Goal: Task Accomplishment & Management: Use online tool/utility

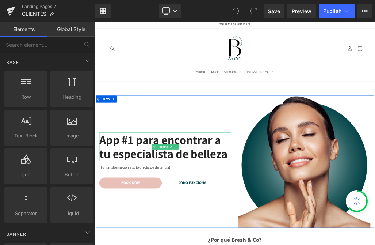
scroll to position [4, 0]
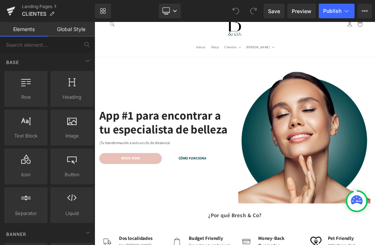
scroll to position [0, 0]
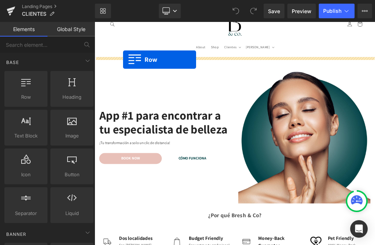
drag, startPoint x: 114, startPoint y: 108, endPoint x: 140, endPoint y: 80, distance: 38.0
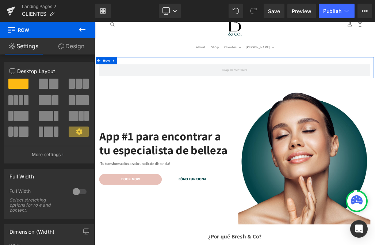
click at [63, 47] on icon at bounding box center [62, 47] width 6 height 6
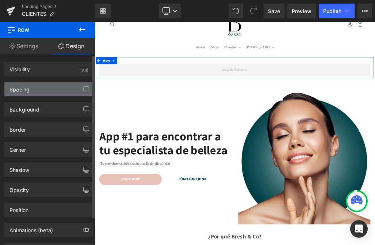
type input "transparent"
type input "0"
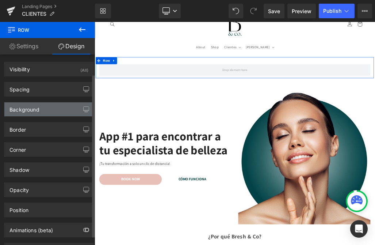
scroll to position [23, 0]
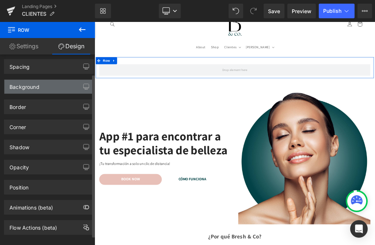
click at [30, 81] on div "Background" at bounding box center [25, 85] width 30 height 10
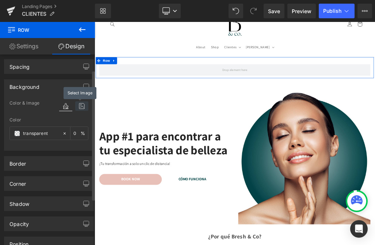
click at [76, 106] on icon at bounding box center [81, 106] width 13 height 10
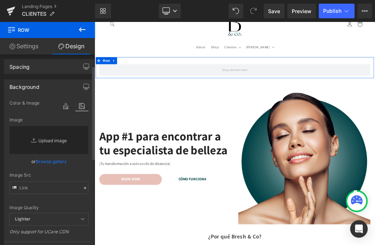
click at [41, 147] on link "Replace Image" at bounding box center [49, 140] width 79 height 28
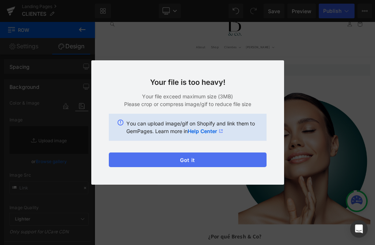
click at [155, 164] on button "Got it" at bounding box center [188, 159] width 158 height 15
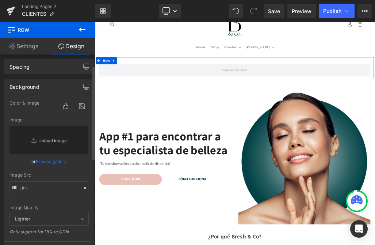
click at [33, 130] on link "Replace Image" at bounding box center [49, 140] width 79 height 28
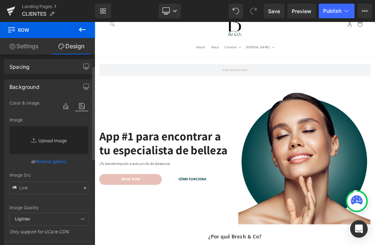
type input "C:\fakepath\Bold Sale Brand Website Homepage Banner (2).png"
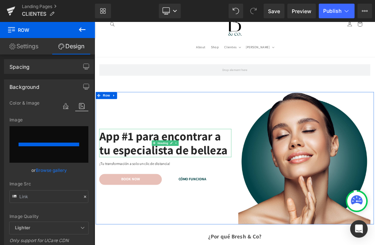
type input "[URL][DOMAIN_NAME]"
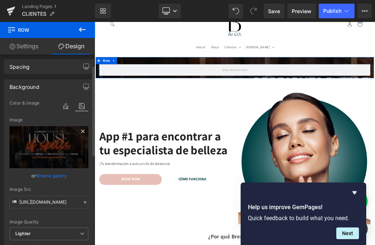
click at [81, 130] on icon at bounding box center [83, 131] width 9 height 9
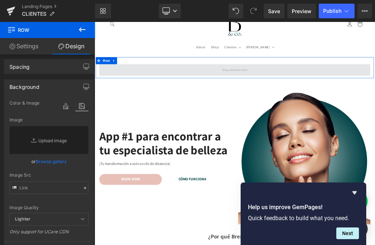
click at [213, 98] on span at bounding box center [316, 97] width 428 height 18
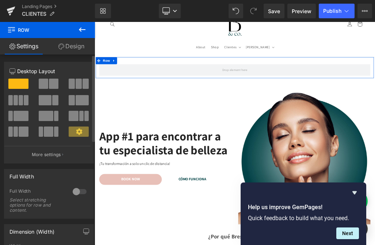
click at [43, 87] on span at bounding box center [44, 84] width 10 height 10
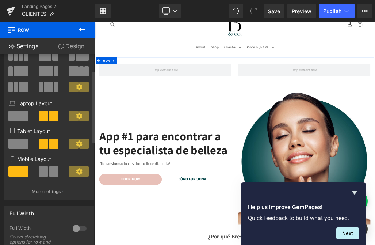
scroll to position [46, 0]
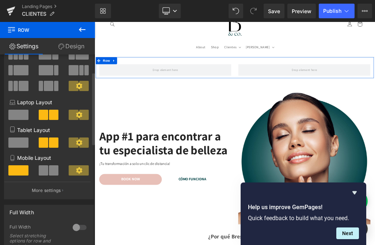
click at [46, 170] on span at bounding box center [44, 170] width 10 height 10
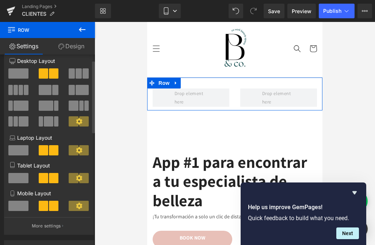
scroll to position [0, 0]
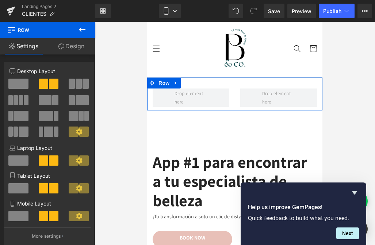
click at [68, 51] on link "Design" at bounding box center [72, 46] width 48 height 16
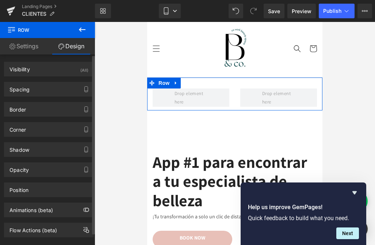
scroll to position [13, 0]
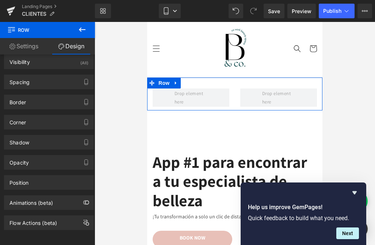
click at [27, 46] on link "Settings" at bounding box center [24, 46] width 48 height 16
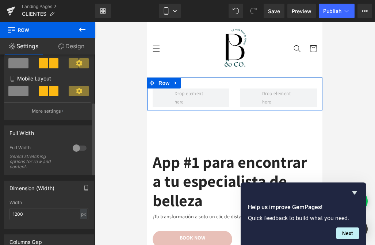
scroll to position [125, 0]
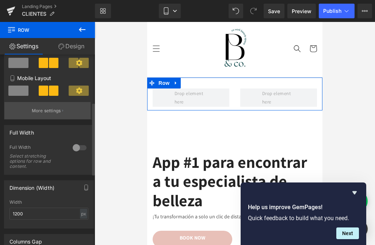
click at [49, 114] on p "More settings" at bounding box center [46, 110] width 29 height 7
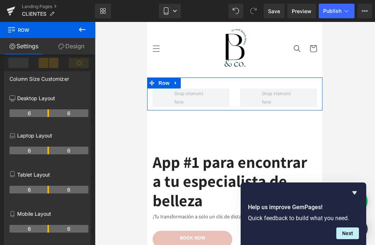
click at [26, 45] on link "Settings" at bounding box center [24, 46] width 48 height 16
click at [33, 65] on div at bounding box center [47, 135] width 95 height 227
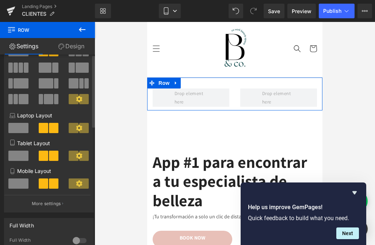
scroll to position [0, 0]
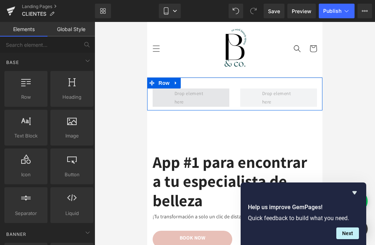
click at [196, 91] on span at bounding box center [191, 97] width 38 height 21
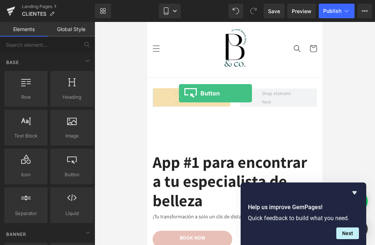
drag, startPoint x: 211, startPoint y: 192, endPoint x: 180, endPoint y: 94, distance: 103.6
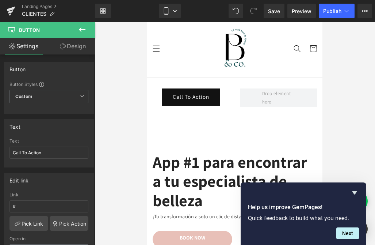
click at [81, 31] on icon at bounding box center [82, 29] width 7 height 4
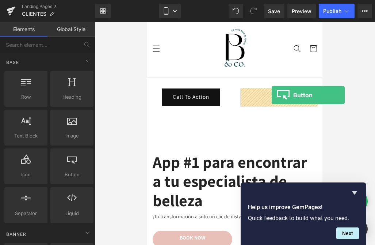
drag, startPoint x: 216, startPoint y: 189, endPoint x: 272, endPoint y: 95, distance: 109.2
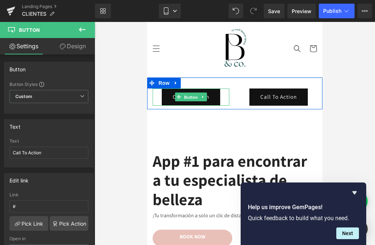
click at [185, 95] on span "Button" at bounding box center [191, 97] width 17 height 9
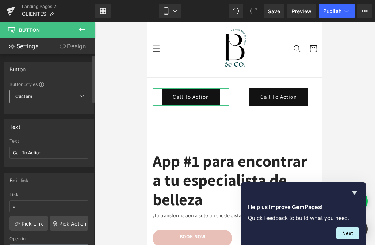
click at [27, 93] on span "Custom Setup Global Style" at bounding box center [49, 96] width 79 height 13
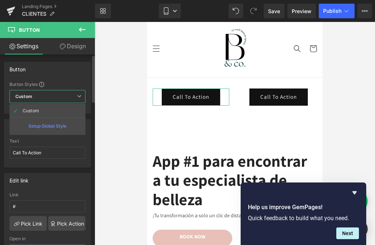
click at [27, 93] on span "Custom Setup Global Style" at bounding box center [48, 96] width 76 height 13
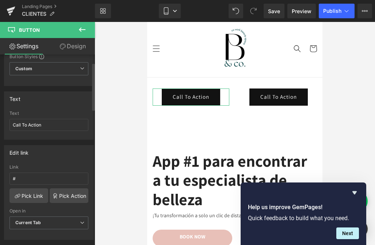
scroll to position [32, 0]
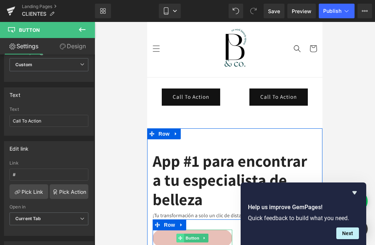
click at [179, 237] on icon at bounding box center [180, 238] width 4 height 4
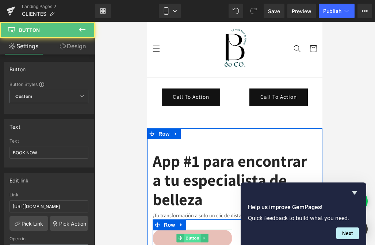
click at [193, 237] on span "Button" at bounding box center [192, 238] width 17 height 9
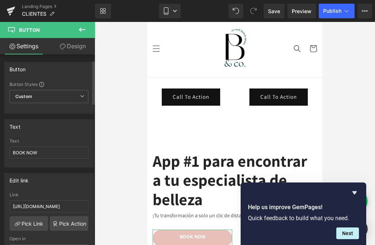
scroll to position [33, 0]
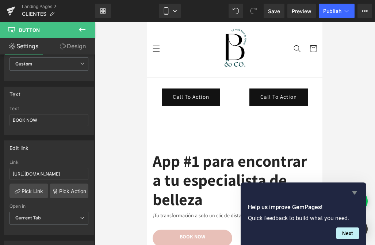
click at [355, 194] on icon "Hide survey" at bounding box center [355, 192] width 4 height 3
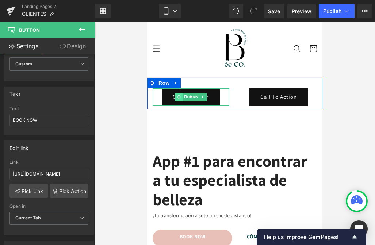
click at [180, 97] on icon at bounding box center [179, 97] width 4 height 4
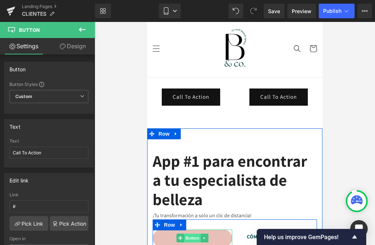
click at [189, 235] on span "Button" at bounding box center [192, 238] width 17 height 9
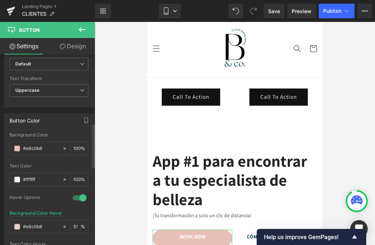
scroll to position [297, 0]
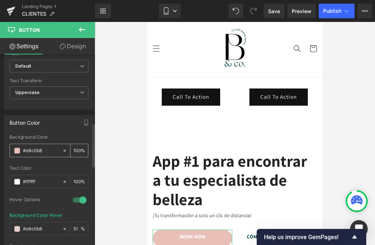
drag, startPoint x: 42, startPoint y: 150, endPoint x: 18, endPoint y: 149, distance: 24.9
click at [18, 149] on div "#e8c0b8" at bounding box center [36, 150] width 52 height 13
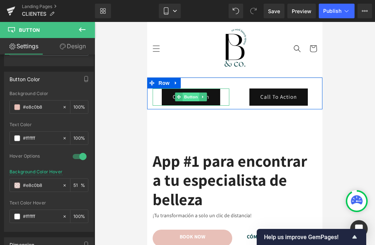
click at [192, 99] on span "Button" at bounding box center [191, 97] width 17 height 9
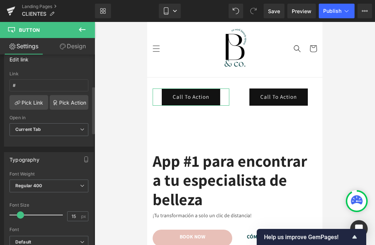
scroll to position [128, 0]
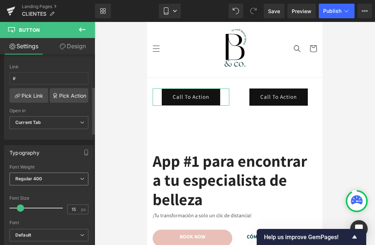
click at [33, 186] on div "Regular 400 Thin 100 Semi Thin 200 Light 300 Regular 400 Medium 500 Semi Bold 6…" at bounding box center [49, 181] width 79 height 16
click at [34, 177] on b "Regular 400" at bounding box center [28, 178] width 27 height 5
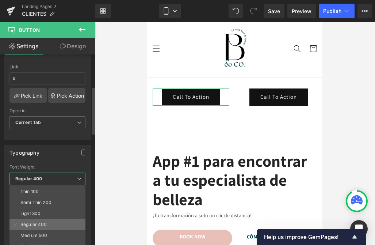
scroll to position [61, 0]
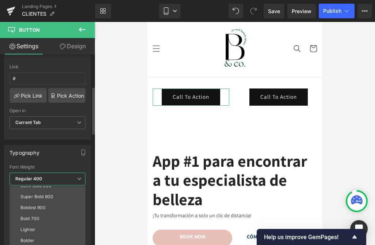
click at [35, 219] on div "Bold 700" at bounding box center [29, 218] width 19 height 5
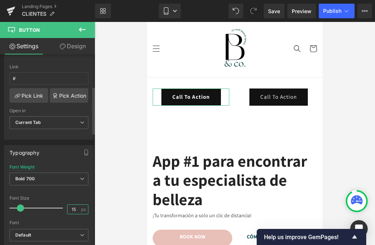
click at [69, 209] on input "15" at bounding box center [74, 209] width 13 height 9
type input "14"
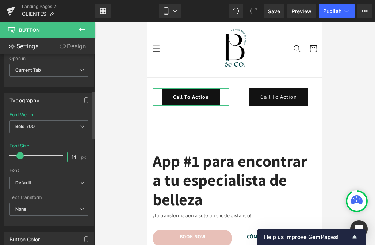
scroll to position [187, 0]
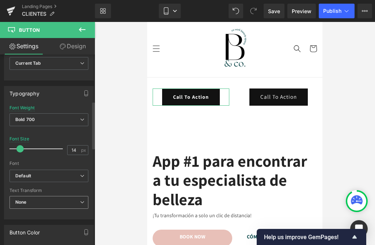
click at [26, 205] on span "None" at bounding box center [49, 202] width 79 height 13
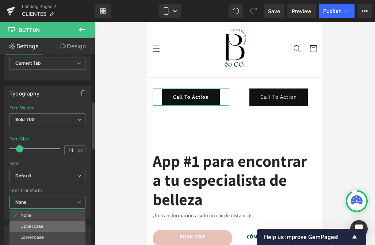
click at [26, 225] on div "Uppercase" at bounding box center [31, 226] width 23 height 5
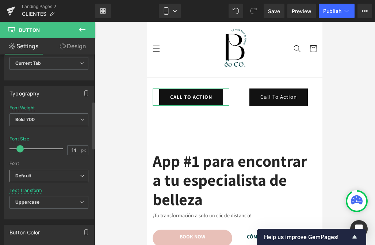
click at [33, 173] on b "Default" at bounding box center [47, 176] width 65 height 6
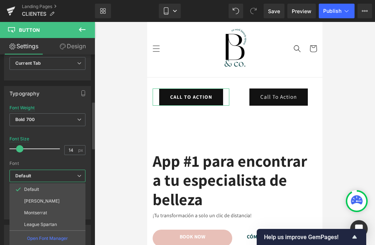
click at [33, 173] on b "Default" at bounding box center [46, 176] width 62 height 6
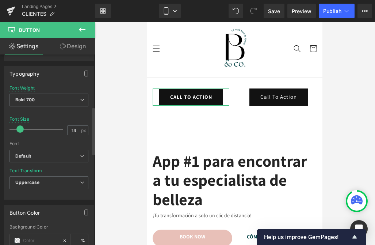
scroll to position [215, 0]
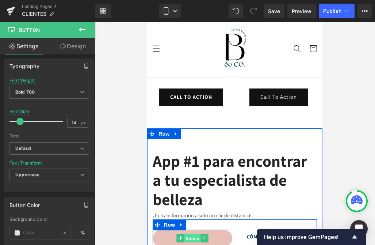
drag, startPoint x: 191, startPoint y: 237, endPoint x: 259, endPoint y: 210, distance: 72.9
click at [191, 237] on span "Button" at bounding box center [192, 238] width 17 height 9
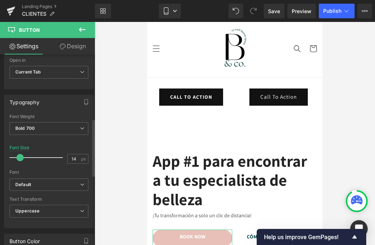
scroll to position [180, 0]
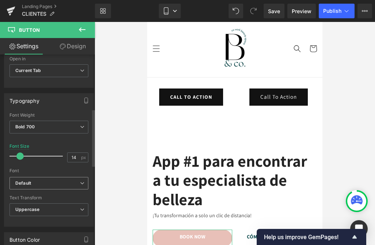
click at [38, 180] on b "Default" at bounding box center [47, 183] width 65 height 6
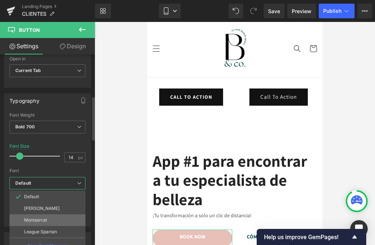
click at [35, 220] on p "Montserrat" at bounding box center [35, 220] width 23 height 5
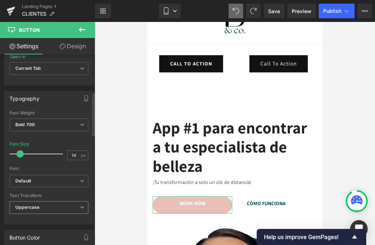
scroll to position [150, 0]
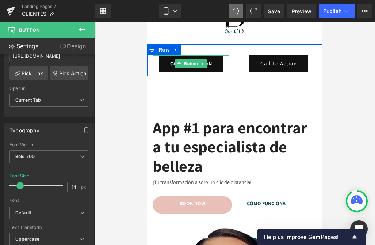
click at [193, 64] on span "Button" at bounding box center [191, 63] width 17 height 9
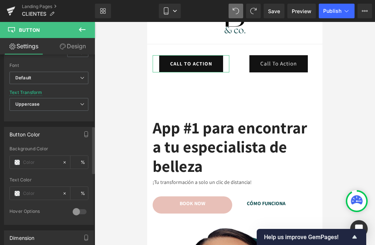
scroll to position [289, 0]
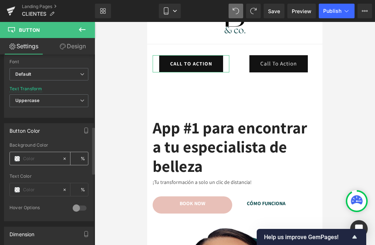
click at [31, 158] on input "text" at bounding box center [41, 159] width 36 height 8
paste input "#e8c0b8"
type input "#e8c0b8"
type input "100"
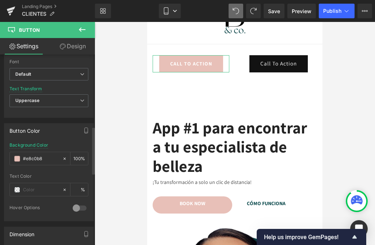
type input "#e8c0b8"
click at [62, 169] on div at bounding box center [49, 171] width 79 height 5
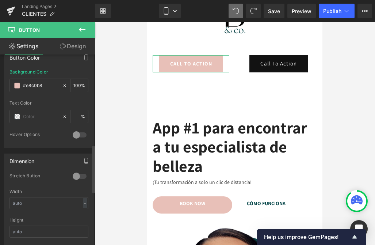
scroll to position [363, 0]
click at [35, 117] on input "text" at bounding box center [41, 116] width 36 height 8
type input "0"
click at [17, 115] on span at bounding box center [17, 116] width 6 height 6
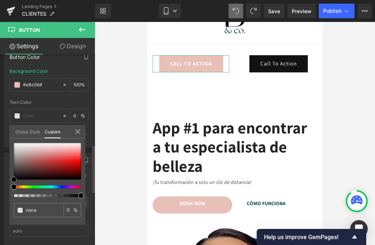
type input "#5b5151"
type input "100"
type input "#5b5151"
type input "100"
type input "#5e5353"
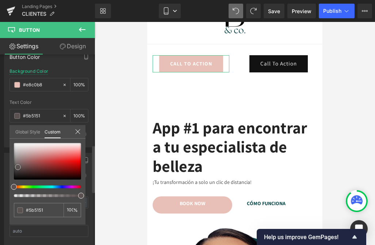
type input "#5e5353"
type input "#e2e2e2"
type input "#ffffff"
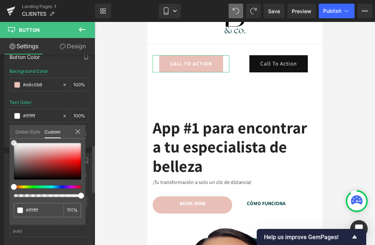
drag, startPoint x: 18, startPoint y: 167, endPoint x: 7, endPoint y: 128, distance: 40.5
click at [7, 128] on div "Button Color rgb(232, 192, 184) Background Color #e8c0b8 100 % rgba(255, 255, 2…" at bounding box center [49, 95] width 98 height 103
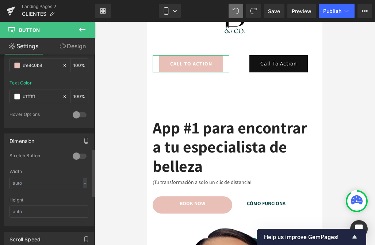
scroll to position [389, 0]
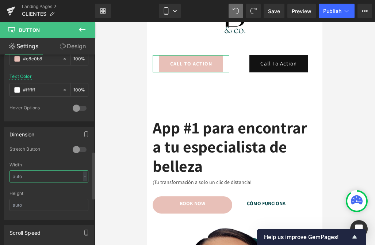
click at [32, 178] on input "text" at bounding box center [49, 176] width 79 height 12
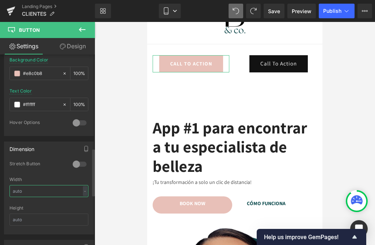
scroll to position [367, 0]
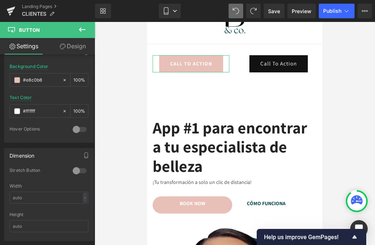
click at [77, 131] on div at bounding box center [80, 130] width 18 height 12
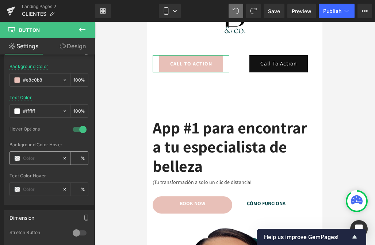
click at [27, 159] on input "text" at bounding box center [41, 158] width 36 height 8
paste input "#e8c0b8"
type input "#e8c0b8"
type input "100"
type input "#e8c0b8"
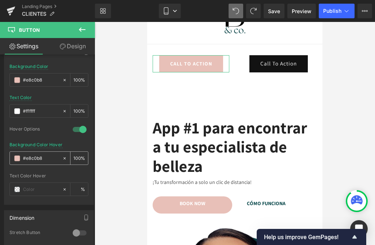
click at [84, 159] on div "100 %" at bounding box center [80, 158] width 18 height 13
type input "1"
type input "51"
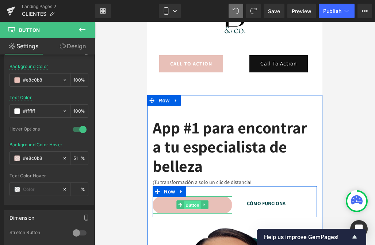
click at [189, 207] on span "Button" at bounding box center [192, 205] width 17 height 9
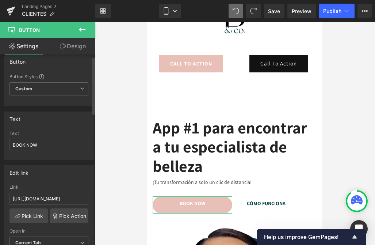
scroll to position [7, 0]
click at [27, 97] on div "Custom Setup Global Style Custom Setup Global Style" at bounding box center [49, 91] width 79 height 17
click at [33, 85] on span "Custom Setup Global Style" at bounding box center [49, 89] width 79 height 13
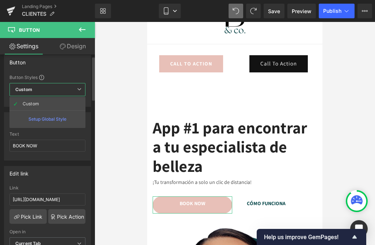
click at [33, 85] on span "Custom Setup Global Style" at bounding box center [48, 89] width 76 height 13
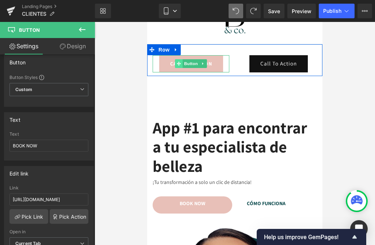
click at [181, 63] on span at bounding box center [179, 63] width 8 height 9
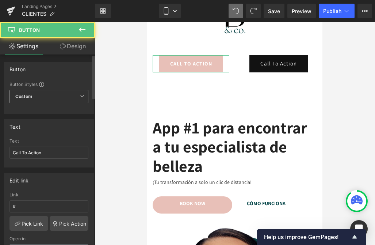
click at [27, 95] on b "Custom" at bounding box center [23, 97] width 17 height 6
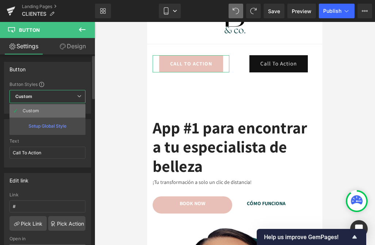
click at [29, 112] on div "Custom" at bounding box center [32, 110] width 18 height 5
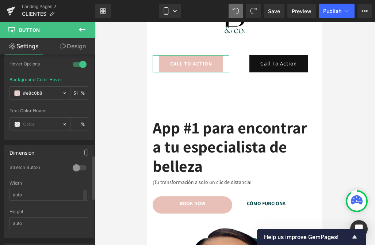
scroll to position [437, 0]
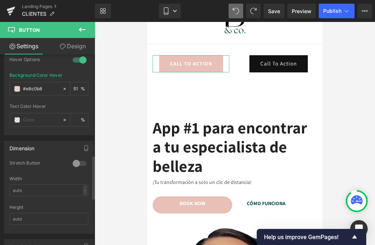
click at [80, 161] on div at bounding box center [80, 164] width 18 height 12
click at [75, 163] on div at bounding box center [80, 164] width 18 height 12
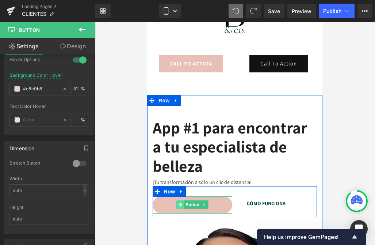
click at [177, 202] on span at bounding box center [181, 204] width 8 height 9
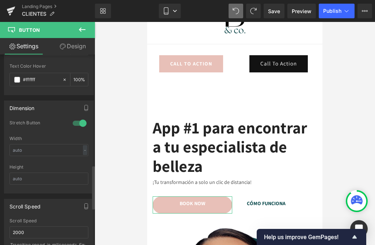
scroll to position [477, 0]
click at [79, 118] on div at bounding box center [80, 124] width 18 height 12
click at [75, 124] on div at bounding box center [80, 124] width 18 height 12
click at [181, 65] on span at bounding box center [179, 63] width 8 height 9
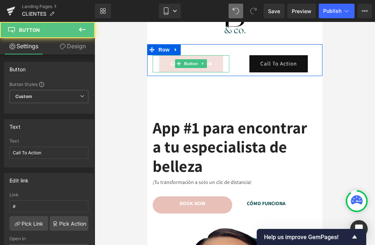
click at [189, 59] on link "Call To Action" at bounding box center [191, 63] width 64 height 17
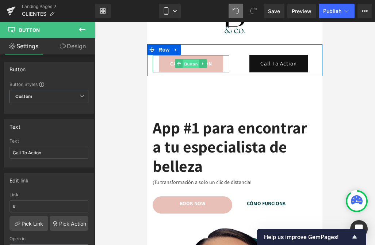
click at [190, 65] on span "Button" at bounding box center [191, 64] width 17 height 9
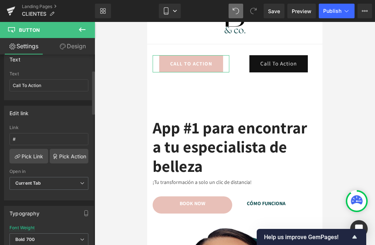
scroll to position [68, 0]
click at [46, 82] on input "Call To Action" at bounding box center [49, 85] width 79 height 12
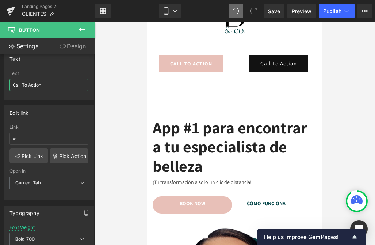
drag, startPoint x: 54, startPoint y: 82, endPoint x: -44, endPoint y: 82, distance: 98.0
click at [0, 82] on html "Button You are previewing how the will restyle your page. You can not edit Elem…" at bounding box center [187, 122] width 375 height 245
click at [45, 84] on input "Call To Action" at bounding box center [49, 85] width 79 height 12
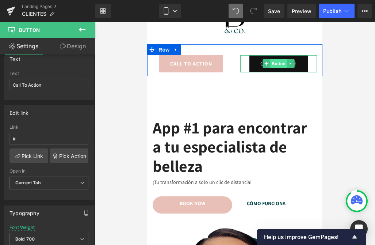
click at [275, 62] on span "Button" at bounding box center [279, 63] width 17 height 9
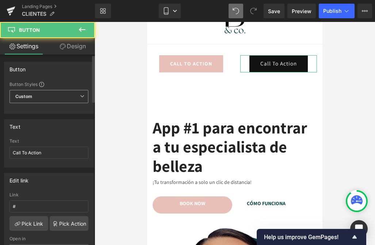
click at [44, 95] on span "Custom Setup Global Style" at bounding box center [49, 96] width 79 height 13
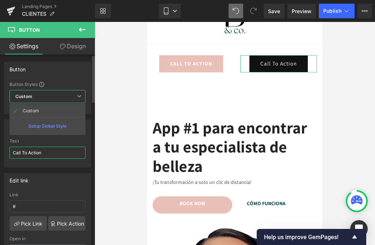
click at [42, 151] on input "Call To Action" at bounding box center [48, 153] width 76 height 12
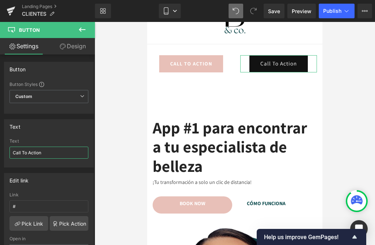
drag, startPoint x: 48, startPoint y: 153, endPoint x: -27, endPoint y: 153, distance: 74.2
click at [0, 153] on html "Button You are previewing how the will restyle your page. You can not edit Elem…" at bounding box center [187, 122] width 375 height 245
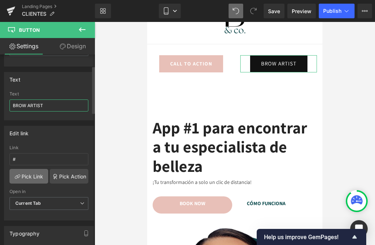
scroll to position [48, 0]
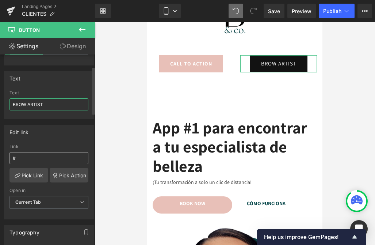
type input "BROW ARTIST"
click at [28, 157] on input "#" at bounding box center [49, 158] width 79 height 12
paste input "[URL][DOMAIN_NAME][PERSON_NAME][PERSON_NAME]"
type input "[URL][DOMAIN_NAME][PERSON_NAME][PERSON_NAME]"
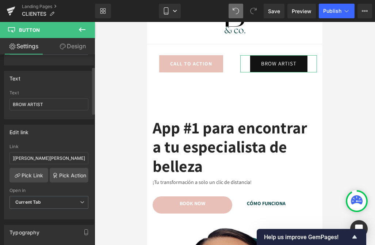
click at [46, 142] on div "Edit link [URL][DOMAIN_NAME][PERSON_NAME][PERSON_NAME] Link [URL][DOMAIN_NAME][…" at bounding box center [49, 172] width 90 height 95
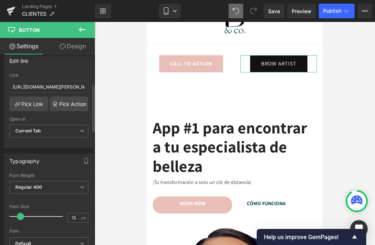
scroll to position [127, 0]
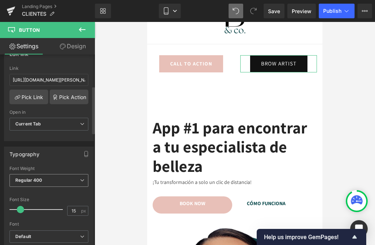
click at [30, 185] on span "Regular 400" at bounding box center [49, 180] width 79 height 13
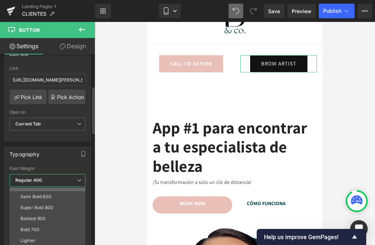
scroll to position [61, 0]
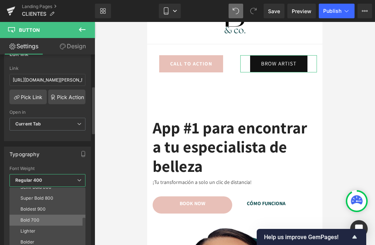
click at [31, 215] on li "Bold 700" at bounding box center [49, 220] width 79 height 11
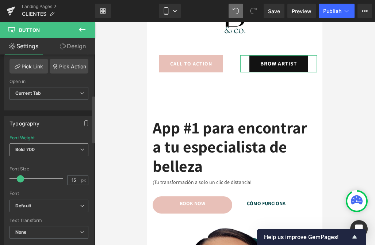
scroll to position [163, 0]
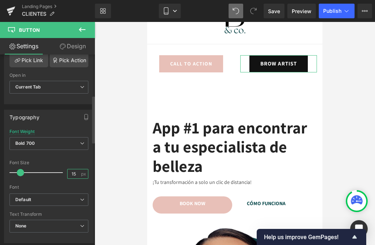
click at [72, 175] on input "15" at bounding box center [74, 173] width 13 height 9
type input "14"
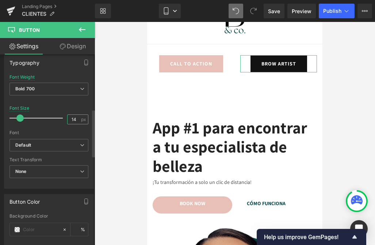
scroll to position [219, 0]
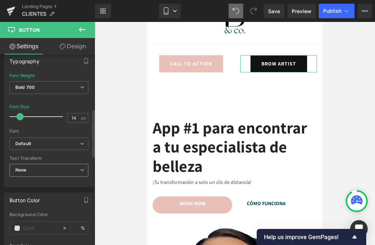
click at [35, 164] on span "None" at bounding box center [49, 170] width 79 height 13
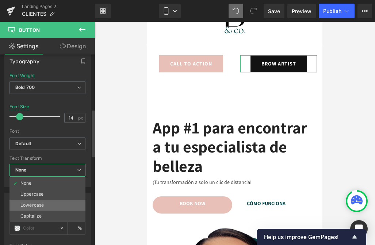
click at [31, 206] on div "Lowercase" at bounding box center [31, 205] width 23 height 5
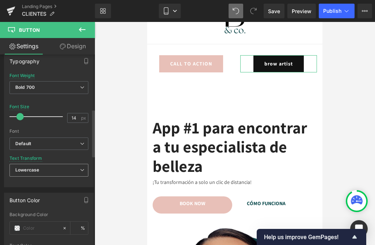
click at [37, 167] on b "Lowercase" at bounding box center [27, 169] width 24 height 5
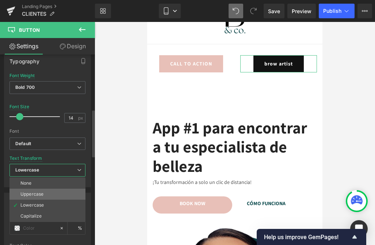
click at [33, 193] on div "Uppercase" at bounding box center [31, 194] width 23 height 5
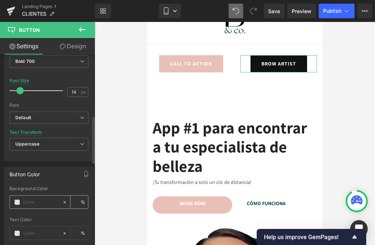
scroll to position [245, 0]
click at [31, 204] on input "text" at bounding box center [41, 203] width 36 height 8
paste input "[URL][DOMAIN_NAME][PERSON_NAME][PERSON_NAME]"
type input "[URL][DOMAIN_NAME][PERSON_NAME][PERSON_NAME]"
type input "0"
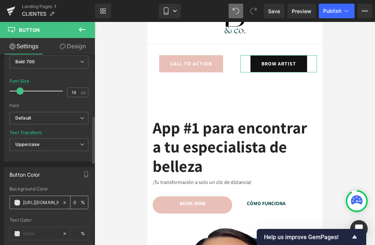
scroll to position [0, 724]
click at [62, 202] on icon at bounding box center [64, 202] width 5 height 5
type input "none"
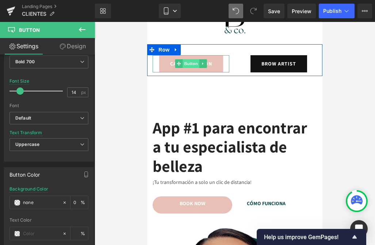
click at [190, 61] on span "Button" at bounding box center [191, 63] width 17 height 9
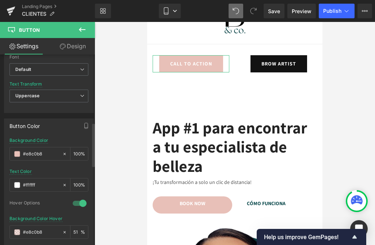
scroll to position [295, 0]
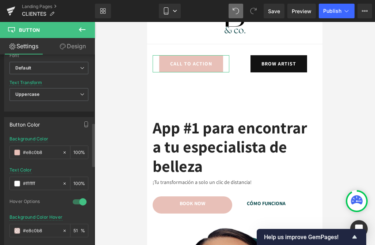
drag, startPoint x: 47, startPoint y: 150, endPoint x: 1, endPoint y: 150, distance: 46.1
click at [1, 150] on div "Button Color rgb(232, 192, 184) Background Color #e8c0b8 100 % rgba(255, 255, 2…" at bounding box center [49, 195] width 98 height 166
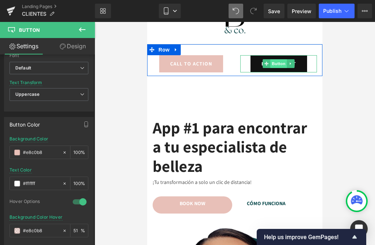
click at [279, 64] on span "Button" at bounding box center [279, 63] width 17 height 9
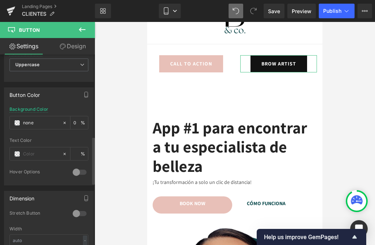
scroll to position [329, 0]
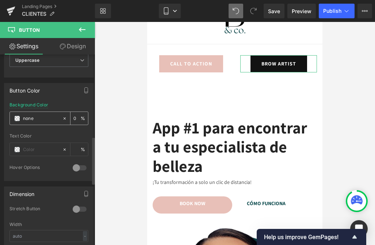
drag, startPoint x: 39, startPoint y: 117, endPoint x: 10, endPoint y: 117, distance: 29.6
click at [10, 117] on div "none" at bounding box center [36, 118] width 52 height 13
paste input "#e8c0b8"
type input "#e8c0b8"
type input "100"
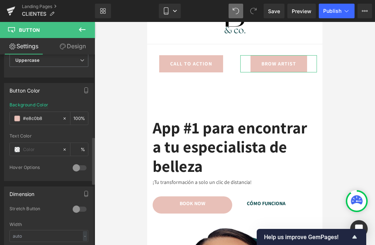
scroll to position [339, 0]
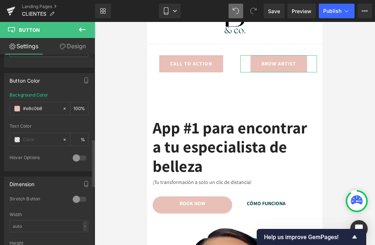
type input "#e8c0b8"
click at [79, 157] on div at bounding box center [80, 158] width 18 height 12
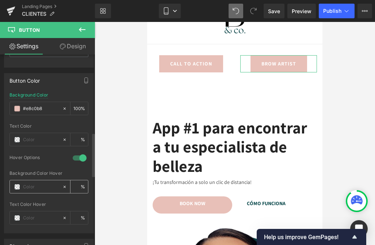
click at [37, 187] on input "text" at bounding box center [41, 187] width 36 height 8
paste input "#e8c0b8"
type input "#e8c0b8"
type input "100"
type input "#e8c0b8"
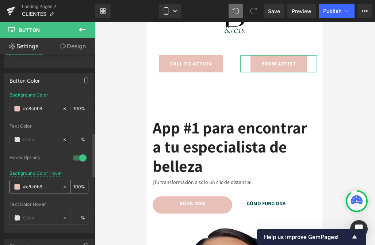
click at [75, 189] on input "100" at bounding box center [76, 186] width 7 height 8
type input "51"
click at [31, 140] on input "text" at bounding box center [41, 140] width 36 height 8
type input "0"
click at [16, 139] on span at bounding box center [17, 140] width 6 height 6
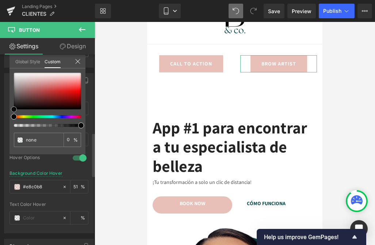
type input "#726363"
type input "100"
type input "#726363"
type input "100"
type input "#756565"
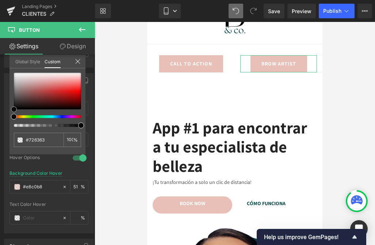
type input "#756565"
type input "#ab9f9f"
type input "#ffffff"
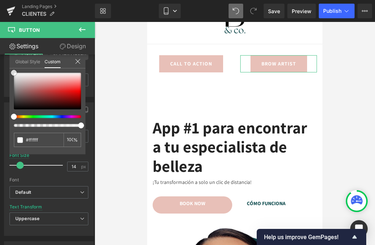
drag, startPoint x: 18, startPoint y: 94, endPoint x: -1, endPoint y: 45, distance: 52.5
click at [0, 45] on html "Button You are previewing how the will restyle your page. You can not edit Elem…" at bounding box center [187, 122] width 375 height 245
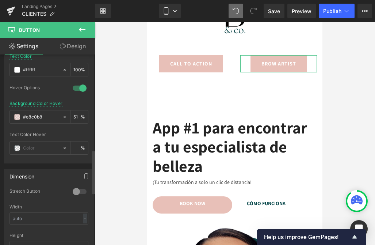
scroll to position [417, 0]
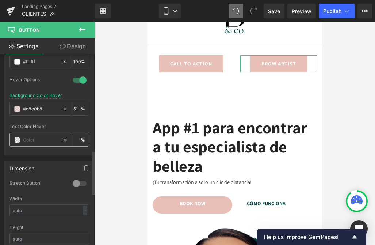
click at [28, 139] on input "text" at bounding box center [41, 140] width 36 height 8
type input "0"
click at [88, 128] on div "rgb(232, 192, 184) Background Color #e8c0b8 100 % rgba(255, 255, 255, 1) Text C…" at bounding box center [48, 85] width 89 height 140
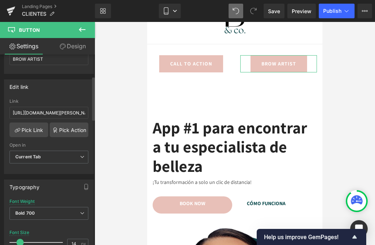
scroll to position [0, 0]
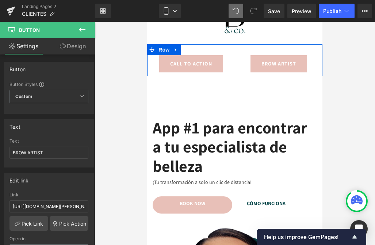
click at [184, 50] on div "Call To Action Button BROW ARTIST [GEOGRAPHIC_DATA]" at bounding box center [235, 60] width 176 height 32
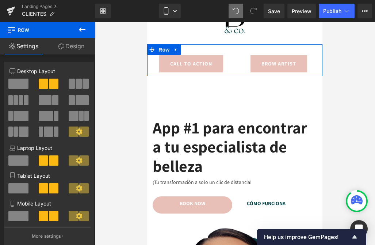
click at [65, 49] on link "Design" at bounding box center [72, 46] width 48 height 16
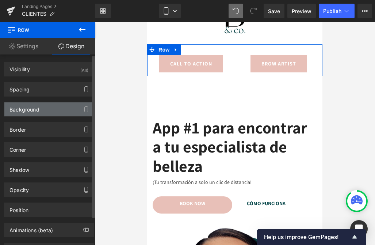
click at [24, 106] on div "Background" at bounding box center [25, 107] width 30 height 10
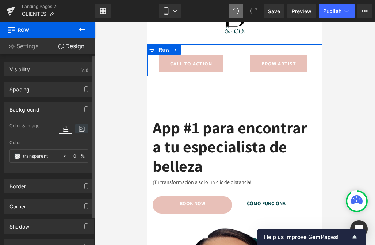
click at [79, 125] on icon at bounding box center [81, 129] width 13 height 10
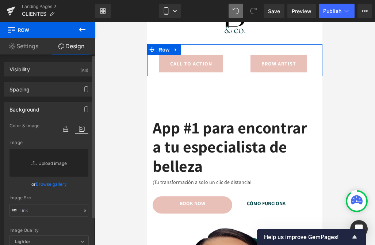
click at [44, 168] on link "Replace Image" at bounding box center [49, 163] width 79 height 28
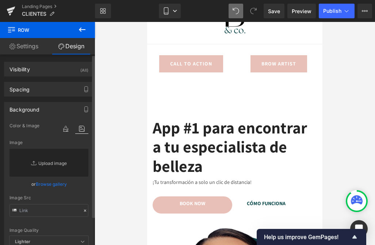
type input "C:\fakepath\Bold Sale Brand Website Homepage Banner (2).png"
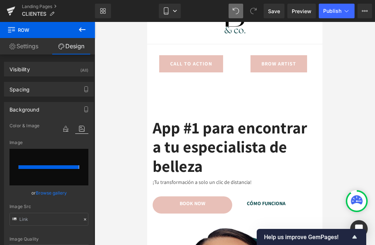
type input "[URL][DOMAIN_NAME]"
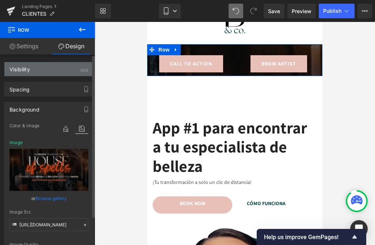
click at [38, 68] on div "Visibility (All)" at bounding box center [48, 69] width 89 height 14
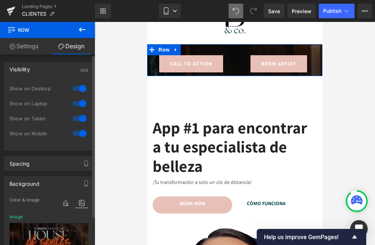
click at [38, 68] on div "Visibility (All)" at bounding box center [48, 69] width 89 height 14
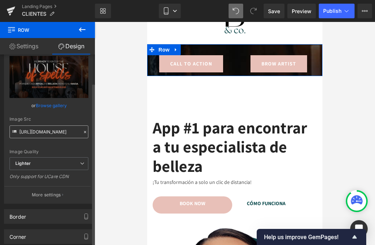
scroll to position [99, 0]
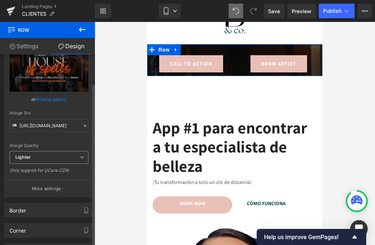
click at [80, 157] on icon at bounding box center [82, 157] width 4 height 4
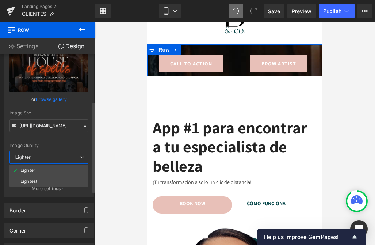
click at [80, 157] on icon at bounding box center [82, 157] width 4 height 4
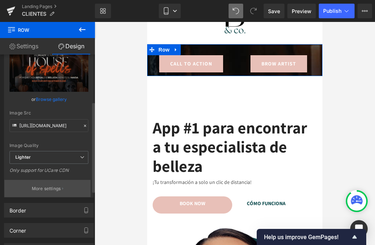
click at [35, 189] on p "More settings" at bounding box center [46, 188] width 29 height 7
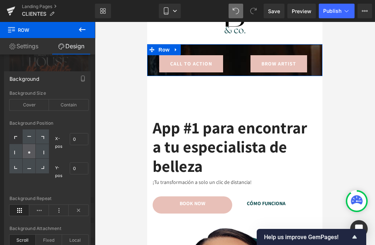
click at [30, 148] on div at bounding box center [29, 151] width 13 height 15
type input "50"
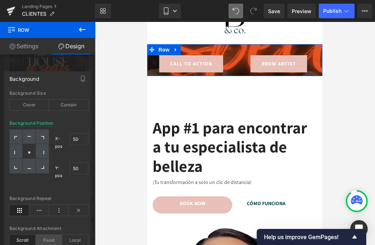
click at [44, 239] on div "Fixed" at bounding box center [49, 240] width 26 height 11
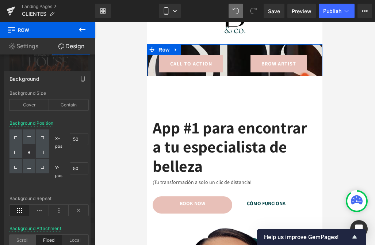
click at [26, 239] on div "Scroll" at bounding box center [23, 240] width 26 height 11
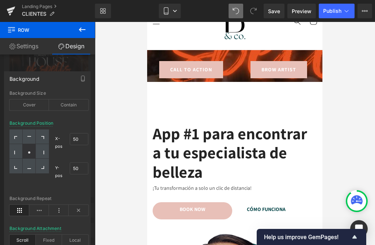
scroll to position [39, 0]
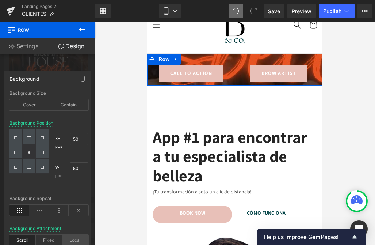
click at [77, 235] on div "Local" at bounding box center [75, 240] width 26 height 11
click at [20, 237] on div "Scroll" at bounding box center [23, 240] width 26 height 11
click at [36, 211] on icon at bounding box center [39, 210] width 20 height 11
click at [20, 213] on icon at bounding box center [20, 210] width 20 height 11
click at [64, 139] on div "X-pos 50% 50" at bounding box center [71, 142] width 33 height 26
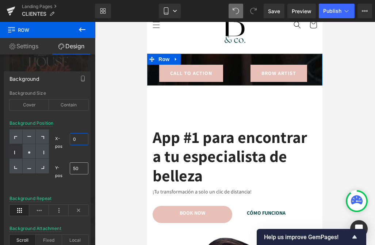
type input "0"
drag, startPoint x: 80, startPoint y: 165, endPoint x: 59, endPoint y: 165, distance: 21.9
click at [59, 165] on div "Y-pos 49% 49" at bounding box center [71, 172] width 33 height 26
type input "0"
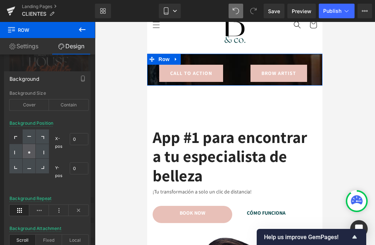
click at [24, 147] on div at bounding box center [29, 151] width 13 height 15
type input "50"
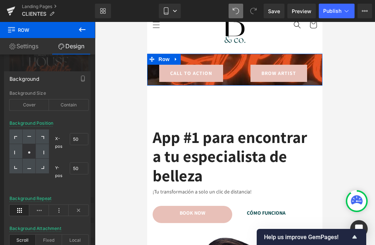
click at [26, 45] on link "Settings" at bounding box center [24, 46] width 48 height 16
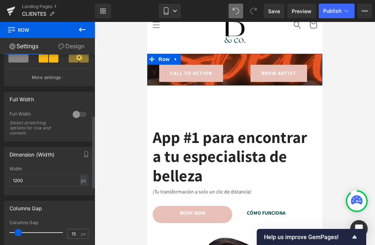
scroll to position [161, 0]
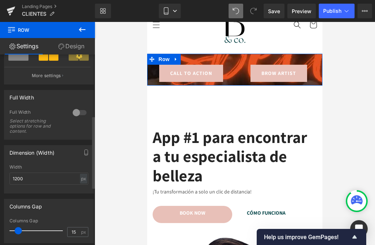
click at [72, 108] on div at bounding box center [80, 113] width 18 height 12
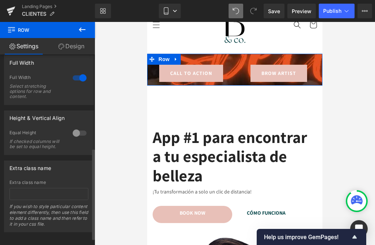
scroll to position [210, 0]
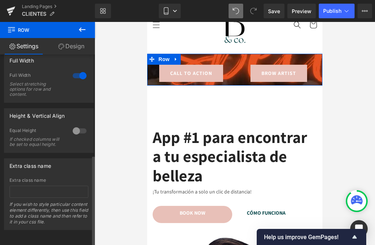
click at [78, 125] on div at bounding box center [80, 131] width 18 height 12
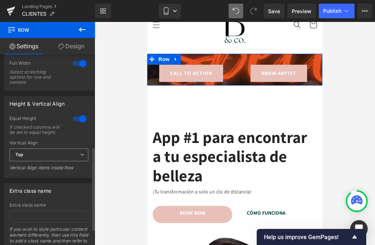
click at [30, 161] on span "Top" at bounding box center [49, 154] width 79 height 13
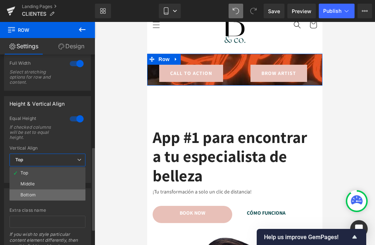
click at [27, 196] on div "Bottom" at bounding box center [27, 194] width 15 height 5
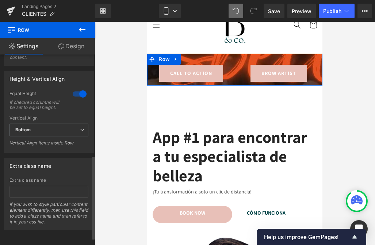
scroll to position [239, 0]
click at [71, 44] on link "Design" at bounding box center [72, 46] width 48 height 16
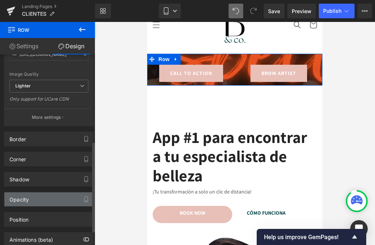
scroll to position [213, 0]
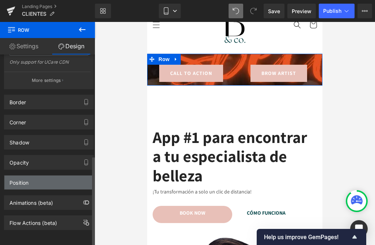
click at [24, 176] on div "Position" at bounding box center [19, 181] width 19 height 10
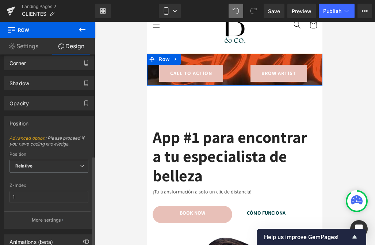
scroll to position [284, 0]
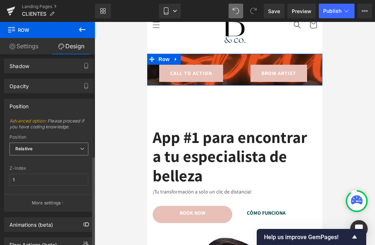
click at [37, 155] on span "Relative" at bounding box center [49, 149] width 79 height 13
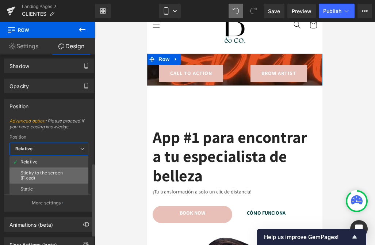
click at [35, 180] on div "Sticky to the screen (Fixed)" at bounding box center [48, 175] width 57 height 10
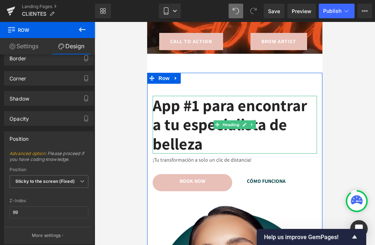
scroll to position [0, 0]
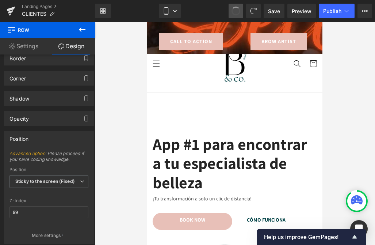
type input "1"
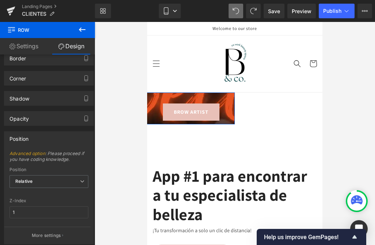
click at [25, 48] on link "Settings" at bounding box center [24, 46] width 48 height 16
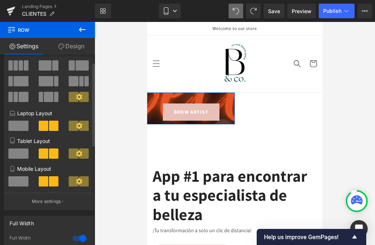
scroll to position [52, 0]
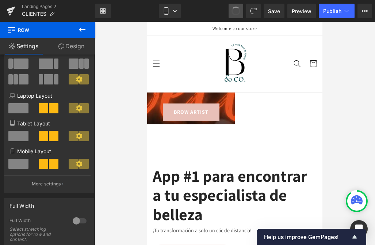
type input "1200"
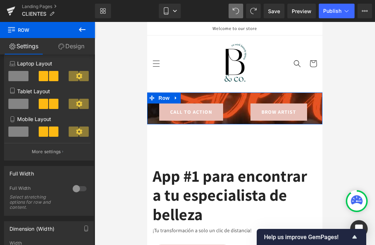
scroll to position [90, 0]
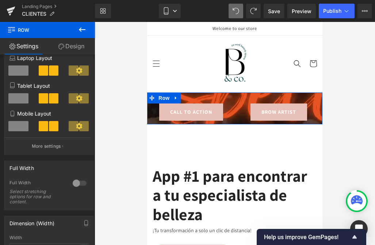
click at [75, 53] on link "Design" at bounding box center [72, 46] width 48 height 16
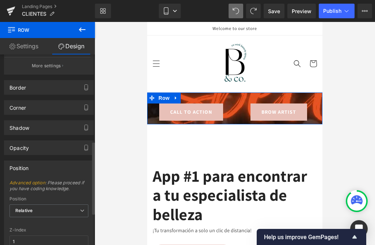
scroll to position [130, 0]
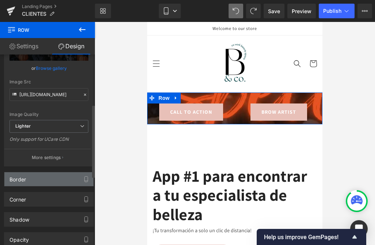
click at [35, 182] on div "Border" at bounding box center [48, 179] width 89 height 14
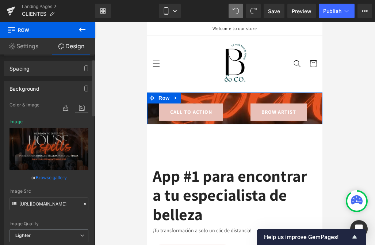
scroll to position [12, 0]
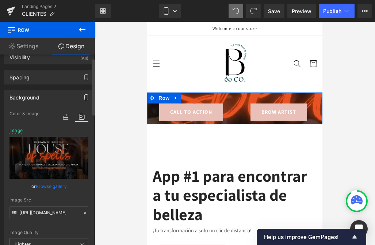
click at [83, 96] on icon "button" at bounding box center [86, 97] width 6 height 6
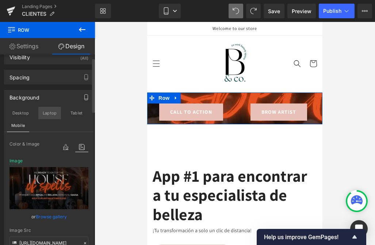
click at [48, 114] on button "Laptop" at bounding box center [49, 113] width 23 height 12
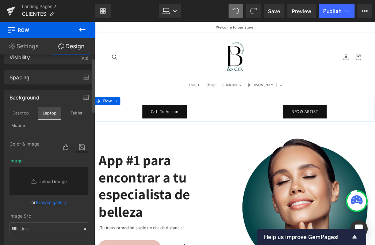
scroll to position [27, 0]
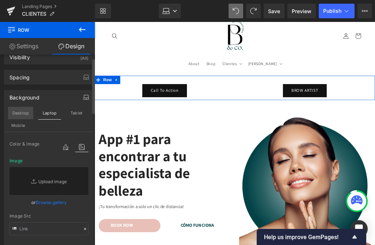
click at [19, 115] on button "Desktop" at bounding box center [20, 113] width 25 height 12
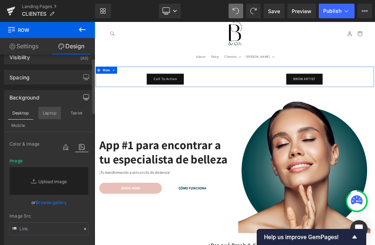
click at [44, 113] on button "Laptop" at bounding box center [49, 113] width 23 height 12
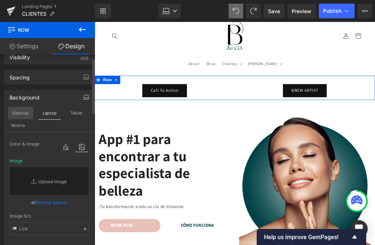
click at [20, 114] on button "Desktop" at bounding box center [20, 113] width 25 height 12
type input "75"
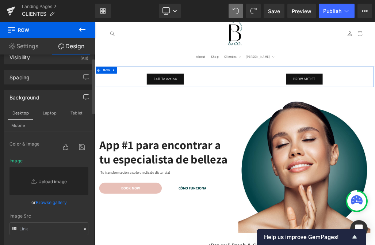
click at [34, 171] on link "Replace Image" at bounding box center [49, 181] width 79 height 28
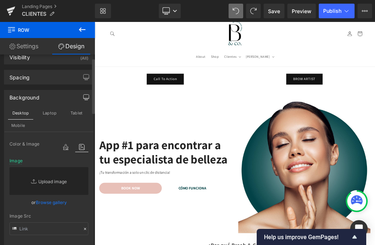
type input "C:\fakepath\Bold Sale Brand Website Homepage Banner (2).png"
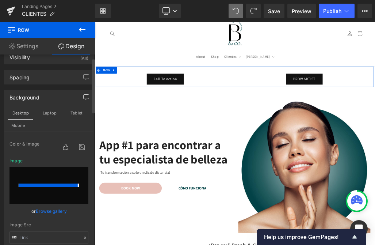
type input "[URL][DOMAIN_NAME]"
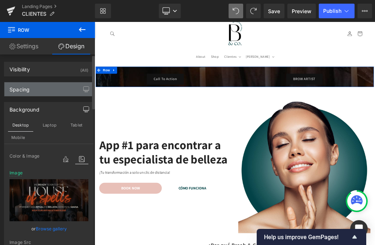
scroll to position [0, 0]
click at [40, 93] on div "Spacing" at bounding box center [48, 89] width 89 height 14
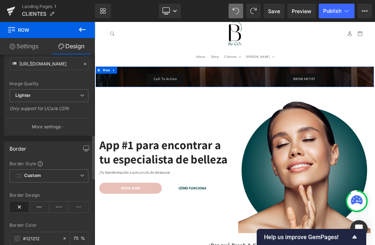
scroll to position [346, 0]
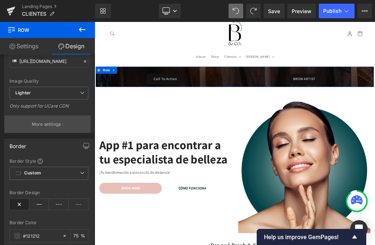
click at [49, 125] on p "More settings" at bounding box center [46, 124] width 29 height 7
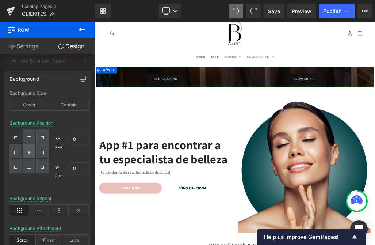
click at [30, 151] on icon at bounding box center [29, 153] width 4 height 4
type input "50"
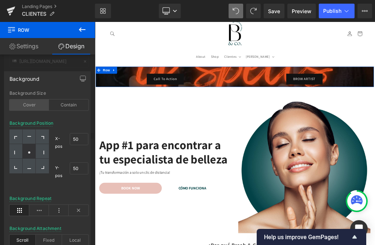
click at [31, 108] on div "Cover" at bounding box center [29, 104] width 39 height 11
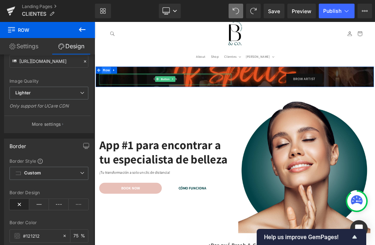
click at [112, 105] on div at bounding box center [206, 104] width 208 height 2
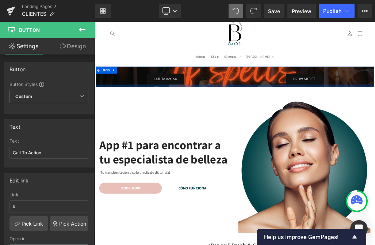
click at [109, 123] on div at bounding box center [316, 123] width 439 height 4
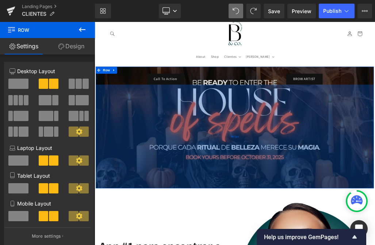
drag, startPoint x: 109, startPoint y: 123, endPoint x: 122, endPoint y: 283, distance: 160.3
click at [122, 245] on div "447px" at bounding box center [316, 202] width 439 height 163
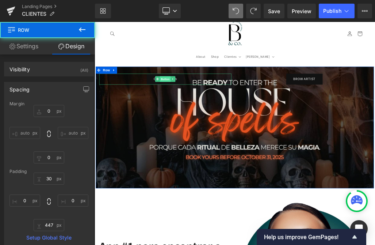
click at [212, 110] on span "Button" at bounding box center [206, 111] width 17 height 9
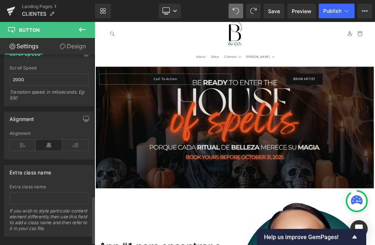
scroll to position [579, 0]
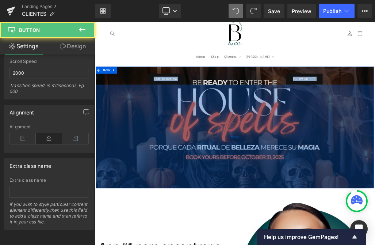
drag, startPoint x: 165, startPoint y: 109, endPoint x: 162, endPoint y: 267, distance: 157.6
click at [162, 245] on div "Call To Action Button BROW ARTIST Button Row 447px" at bounding box center [316, 189] width 439 height 192
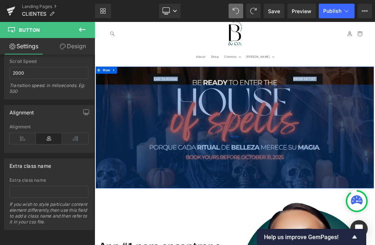
click at [179, 214] on div "447px" at bounding box center [316, 202] width 439 height 163
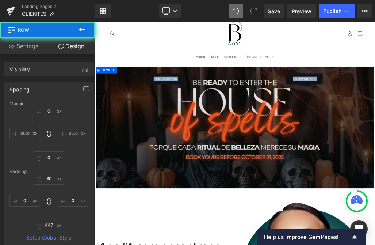
click at [159, 109] on div "Call To Action" at bounding box center [206, 111] width 208 height 17
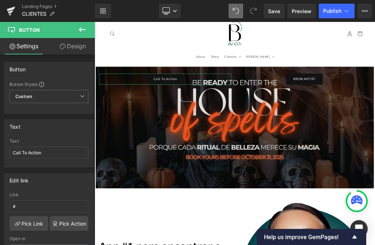
click at [60, 48] on icon at bounding box center [63, 47] width 6 height 6
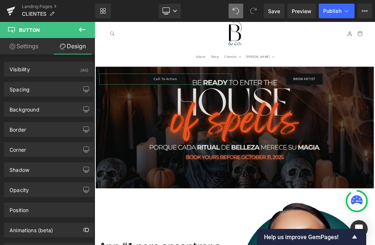
type input "0"
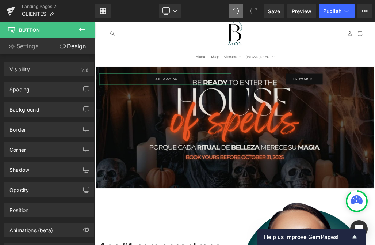
type input "30"
type input "0"
type input "30"
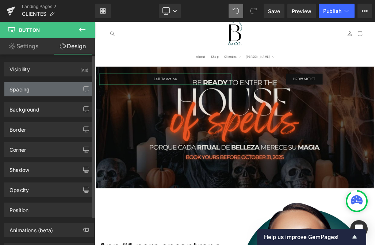
click at [38, 84] on div "Spacing" at bounding box center [48, 89] width 89 height 14
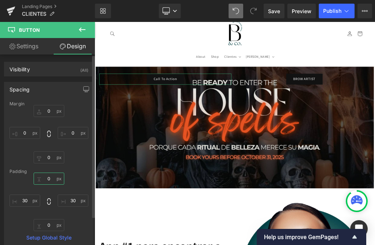
click at [50, 177] on input "0" at bounding box center [49, 179] width 31 height 12
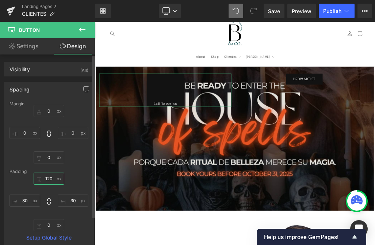
click at [47, 177] on input "120" at bounding box center [49, 179] width 31 height 12
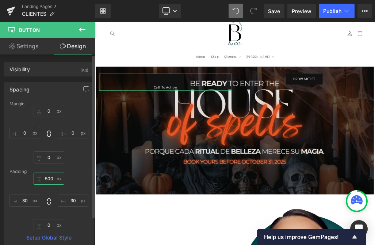
type input "500"
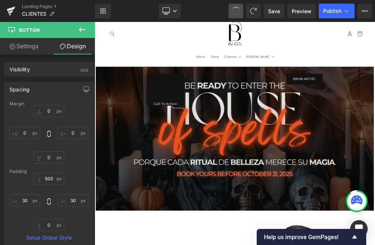
type input "0"
type input "120"
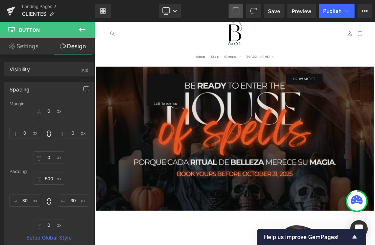
type input "30"
type input "0"
type input "30"
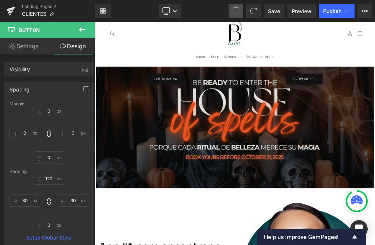
type input "0"
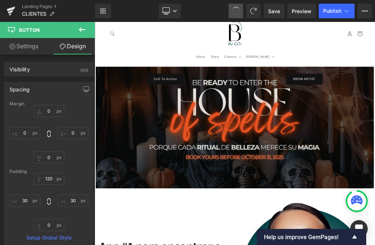
type input "30"
type input "0"
type input "30"
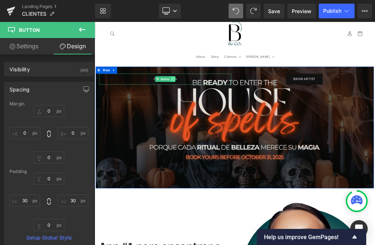
click at [219, 113] on icon at bounding box center [218, 112] width 4 height 4
click at [201, 112] on span "Button" at bounding box center [194, 111] width 17 height 9
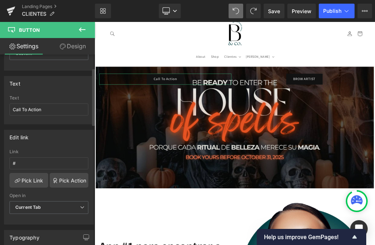
scroll to position [57, 0]
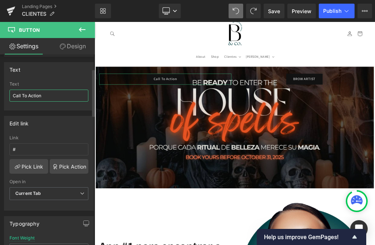
drag, startPoint x: 39, startPoint y: 91, endPoint x: 59, endPoint y: 97, distance: 20.1
click at [59, 97] on input "Call To Action" at bounding box center [49, 96] width 79 height 12
type input "BRESH & CO."
click at [73, 112] on div "Edit link # Link # Pick Link Pick Action Current Tab New Tab Open in Current Ta…" at bounding box center [49, 160] width 98 height 100
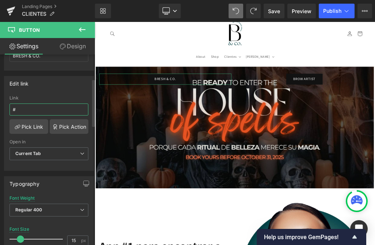
drag, startPoint x: 26, startPoint y: 104, endPoint x: 8, endPoint y: 104, distance: 18.3
click at [8, 104] on div "# Link # Pick Link Pick Action Current Tab New Tab Open in Current Tab Current …" at bounding box center [48, 132] width 89 height 75
drag, startPoint x: 23, startPoint y: 110, endPoint x: -4, endPoint y: 110, distance: 27.1
click at [0, 110] on html "Button You are previewing how the will restyle your page. You can not edit Elem…" at bounding box center [187, 122] width 375 height 245
paste input "[URL][DOMAIN_NAME][PERSON_NAME]"
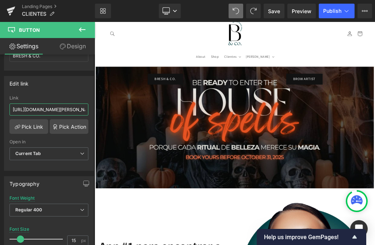
scroll to position [0, 102]
type input "[URL][DOMAIN_NAME][PERSON_NAME]"
click at [35, 99] on div "Link" at bounding box center [49, 97] width 79 height 5
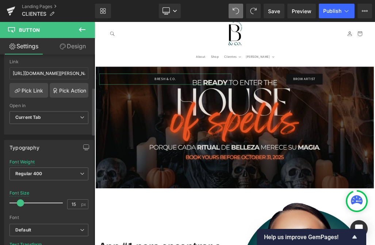
scroll to position [134, 0]
click at [41, 119] on span "Current Tab" at bounding box center [49, 116] width 79 height 13
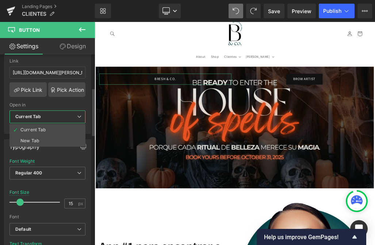
click at [41, 119] on span "Current Tab" at bounding box center [48, 116] width 76 height 13
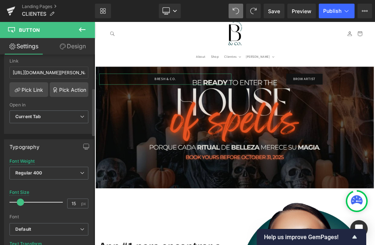
scroll to position [184, 0]
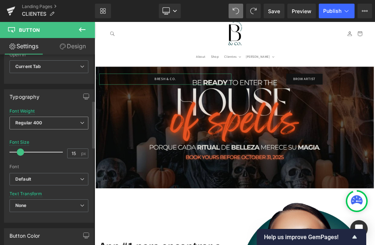
click at [37, 125] on span "Regular 400" at bounding box center [49, 123] width 79 height 13
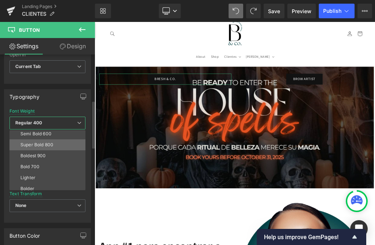
scroll to position [61, 0]
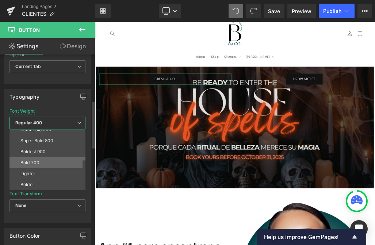
click at [31, 161] on div "Bold 700" at bounding box center [29, 162] width 19 height 5
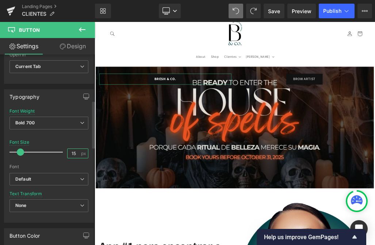
click at [72, 153] on input "15" at bounding box center [74, 153] width 13 height 9
type input "14"
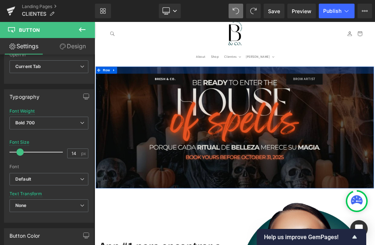
click at [374, 114] on span "Button" at bounding box center [365, 111] width 17 height 9
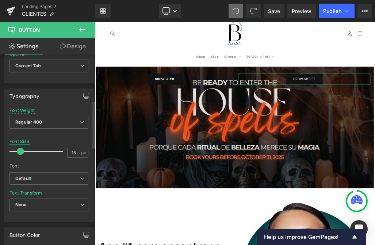
scroll to position [189, 0]
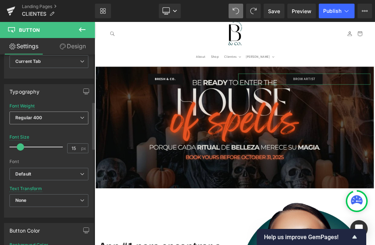
click at [29, 118] on b "Regular 400" at bounding box center [28, 117] width 27 height 5
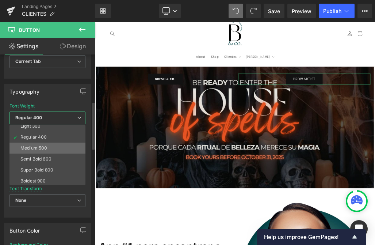
scroll to position [38, 0]
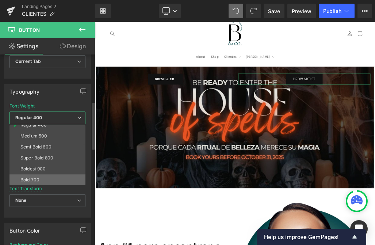
click at [28, 180] on div "Bold 700" at bounding box center [29, 179] width 19 height 5
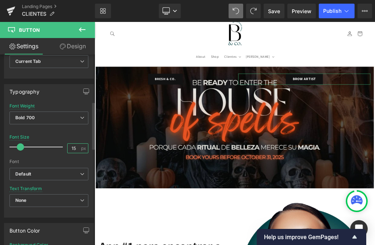
click at [72, 149] on input "15" at bounding box center [74, 148] width 13 height 9
type input "14"
click at [33, 202] on span "None" at bounding box center [49, 200] width 79 height 13
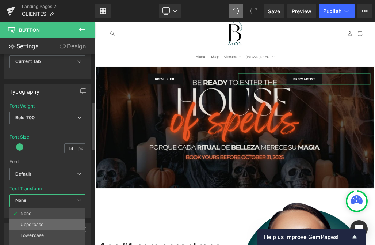
click at [30, 223] on div "Uppercase" at bounding box center [31, 224] width 23 height 5
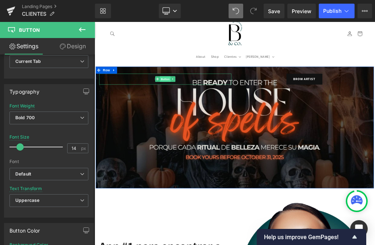
click at [204, 114] on span "Button" at bounding box center [206, 111] width 17 height 9
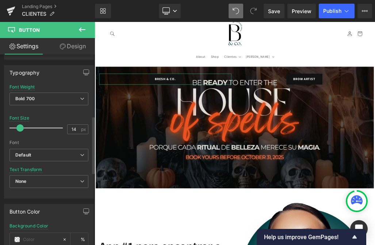
scroll to position [213, 0]
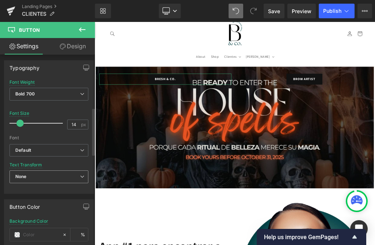
click at [29, 177] on span "None" at bounding box center [49, 176] width 79 height 13
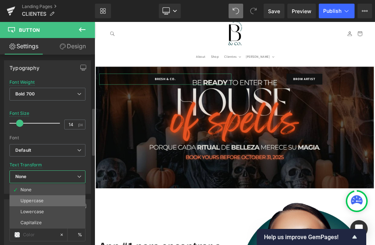
click at [30, 205] on li "Uppercase" at bounding box center [48, 200] width 76 height 11
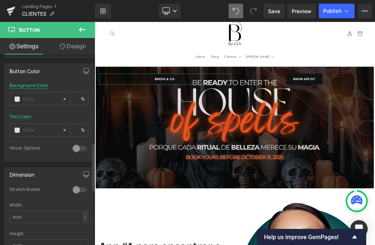
scroll to position [355, 0]
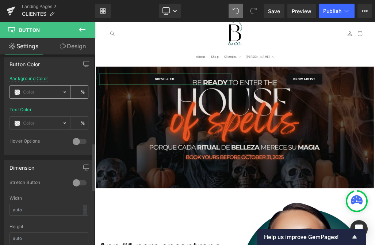
click at [32, 91] on input "text" at bounding box center [41, 92] width 36 height 8
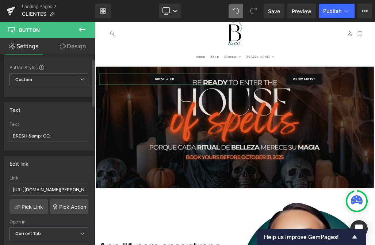
scroll to position [0, 0]
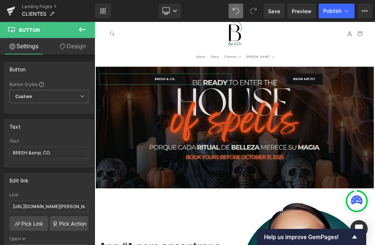
click at [72, 51] on link "Design" at bounding box center [73, 46] width 48 height 16
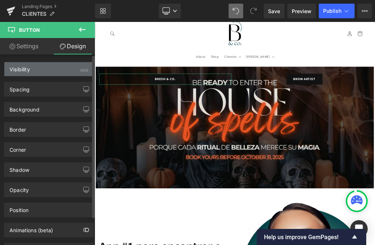
click at [23, 70] on div "Visibility" at bounding box center [20, 67] width 20 height 10
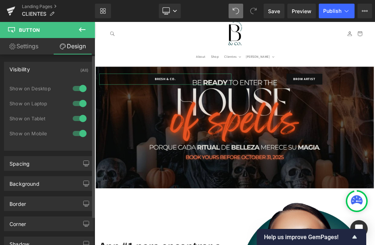
click at [23, 70] on div "Visibility" at bounding box center [20, 67] width 20 height 10
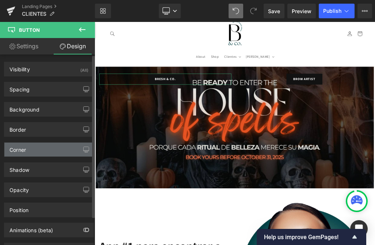
click at [25, 150] on div "Corner" at bounding box center [18, 148] width 16 height 10
click at [38, 151] on div "Corner" at bounding box center [48, 150] width 89 height 14
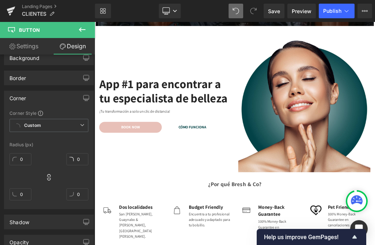
scroll to position [291, 0]
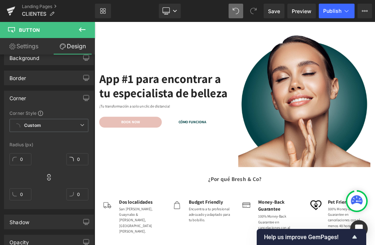
click at [146, 181] on span "Button" at bounding box center [141, 180] width 17 height 9
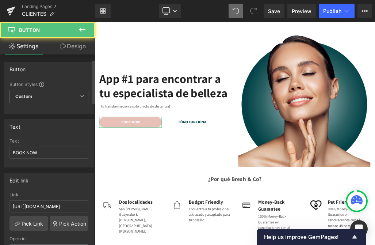
scroll to position [42, 0]
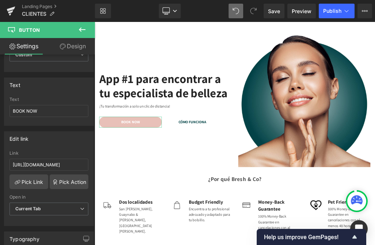
click at [70, 43] on link "Design" at bounding box center [73, 46] width 48 height 16
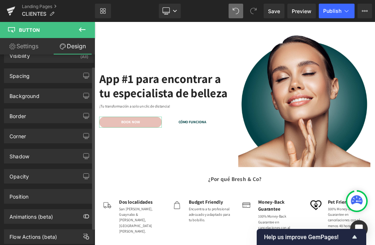
click at [45, 141] on div "Corner" at bounding box center [48, 136] width 89 height 14
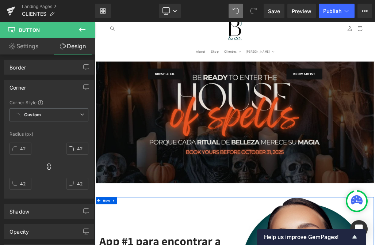
scroll to position [0, 0]
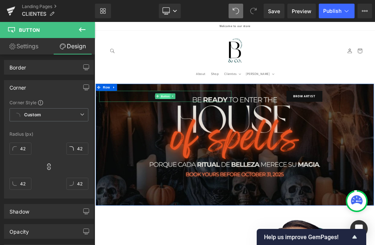
click at [203, 140] on span "Button" at bounding box center [206, 139] width 17 height 9
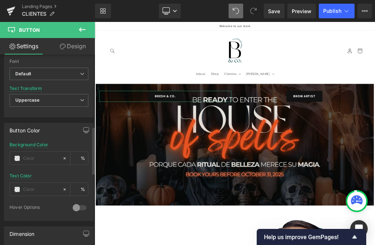
scroll to position [257, 0]
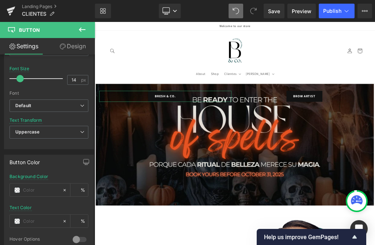
click at [62, 47] on icon at bounding box center [63, 47] width 6 height 6
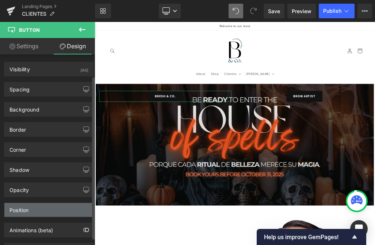
scroll to position [33, 0]
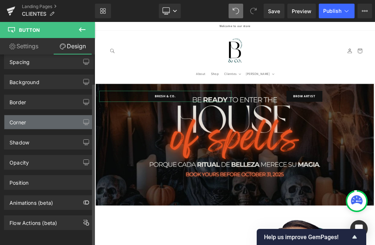
click at [26, 117] on div "Corner" at bounding box center [18, 120] width 16 height 10
click at [16, 115] on div "Corner" at bounding box center [18, 120] width 16 height 10
click at [19, 115] on div "Corner" at bounding box center [18, 120] width 16 height 10
click at [71, 115] on div "Corner" at bounding box center [48, 122] width 89 height 14
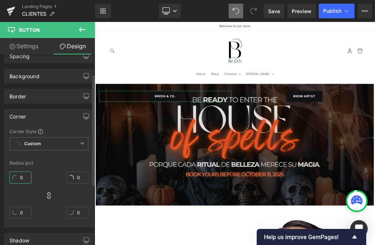
click at [24, 176] on input "0" at bounding box center [21, 177] width 22 height 12
type input "41"
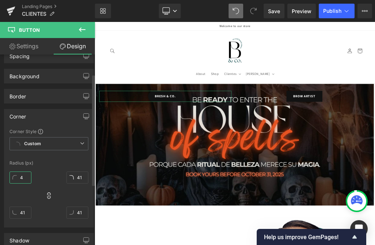
type input "42"
type input "4"
type input "42"
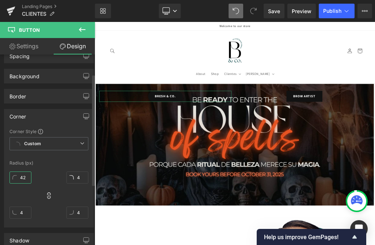
type input "42"
click at [42, 163] on div "Radius (px)" at bounding box center [49, 163] width 79 height 5
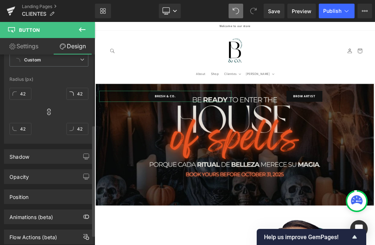
scroll to position [120, 0]
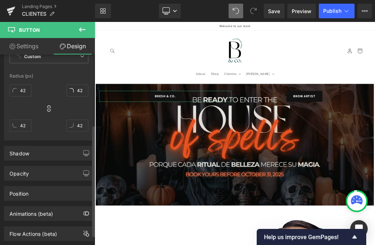
click at [30, 201] on div "Animations (beta)" at bounding box center [49, 211] width 98 height 20
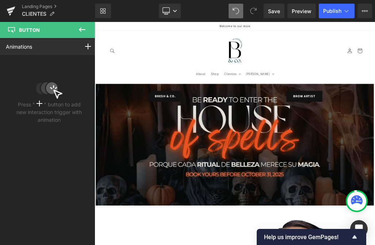
click at [82, 29] on icon at bounding box center [82, 29] width 9 height 9
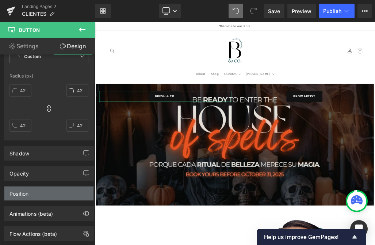
click at [52, 190] on div "Position" at bounding box center [48, 193] width 89 height 14
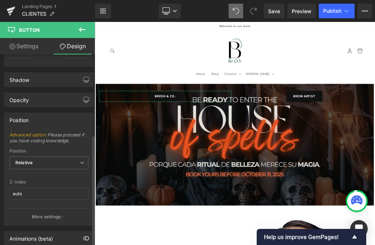
scroll to position [195, 0]
click at [34, 155] on div "Position Relative Relative Sticky to the screen (Fixed) Static" at bounding box center [49, 161] width 79 height 29
click at [33, 161] on span "Relative" at bounding box center [49, 161] width 79 height 13
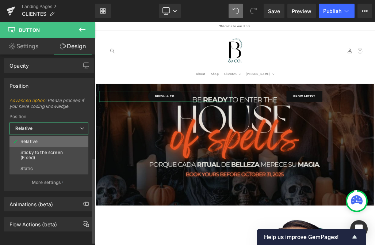
scroll to position [229, 0]
click at [32, 133] on span "Relative" at bounding box center [49, 128] width 79 height 13
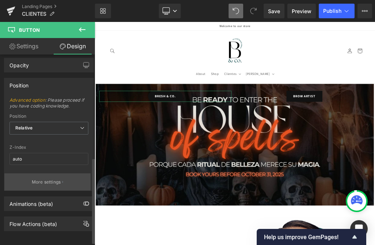
click at [40, 185] on p "More settings" at bounding box center [46, 182] width 29 height 7
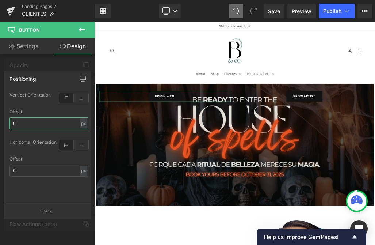
click at [30, 122] on input "0" at bounding box center [49, 123] width 79 height 12
type input "1"
type input "5"
type input "3"
type input "4"
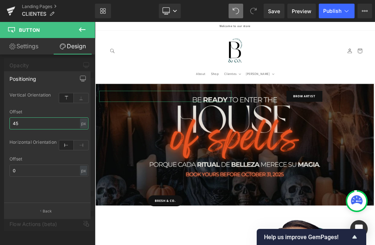
type input "4"
type input "410"
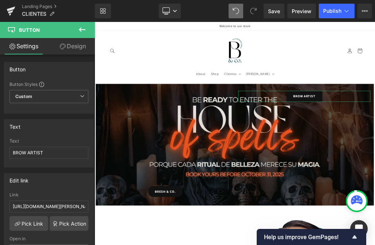
click at [71, 48] on link "Design" at bounding box center [73, 46] width 48 height 16
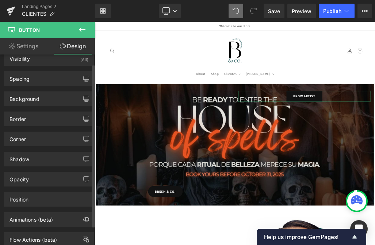
scroll to position [11, 0]
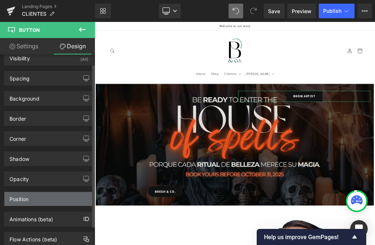
click at [24, 201] on div "Position" at bounding box center [19, 197] width 19 height 10
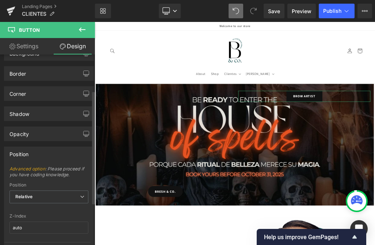
scroll to position [61, 0]
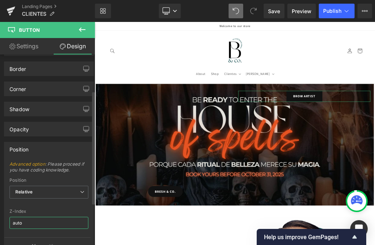
click at [25, 224] on input "auto" at bounding box center [49, 223] width 79 height 12
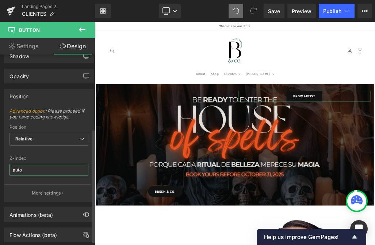
scroll to position [131, 0]
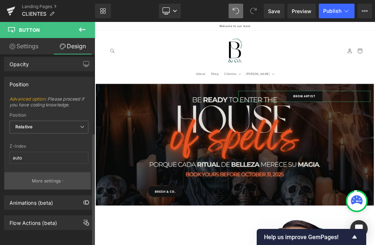
click at [49, 172] on button "More settings" at bounding box center [47, 180] width 86 height 17
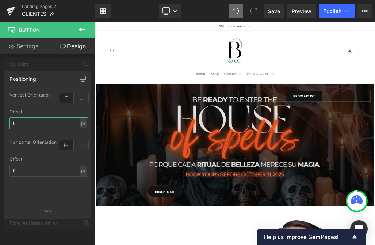
click at [38, 127] on input "0" at bounding box center [49, 123] width 79 height 12
type input "410"
click at [31, 72] on div "Positioning" at bounding box center [23, 77] width 27 height 10
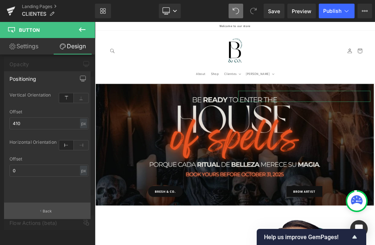
click at [42, 211] on button "Back" at bounding box center [47, 211] width 87 height 16
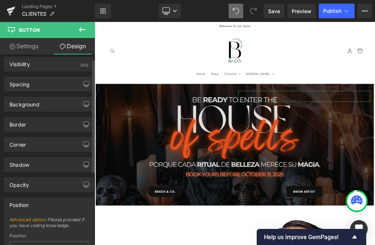
scroll to position [1, 0]
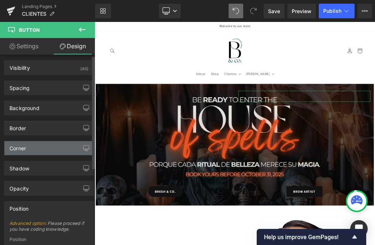
click at [25, 150] on div "Corner" at bounding box center [18, 146] width 16 height 10
click at [17, 150] on div "Corner" at bounding box center [18, 146] width 16 height 10
click at [69, 153] on div "Corner" at bounding box center [48, 148] width 89 height 14
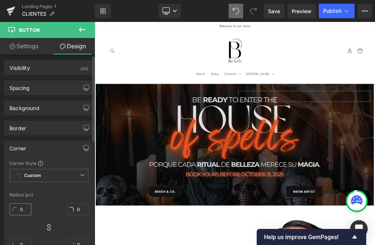
click at [26, 207] on input "0" at bounding box center [21, 209] width 22 height 12
type input "42"
type input "4"
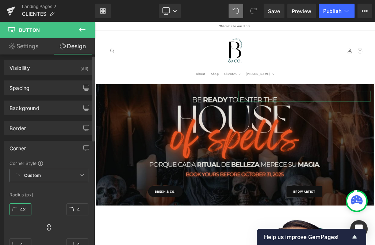
type input "42"
click at [50, 201] on div "42px 42 42px 42 42px 42 42px 42" at bounding box center [49, 229] width 79 height 59
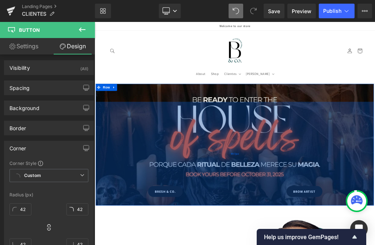
click at [194, 245] on div "447px" at bounding box center [316, 229] width 439 height 163
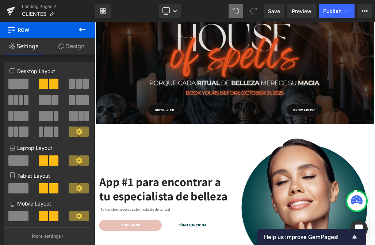
scroll to position [199, 0]
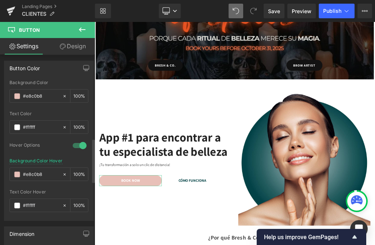
scroll to position [364, 0]
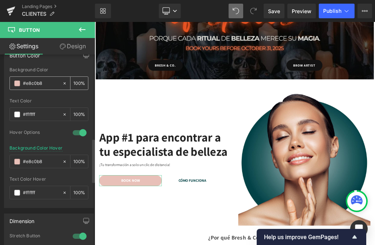
drag, startPoint x: 45, startPoint y: 84, endPoint x: 14, endPoint y: 84, distance: 30.7
click at [14, 84] on div "#e8c0b8" at bounding box center [36, 83] width 52 height 13
paste input "ff914d"
type input "#ff914d"
drag, startPoint x: 49, startPoint y: 160, endPoint x: 15, endPoint y: 160, distance: 34.4
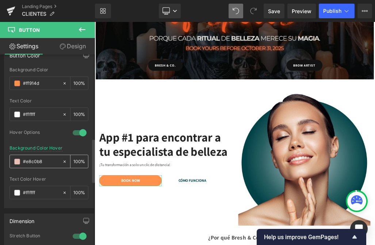
click at [15, 160] on div "#e8c0b8" at bounding box center [36, 161] width 52 height 13
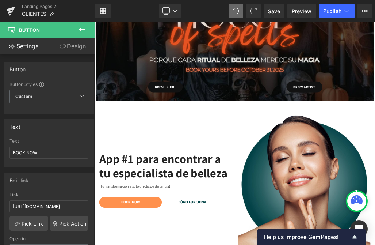
scroll to position [191, 0]
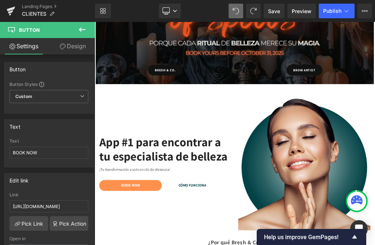
click at [95, 22] on div "447px" at bounding box center [95, 22] width 0 height 0
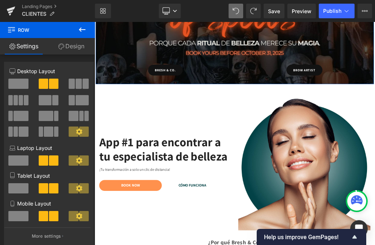
click at [78, 52] on link "Design" at bounding box center [72, 46] width 48 height 16
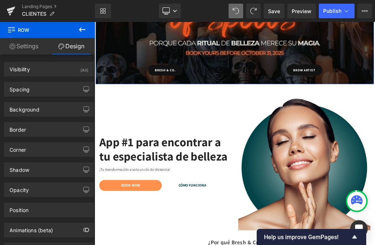
click at [197, 97] on div "447px" at bounding box center [316, 37] width 439 height 163
click at [151, 56] on div "447px" at bounding box center [316, 37] width 439 height 163
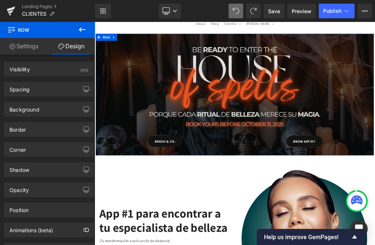
scroll to position [79, 0]
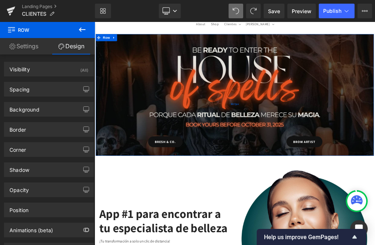
click at [198, 65] on div "BRESH & CO." at bounding box center [206, 60] width 208 height 17
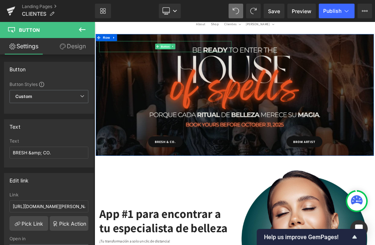
click at [208, 60] on span "Button" at bounding box center [206, 60] width 17 height 9
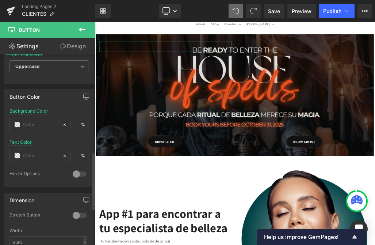
scroll to position [326, 0]
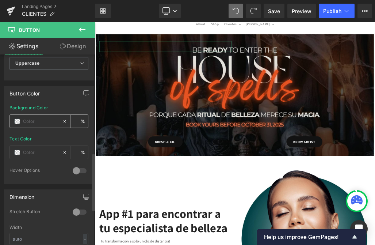
click at [32, 125] on div at bounding box center [36, 121] width 52 height 13
type input "0"
click at [34, 123] on input "text" at bounding box center [41, 121] width 36 height 8
paste input "#ff914d"
type input "#ff914d"
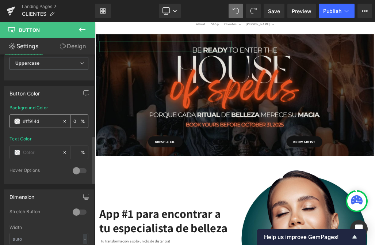
type input "100"
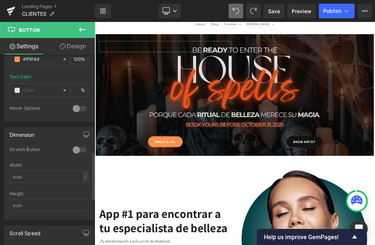
scroll to position [391, 0]
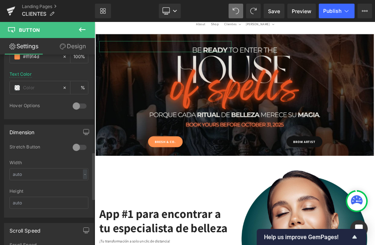
type input "#ff914d"
click at [78, 102] on div at bounding box center [80, 106] width 18 height 12
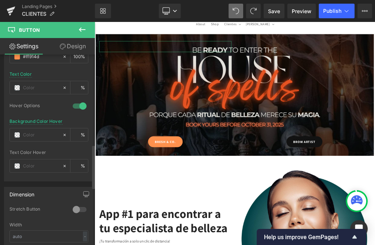
click at [34, 127] on div "Background Color Hover %" at bounding box center [49, 134] width 79 height 31
click at [32, 132] on input "text" at bounding box center [41, 135] width 36 height 8
paste input "#ff914d"
type input "#ff914d"
type input "100"
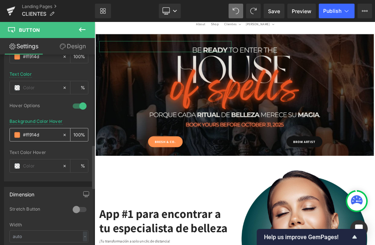
type input "#ff914d"
click at [73, 132] on input "100" at bounding box center [76, 135] width 7 height 8
type input "1"
type input "5"
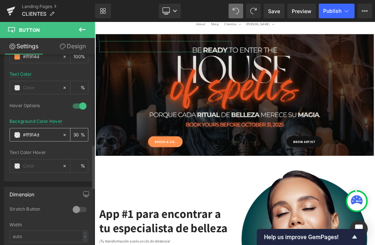
type input "30"
click at [79, 121] on div "Background Color Hover #ff914d 30 %" at bounding box center [49, 134] width 79 height 31
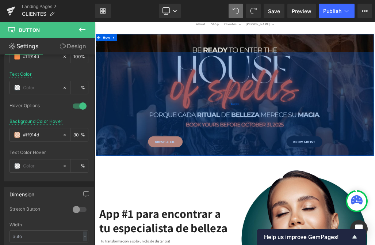
click at [375, 207] on div "447px" at bounding box center [316, 150] width 439 height 163
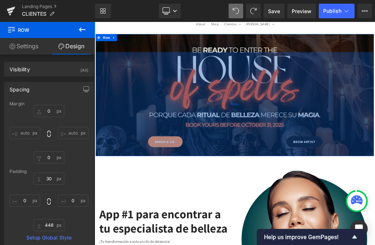
scroll to position [86, 0]
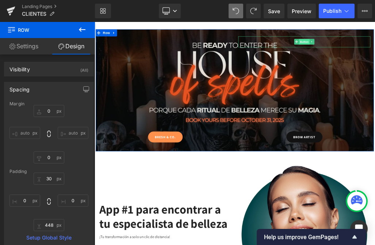
drag, startPoint x: 434, startPoint y: 45, endPoint x: 428, endPoint y: 50, distance: 7.3
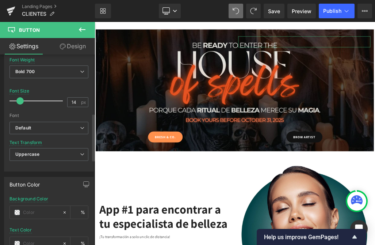
scroll to position [276, 0]
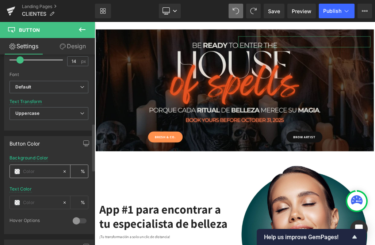
click at [27, 170] on input "text" at bounding box center [41, 171] width 36 height 8
paste input "#ff914d"
type input "#ff914d"
type input "100"
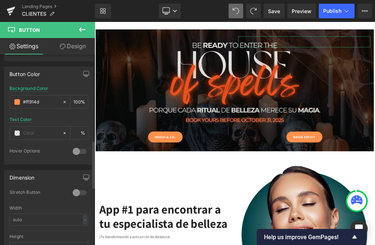
scroll to position [349, 0]
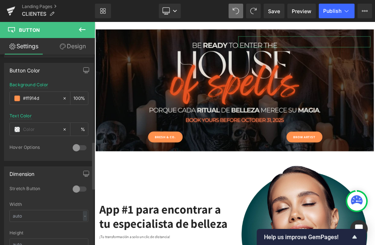
click at [76, 148] on div at bounding box center [80, 148] width 18 height 12
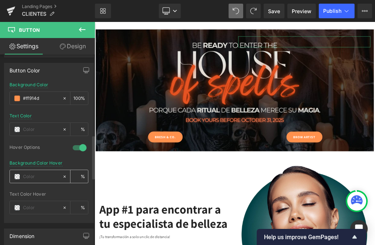
click at [43, 178] on input "text" at bounding box center [41, 177] width 36 height 8
paste input "#ff914d"
type input "#ff914d"
type input "100"
type input "#ff914d"
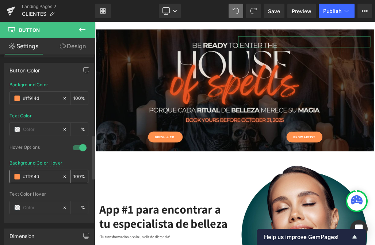
click at [75, 176] on input "100" at bounding box center [76, 176] width 7 height 8
type input "1"
type input "30"
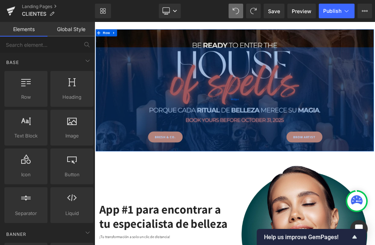
click at [212, 202] on div "448px" at bounding box center [316, 144] width 439 height 164
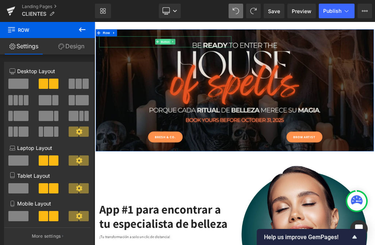
click at [199, 50] on span "Button" at bounding box center [206, 53] width 17 height 9
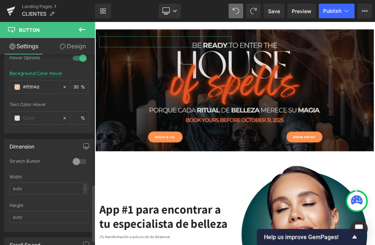
scroll to position [446, 0]
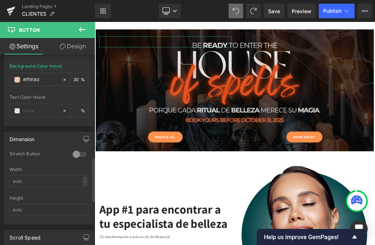
click at [76, 155] on div at bounding box center [80, 154] width 18 height 12
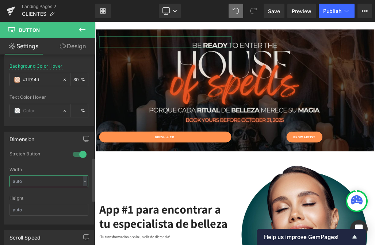
click at [73, 182] on input "text" at bounding box center [49, 181] width 79 height 12
click at [66, 161] on div "Stretch Button" at bounding box center [49, 159] width 79 height 16
click at [32, 178] on input "15" at bounding box center [49, 181] width 79 height 12
drag, startPoint x: 30, startPoint y: 180, endPoint x: -7, endPoint y: 180, distance: 36.6
click at [0, 180] on html "Button You are previewing how the will restyle your page. You can not edit Elem…" at bounding box center [187, 122] width 375 height 245
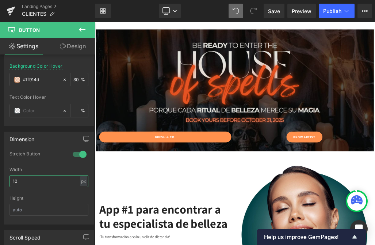
type input "10"
drag, startPoint x: 20, startPoint y: 180, endPoint x: 10, endPoint y: 177, distance: 10.3
click at [10, 180] on input "10" at bounding box center [49, 181] width 79 height 12
click at [80, 178] on div "px" at bounding box center [83, 181] width 7 height 10
click at [82, 190] on li "%" at bounding box center [83, 192] width 9 height 11
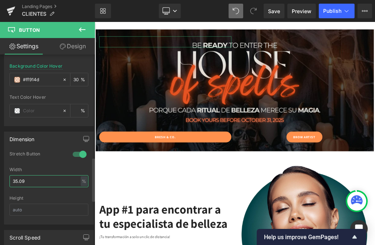
click at [38, 182] on input "35.09" at bounding box center [49, 181] width 79 height 12
type input "3"
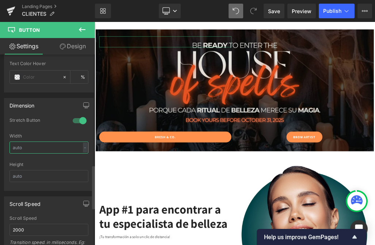
scroll to position [480, 0]
click at [23, 180] on input "text" at bounding box center [49, 176] width 79 height 12
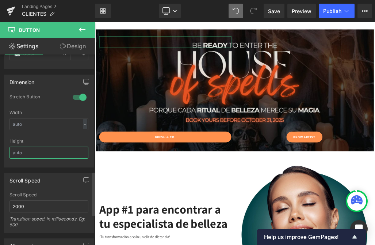
scroll to position [512, 0]
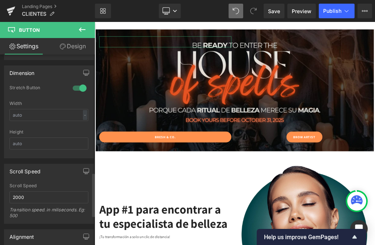
click at [73, 88] on div at bounding box center [80, 88] width 18 height 12
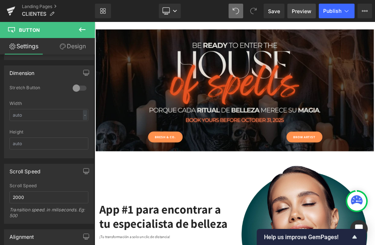
click at [301, 10] on span "Preview" at bounding box center [302, 11] width 20 height 8
click at [279, 12] on span "Save" at bounding box center [274, 11] width 12 height 8
click at [300, 10] on span "Preview" at bounding box center [302, 11] width 20 height 8
click at [86, 30] on icon at bounding box center [82, 29] width 9 height 9
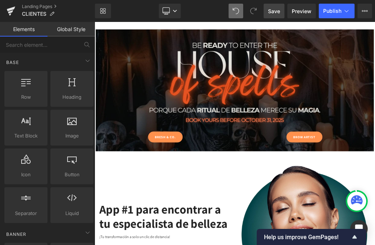
click at [79, 30] on link "Global Style" at bounding box center [72, 29] width 48 height 15
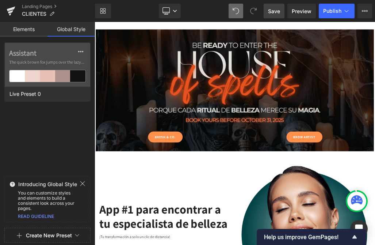
click at [27, 35] on link "Elements" at bounding box center [24, 29] width 48 height 15
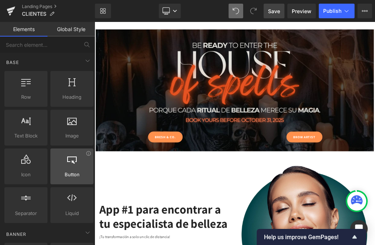
scroll to position [19, 0]
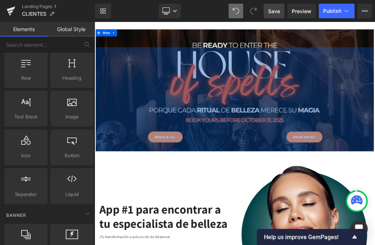
click at [140, 93] on div "448px" at bounding box center [316, 144] width 439 height 164
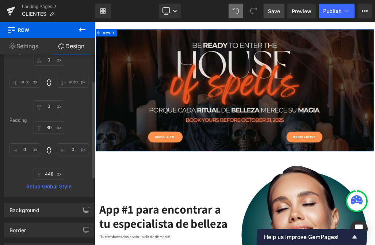
scroll to position [0, 0]
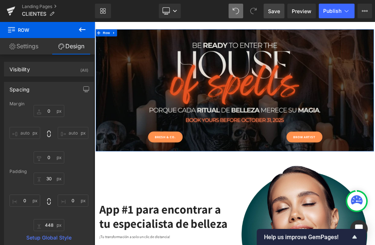
click at [20, 44] on link "Settings" at bounding box center [24, 46] width 48 height 16
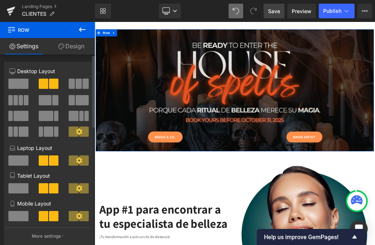
click at [29, 150] on p "Laptop Layout" at bounding box center [49, 148] width 79 height 8
click at [49, 165] on span at bounding box center [54, 160] width 10 height 10
click at [49, 186] on span at bounding box center [54, 188] width 10 height 10
click at [46, 213] on span at bounding box center [44, 216] width 10 height 10
click at [65, 53] on link "Design" at bounding box center [72, 46] width 48 height 16
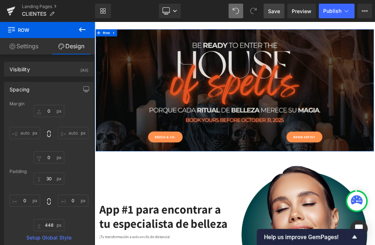
type input "0"
type input "30"
type input "0"
type input "448"
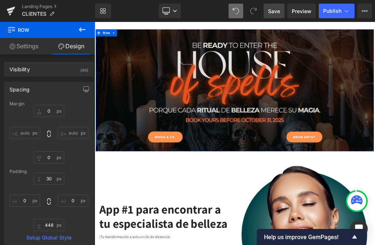
type input "0"
click at [17, 49] on link "Settings" at bounding box center [24, 46] width 48 height 16
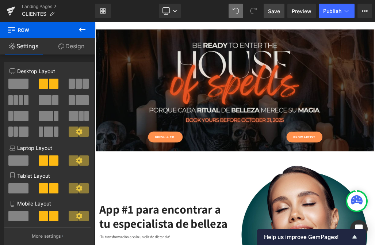
click at [90, 28] on button at bounding box center [82, 30] width 26 height 16
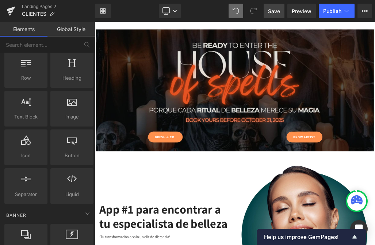
click at [68, 26] on link "Global Style" at bounding box center [72, 29] width 48 height 15
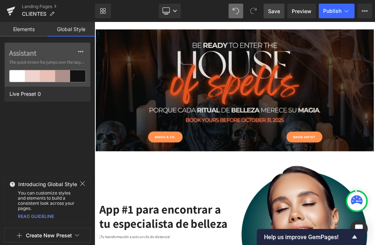
click at [27, 30] on link "Elements" at bounding box center [24, 29] width 48 height 15
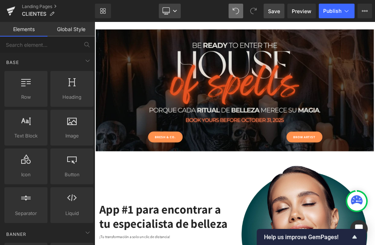
click at [172, 14] on link "Desktop" at bounding box center [170, 11] width 22 height 15
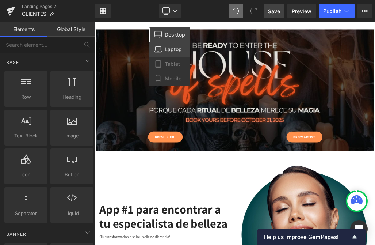
click at [162, 50] on icon at bounding box center [158, 49] width 7 height 7
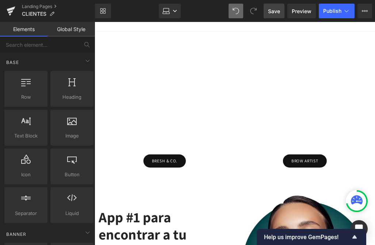
scroll to position [97, 0]
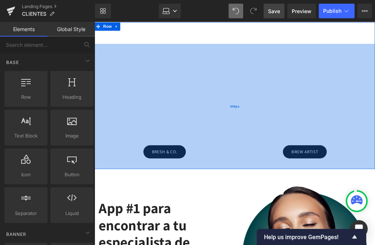
click at [188, 190] on div "448px" at bounding box center [278, 132] width 367 height 164
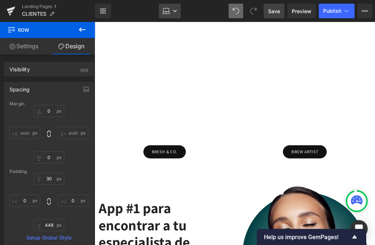
click at [172, 10] on link "Laptop" at bounding box center [170, 11] width 22 height 15
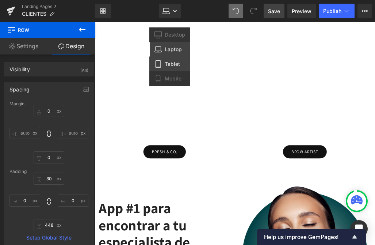
click at [164, 65] on link "Tablet" at bounding box center [170, 64] width 41 height 15
type input "0"
type input "30"
type input "0"
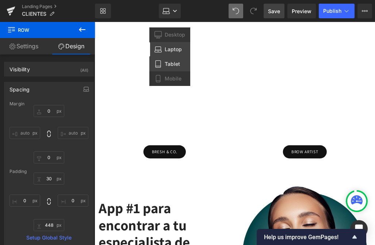
type input "448"
type input "0"
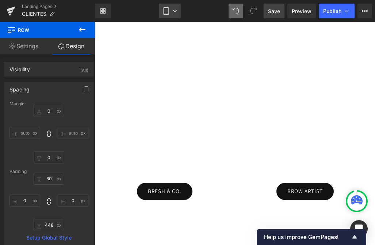
click at [166, 12] on icon at bounding box center [166, 10] width 7 height 7
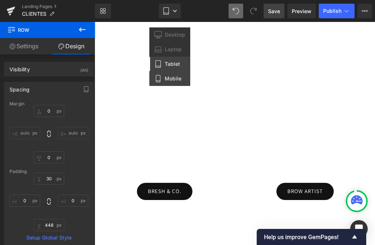
click at [160, 79] on icon at bounding box center [158, 78] width 4 height 7
type input "0"
type input "30"
type input "0"
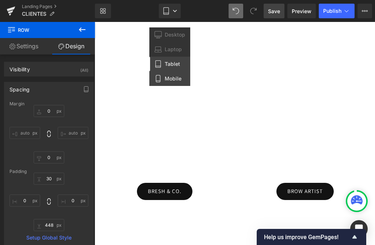
type input "448"
type input "0"
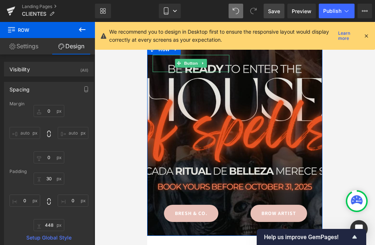
scroll to position [50, 0]
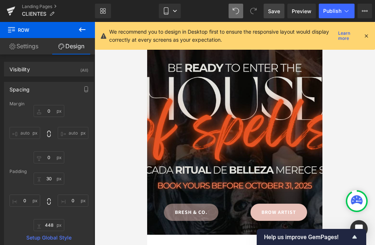
click at [186, 211] on div "BRESH & CO. Button BROW ARTIST Button Row 448px" at bounding box center [235, 139] width 176 height 192
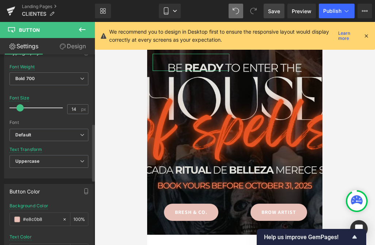
scroll to position [229, 0]
drag, startPoint x: 48, startPoint y: 215, endPoint x: 19, endPoint y: 215, distance: 28.2
click at [19, 215] on div "#e8c0b8" at bounding box center [36, 218] width 52 height 13
drag, startPoint x: 50, startPoint y: 218, endPoint x: 19, endPoint y: 217, distance: 31.1
click at [19, 217] on div "#e8c0b8" at bounding box center [36, 218] width 52 height 13
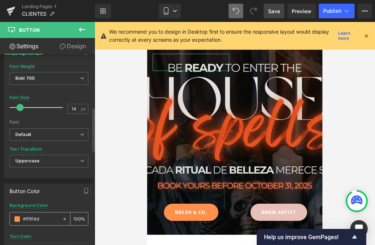
type input "#ff914d"
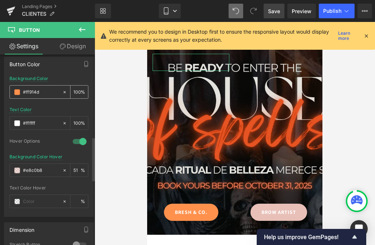
scroll to position [357, 0]
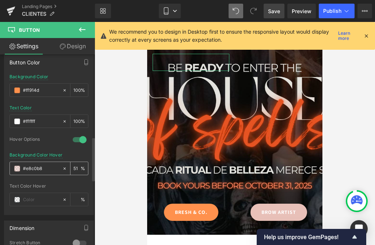
drag, startPoint x: 42, startPoint y: 167, endPoint x: 13, endPoint y: 167, distance: 28.9
click at [13, 167] on div "#e8c0b8" at bounding box center [36, 168] width 52 height 13
paste input "ff914d"
type input "#ff914d"
type input "100"
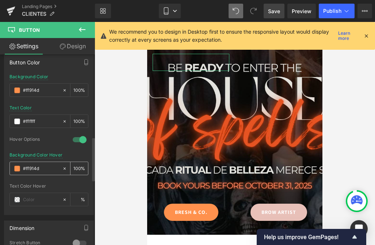
type input "#ff914d"
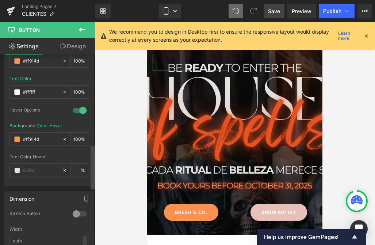
scroll to position [392, 0]
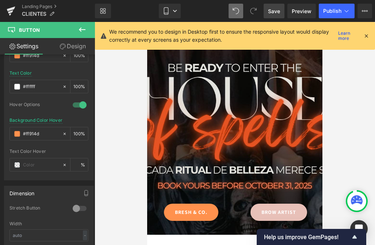
click at [147, 22] on div "448px" at bounding box center [147, 22] width 0 height 0
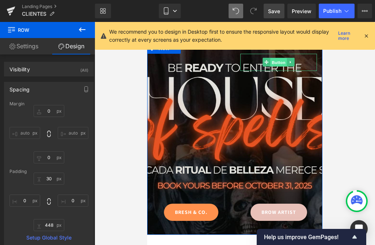
drag, startPoint x: 279, startPoint y: 61, endPoint x: 248, endPoint y: 152, distance: 95.9
click at [279, 61] on span "Button" at bounding box center [279, 62] width 17 height 9
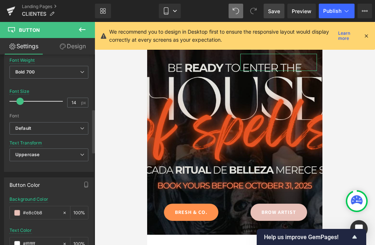
scroll to position [236, 0]
drag, startPoint x: 44, startPoint y: 212, endPoint x: 11, endPoint y: 212, distance: 33.6
click at [11, 212] on div "#e8c0b8" at bounding box center [36, 211] width 52 height 13
paste input "ff914d"
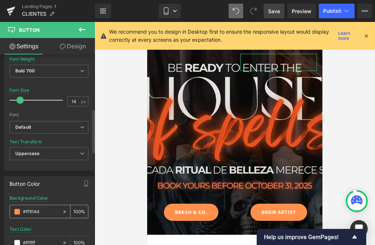
type input "#ff914d"
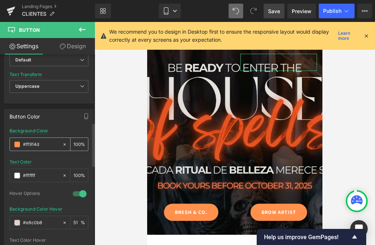
scroll to position [305, 0]
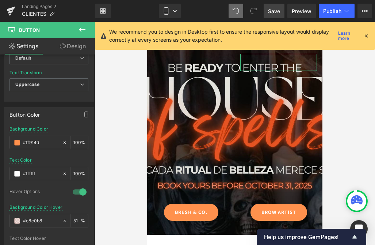
drag, startPoint x: 46, startPoint y: 218, endPoint x: -3, endPoint y: 218, distance: 49.0
click at [0, 218] on html "Button You are previewing how the will restyle your page. You can not edit Elem…" at bounding box center [187, 122] width 375 height 245
paste input "ff914d"
type input "#ff914d"
type input "100"
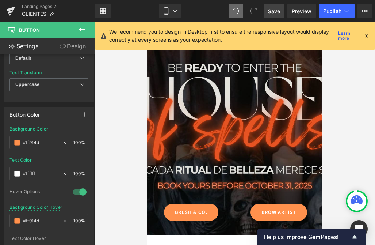
type input "#ff914d"
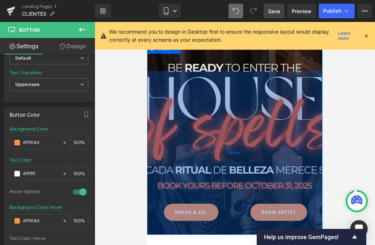
drag, startPoint x: 222, startPoint y: 125, endPoint x: 222, endPoint y: 166, distance: 40.6
click at [222, 126] on div "448px" at bounding box center [235, 153] width 176 height 164
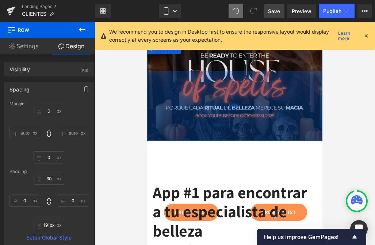
drag, startPoint x: 229, startPoint y: 233, endPoint x: 230, endPoint y: 140, distance: 93.6
click at [230, 140] on div "191px" at bounding box center [235, 106] width 176 height 70
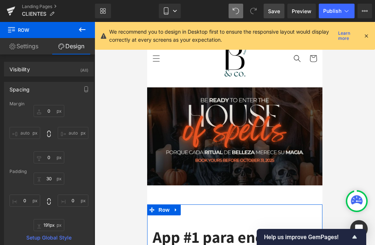
scroll to position [5, 0]
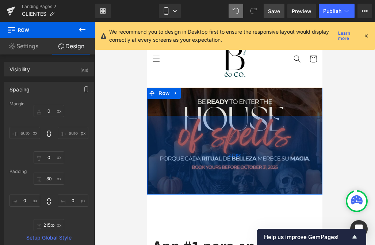
type input "214px"
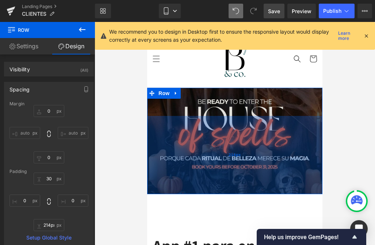
drag, startPoint x: 234, startPoint y: 185, endPoint x: 234, endPoint y: 193, distance: 8.4
click at [234, 193] on div "214px" at bounding box center [235, 155] width 176 height 78
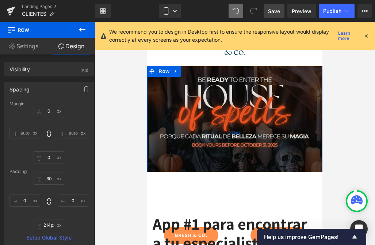
scroll to position [27, 0]
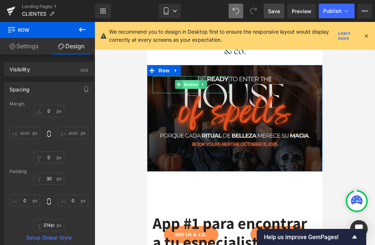
click at [191, 84] on span "Button" at bounding box center [191, 84] width 17 height 9
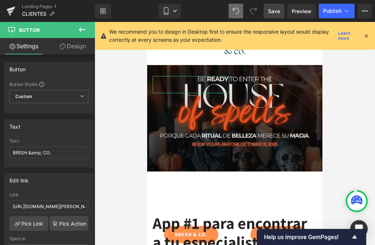
click at [72, 47] on link "Design" at bounding box center [73, 46] width 48 height 16
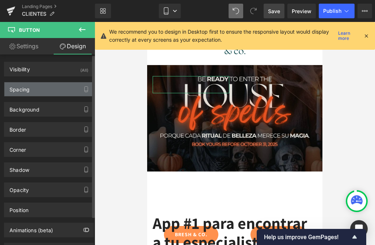
click at [34, 92] on div "Spacing" at bounding box center [48, 89] width 89 height 14
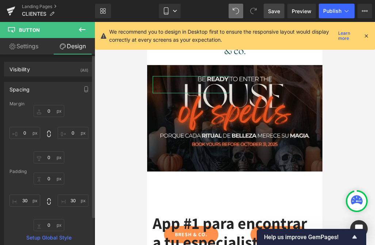
click at [62, 85] on div "Spacing" at bounding box center [48, 89] width 89 height 14
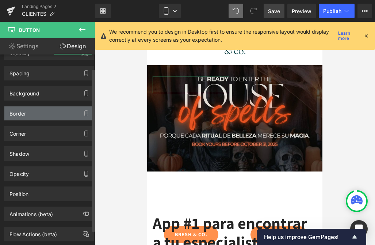
scroll to position [20, 0]
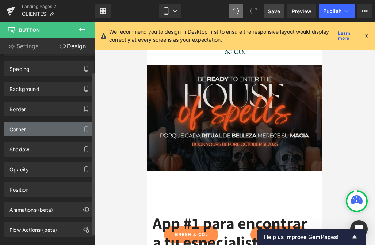
click at [36, 128] on div "Corner" at bounding box center [48, 129] width 89 height 14
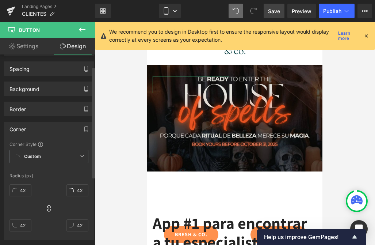
click at [36, 128] on div "Corner" at bounding box center [48, 129] width 89 height 14
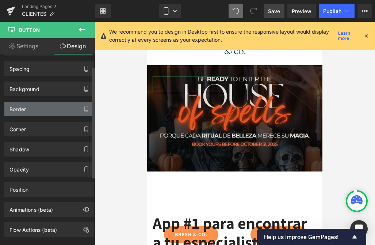
click at [33, 113] on div "Border" at bounding box center [48, 109] width 89 height 14
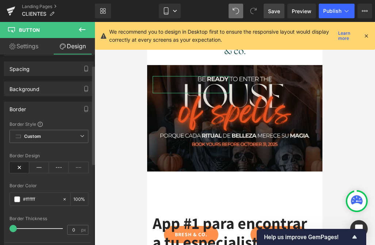
click at [33, 113] on div "Border" at bounding box center [48, 109] width 89 height 14
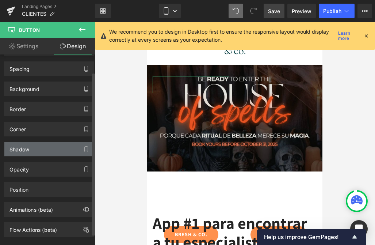
scroll to position [33, 0]
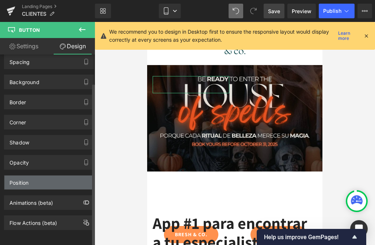
click at [31, 176] on div "Position" at bounding box center [48, 183] width 89 height 14
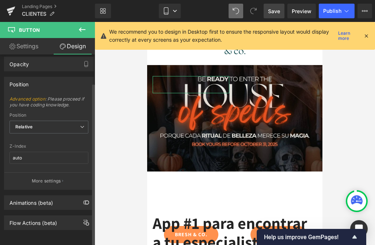
scroll to position [131, 0]
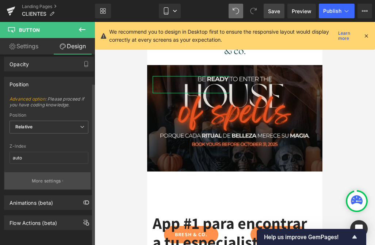
click at [47, 178] on p "More settings" at bounding box center [46, 181] width 29 height 7
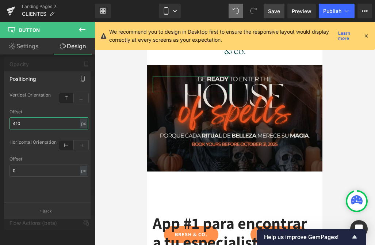
drag, startPoint x: 30, startPoint y: 125, endPoint x: 5, endPoint y: 125, distance: 25.6
click at [5, 125] on div "top Vertical Orientation top 410px Offset 410 px % px left Horizontal Orientati…" at bounding box center [48, 147] width 89 height 112
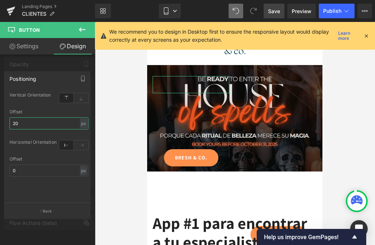
type input "2"
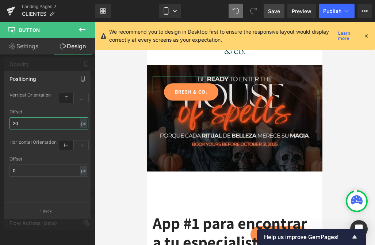
type input "2"
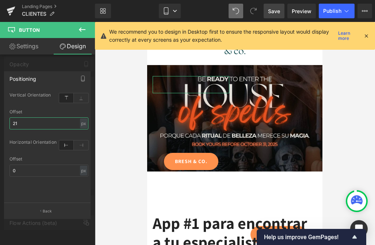
type input "2"
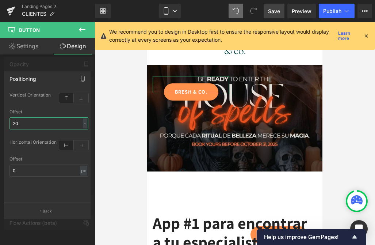
type input "200"
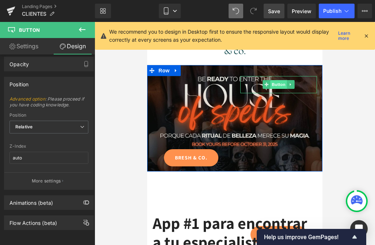
click at [280, 85] on span "Button" at bounding box center [279, 84] width 17 height 9
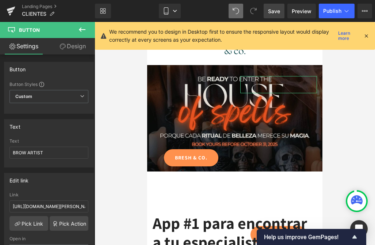
click at [71, 46] on link "Design" at bounding box center [73, 46] width 48 height 16
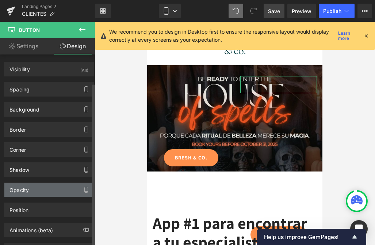
type input "auto"
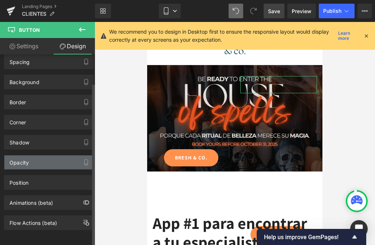
click at [40, 155] on div "Opacity" at bounding box center [48, 162] width 89 height 14
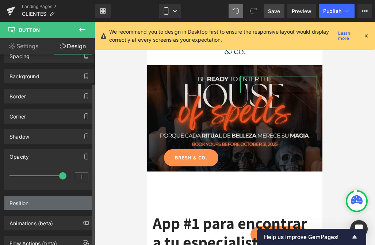
click at [46, 201] on div "Position" at bounding box center [48, 203] width 89 height 14
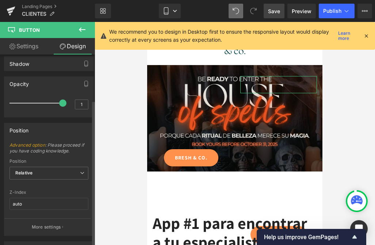
scroll to position [136, 0]
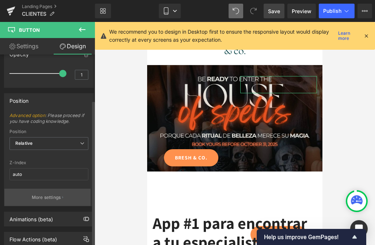
click at [47, 199] on p "More settings" at bounding box center [46, 197] width 29 height 7
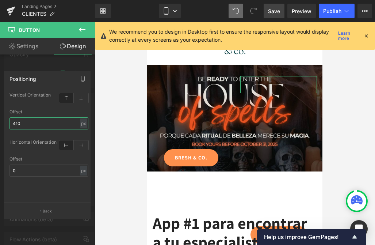
drag, startPoint x: 25, startPoint y: 122, endPoint x: 9, endPoint y: 122, distance: 16.5
click at [9, 122] on div "top Vertical Orientation top 410px Offset 410 px % px left Horizontal Orientati…" at bounding box center [48, 147] width 89 height 112
type input "200"
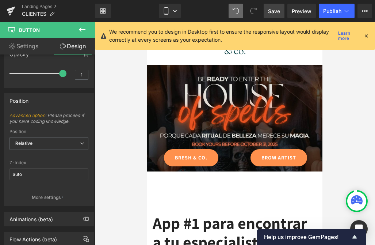
click at [122, 140] on div at bounding box center [235, 133] width 281 height 223
click at [113, 171] on div at bounding box center [235, 133] width 281 height 223
click at [76, 30] on button at bounding box center [82, 30] width 26 height 16
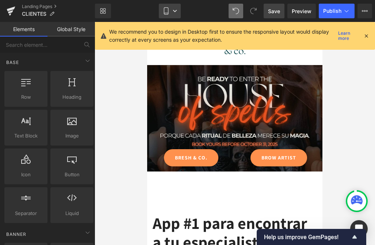
click at [167, 10] on icon at bounding box center [166, 10] width 7 height 7
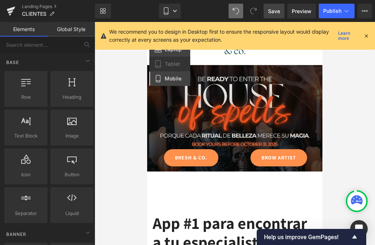
click at [169, 54] on link "Laptop" at bounding box center [170, 49] width 41 height 15
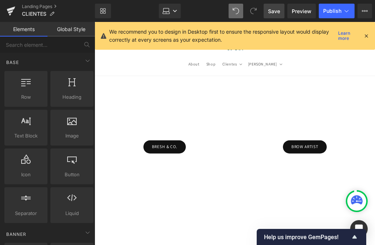
scroll to position [97, 0]
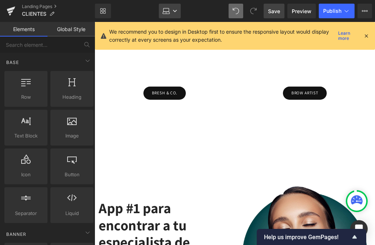
click at [167, 5] on link "Laptop" at bounding box center [170, 11] width 22 height 15
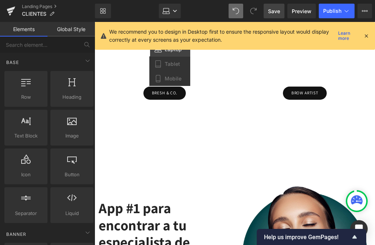
click at [366, 35] on icon at bounding box center [366, 36] width 7 height 7
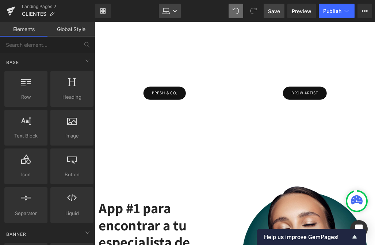
click at [169, 6] on link "Laptop" at bounding box center [170, 11] width 22 height 15
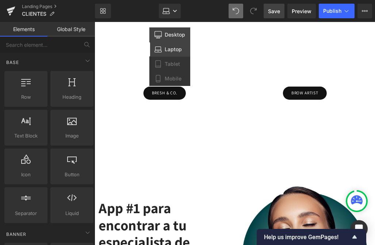
click at [168, 34] on span "Desktop" at bounding box center [175, 34] width 20 height 7
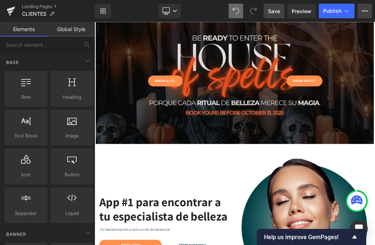
click at [369, 13] on button "View Live Page View with current Template Save Template to Library Schedule Pub…" at bounding box center [365, 11] width 15 height 15
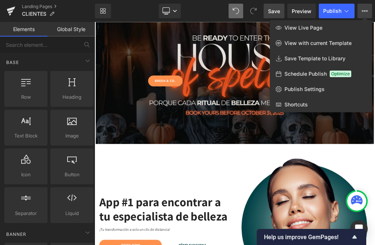
click at [365, 17] on button "View Live Page View with current Template Save Template to Library Schedule Pub…" at bounding box center [365, 11] width 15 height 15
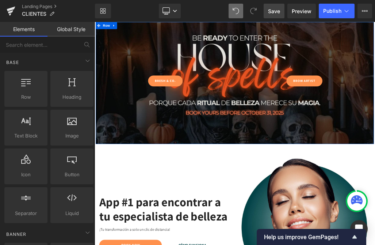
click at [314, 38] on div "BRESH & CO. Button" at bounding box center [206, 41] width 219 height 17
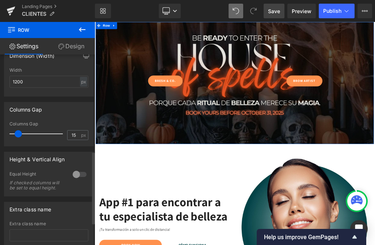
scroll to position [254, 0]
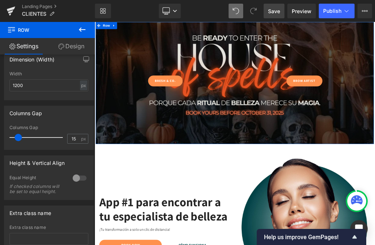
click at [59, 47] on icon at bounding box center [62, 47] width 6 height 6
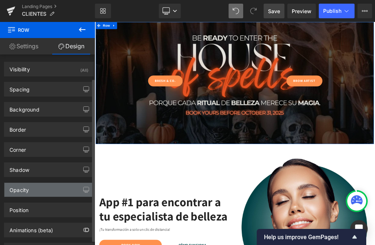
scroll to position [28, 0]
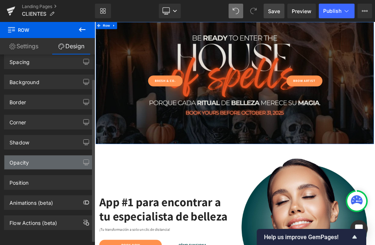
click at [27, 160] on div "Opacity" at bounding box center [19, 160] width 19 height 10
click at [80, 163] on button "button" at bounding box center [86, 162] width 12 height 14
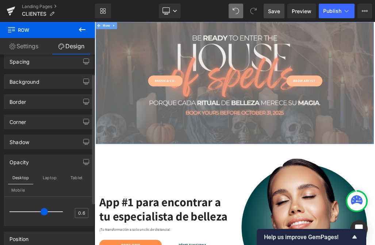
type input "0.5"
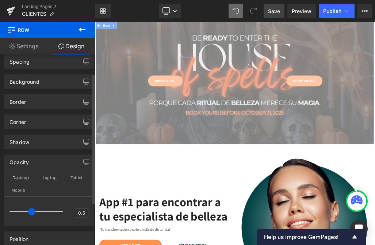
drag, startPoint x: 59, startPoint y: 212, endPoint x: 29, endPoint y: 211, distance: 29.6
click at [29, 211] on span at bounding box center [31, 211] width 7 height 7
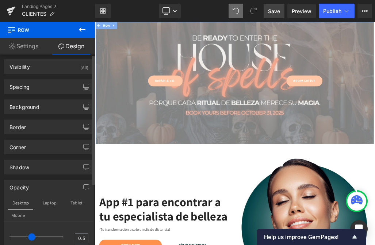
scroll to position [0, 0]
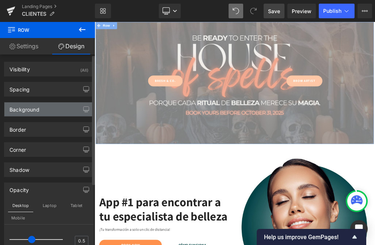
click at [54, 106] on div "Background" at bounding box center [48, 109] width 89 height 14
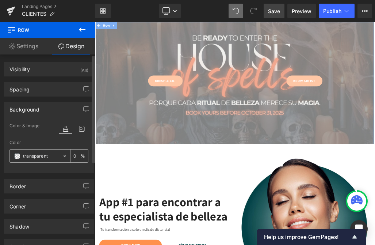
click at [64, 155] on icon at bounding box center [64, 156] width 5 height 5
click at [52, 155] on input "none" at bounding box center [41, 156] width 36 height 8
click at [63, 154] on icon at bounding box center [64, 156] width 5 height 5
click at [18, 154] on span at bounding box center [17, 156] width 6 height 6
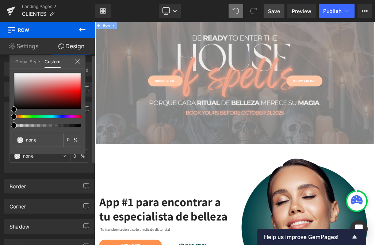
type input "#000000"
type input "4"
type input "#000000"
type input "4"
type input "50"
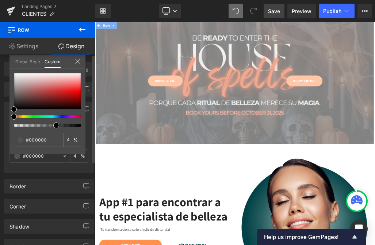
type input "50"
type input "100"
drag, startPoint x: 108, startPoint y: 148, endPoint x: 129, endPoint y: 190, distance: 47.1
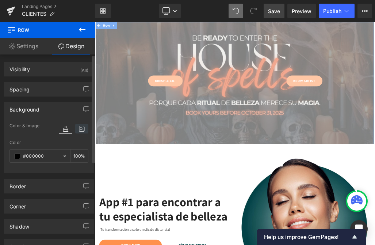
click at [84, 131] on icon at bounding box center [81, 129] width 13 height 10
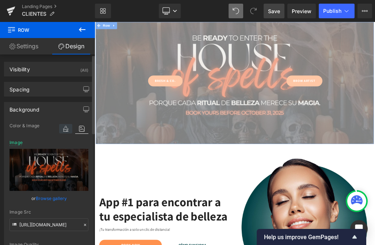
click at [67, 132] on icon at bounding box center [65, 129] width 13 height 10
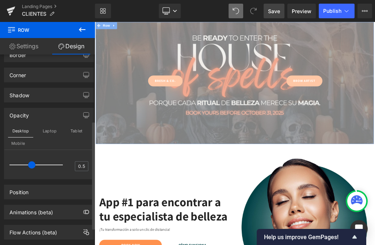
scroll to position [147, 0]
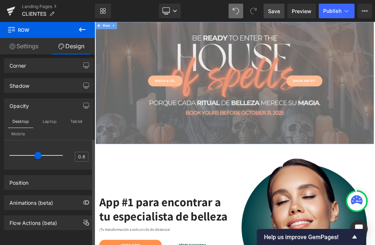
drag, startPoint x: 33, startPoint y: 152, endPoint x: 37, endPoint y: 149, distance: 5.4
click at [37, 152] on span at bounding box center [37, 155] width 7 height 7
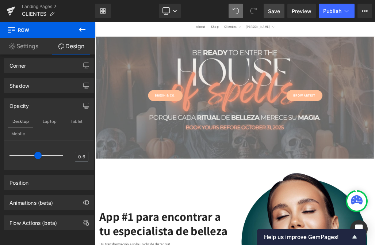
scroll to position [71, 0]
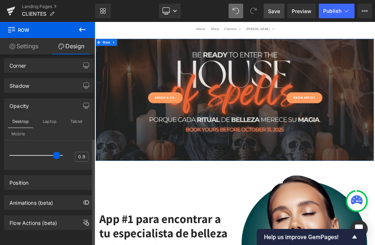
type input "1"
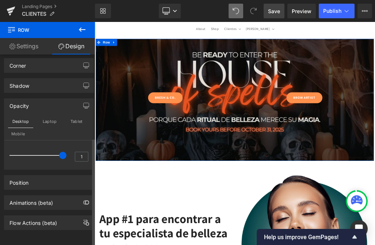
drag, startPoint x: 40, startPoint y: 149, endPoint x: 64, endPoint y: 147, distance: 24.2
click at [64, 148] on div "1" at bounding box center [49, 157] width 79 height 19
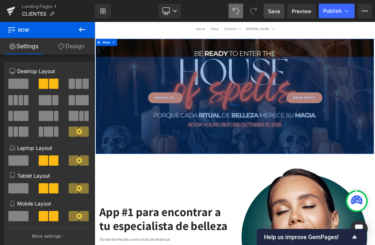
drag, startPoint x: 300, startPoint y: 239, endPoint x: 260, endPoint y: 207, distance: 51.2
click at [303, 229] on div "418px" at bounding box center [316, 153] width 439 height 153
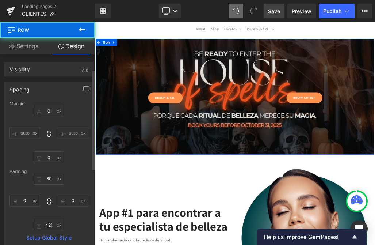
scroll to position [28, 0]
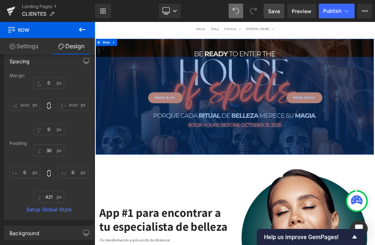
type input "421px"
click at [197, 151] on div "421px" at bounding box center [316, 154] width 439 height 154
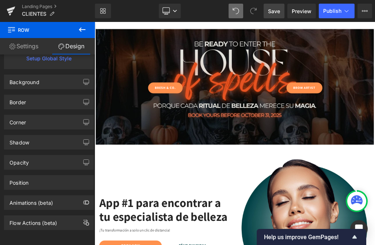
scroll to position [82, 0]
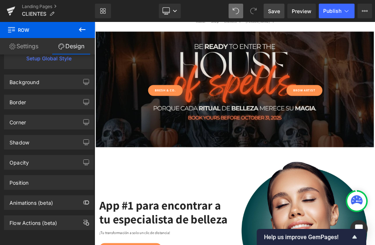
click at [277, 14] on span "Save" at bounding box center [274, 11] width 12 height 8
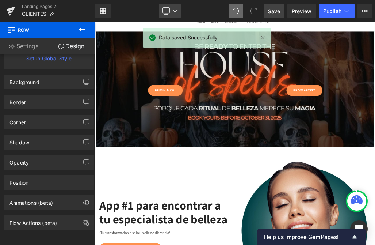
click at [176, 11] on icon at bounding box center [175, 11] width 4 height 2
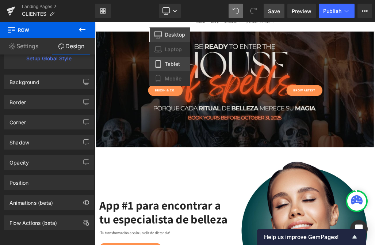
click at [164, 69] on link "Tablet" at bounding box center [170, 64] width 41 height 15
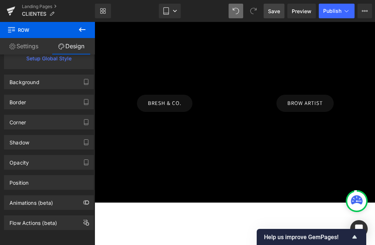
scroll to position [56, 0]
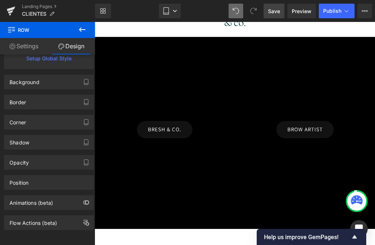
type input "0"
type input "30"
type input "0"
type input "448"
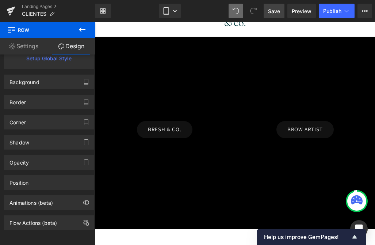
type input "0"
click at [170, 12] on link "Tablet" at bounding box center [170, 11] width 22 height 15
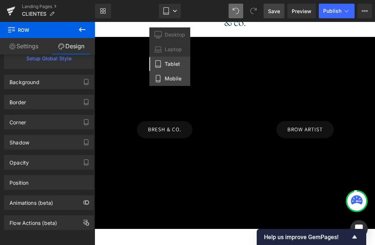
click at [166, 81] on span "Mobile" at bounding box center [173, 78] width 17 height 7
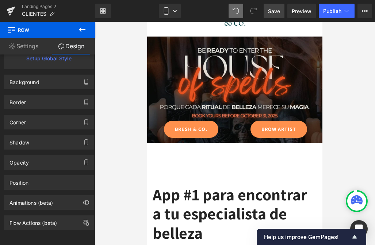
scroll to position [55, 0]
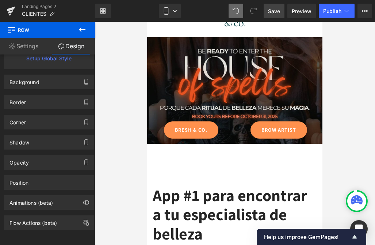
type input "0"
type input "30"
click at [171, 8] on link "Mobile" at bounding box center [170, 11] width 22 height 15
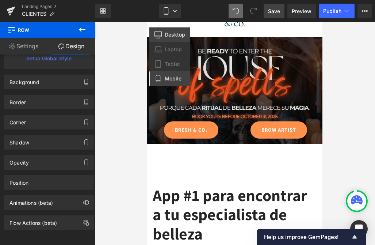
click at [164, 35] on link "Desktop" at bounding box center [170, 34] width 41 height 15
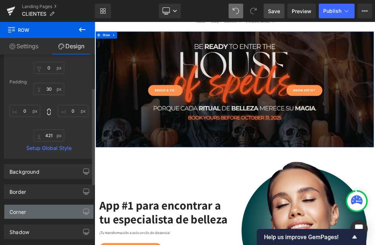
scroll to position [118, 0]
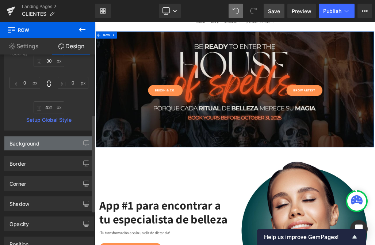
click at [57, 140] on div "Background" at bounding box center [48, 143] width 89 height 14
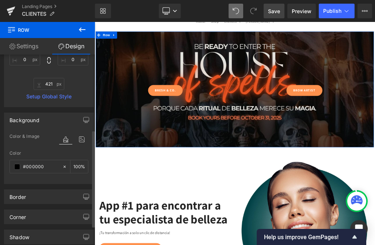
scroll to position [151, 0]
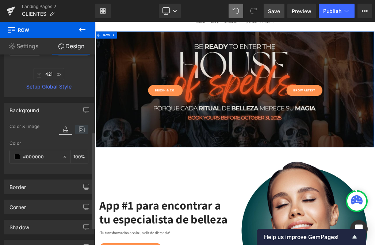
click at [78, 131] on icon at bounding box center [81, 130] width 13 height 10
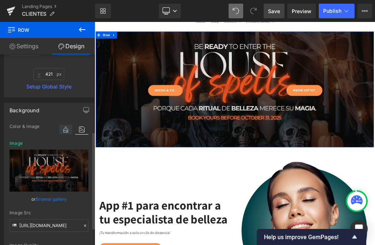
click at [65, 132] on icon at bounding box center [65, 130] width 13 height 10
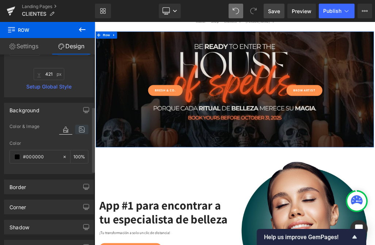
click at [79, 128] on icon at bounding box center [81, 130] width 13 height 10
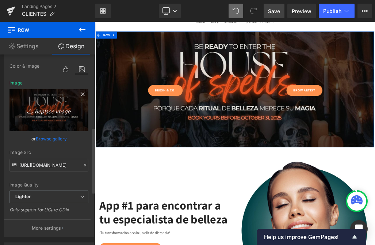
scroll to position [218, 0]
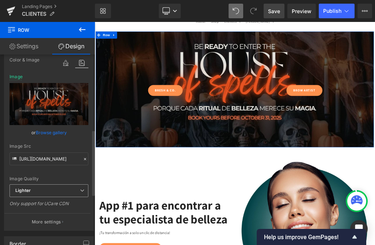
click at [72, 196] on span "Lighter" at bounding box center [49, 190] width 79 height 13
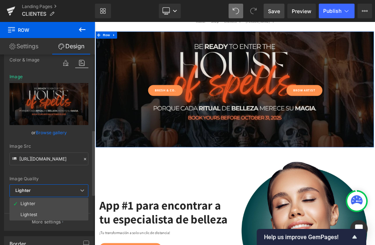
click at [57, 193] on span "Lighter" at bounding box center [49, 190] width 79 height 13
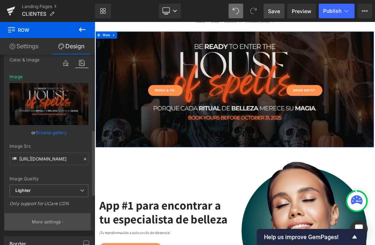
click at [48, 228] on button "More settings" at bounding box center [47, 221] width 86 height 17
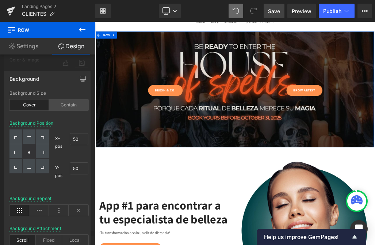
click at [63, 103] on div "Contain" at bounding box center [68, 104] width 39 height 11
click at [32, 106] on div "Cover" at bounding box center [29, 104] width 39 height 11
click at [59, 109] on div "Contain" at bounding box center [68, 104] width 39 height 11
click at [47, 237] on div "Fixed" at bounding box center [49, 240] width 26 height 11
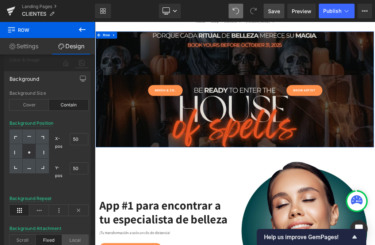
click at [71, 238] on div "Local" at bounding box center [75, 240] width 26 height 11
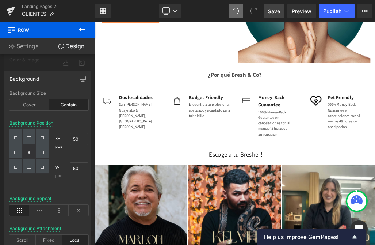
scroll to position [483, 0]
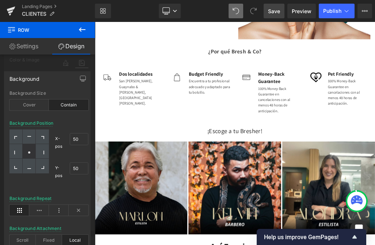
click at [62, 68] on div at bounding box center [47, 135] width 95 height 227
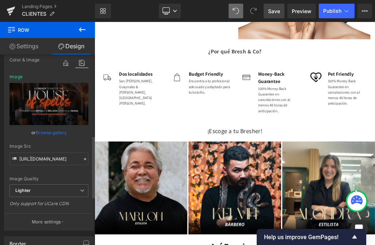
click at [83, 61] on icon at bounding box center [81, 63] width 13 height 10
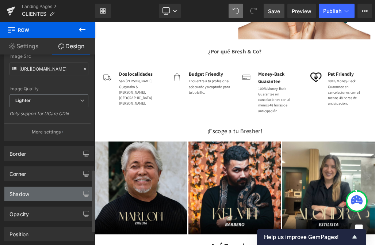
scroll to position [361, 0]
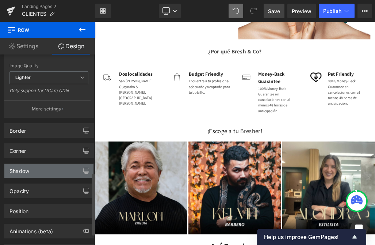
click at [48, 171] on div "Shadow" at bounding box center [48, 171] width 89 height 14
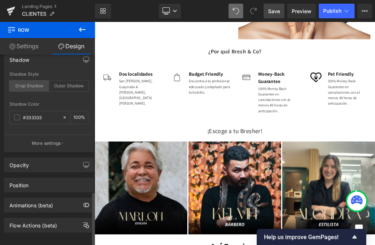
scroll to position [480, 0]
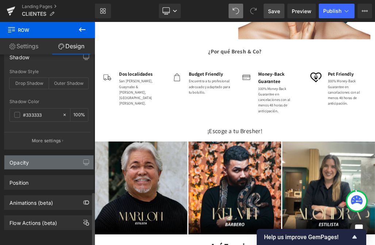
click at [49, 156] on div "Opacity" at bounding box center [48, 162] width 89 height 14
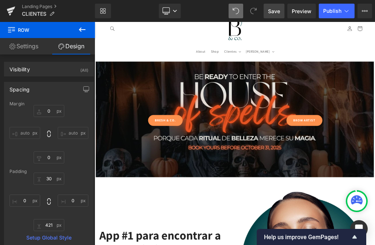
scroll to position [0, 0]
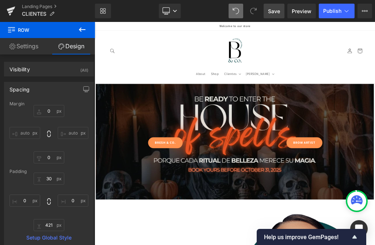
click at [276, 216] on div "BRESH & CO. Button BROW ARTIST Button Row 214px" at bounding box center [316, 211] width 439 height 182
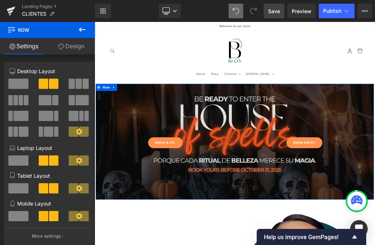
click at [71, 47] on link "Design" at bounding box center [72, 46] width 48 height 16
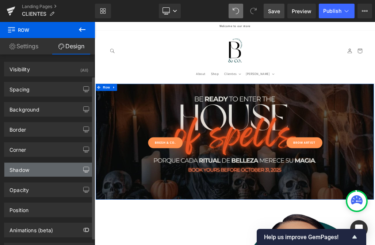
scroll to position [26, 0]
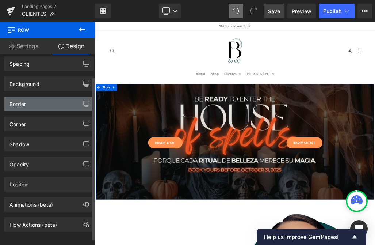
click at [63, 106] on div "Border" at bounding box center [48, 104] width 89 height 14
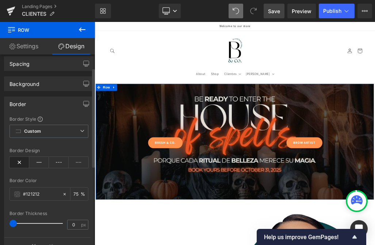
click at [63, 106] on div "Border" at bounding box center [48, 104] width 89 height 14
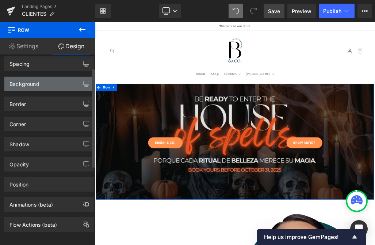
click at [44, 84] on div "Background" at bounding box center [48, 84] width 89 height 14
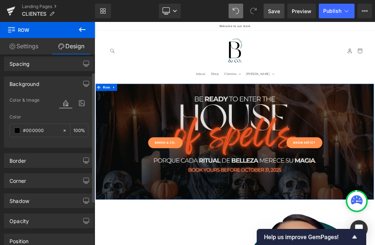
click at [44, 84] on div "Background" at bounding box center [48, 84] width 89 height 14
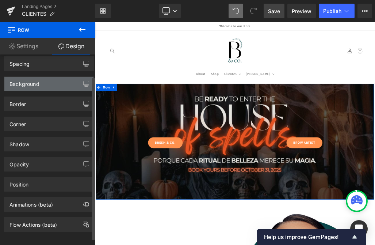
click at [62, 85] on div "Background" at bounding box center [48, 84] width 89 height 14
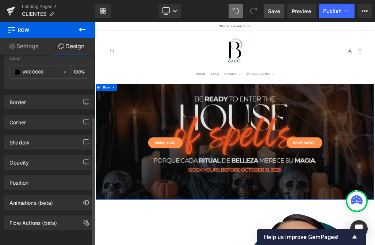
scroll to position [90, 0]
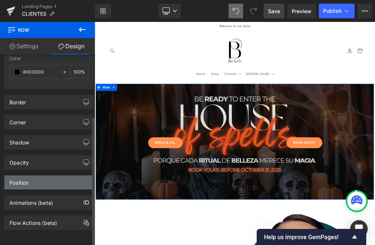
click at [55, 176] on div "Position" at bounding box center [48, 183] width 89 height 14
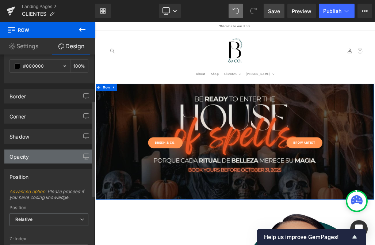
click at [55, 161] on div "Opacity" at bounding box center [48, 157] width 89 height 14
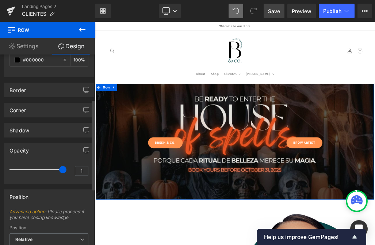
scroll to position [95, 0]
click at [82, 148] on button "button" at bounding box center [86, 151] width 12 height 14
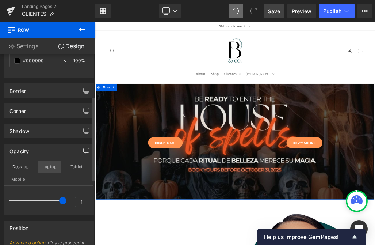
click at [51, 169] on button "Laptop" at bounding box center [49, 167] width 23 height 12
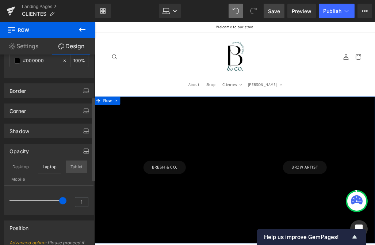
click at [79, 167] on button "Tablet" at bounding box center [76, 167] width 21 height 12
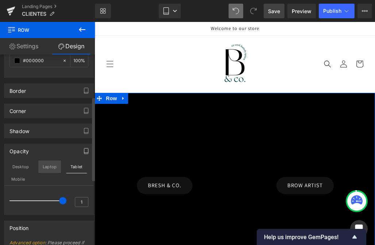
click at [48, 171] on button "Laptop" at bounding box center [49, 167] width 23 height 12
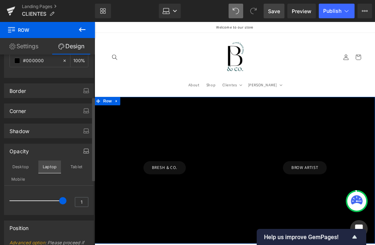
scroll to position [26, 0]
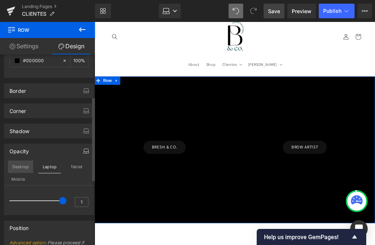
click at [22, 172] on button "Desktop" at bounding box center [20, 167] width 25 height 12
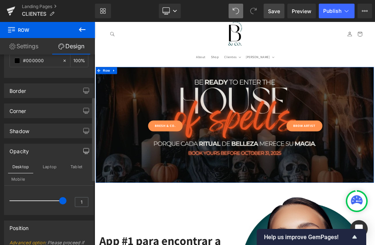
scroll to position [0, 0]
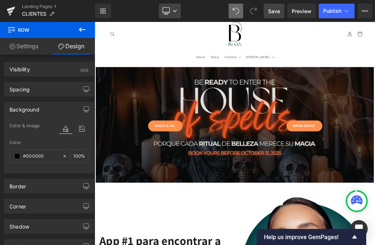
click at [174, 11] on icon at bounding box center [175, 11] width 4 height 4
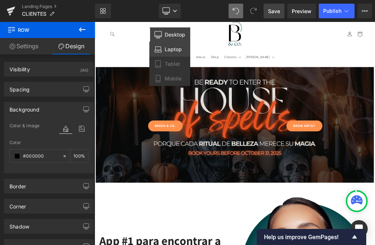
click at [165, 48] on span "Laptop" at bounding box center [173, 49] width 17 height 7
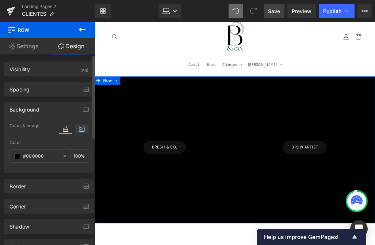
click at [79, 130] on icon at bounding box center [81, 129] width 13 height 10
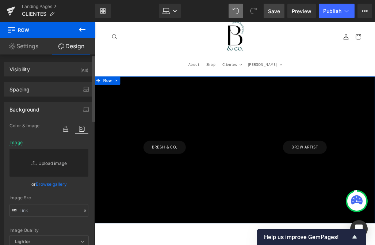
click at [37, 162] on link "Replace Image" at bounding box center [49, 163] width 79 height 28
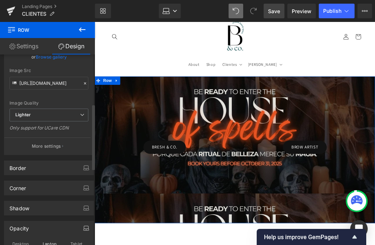
scroll to position [144, 0]
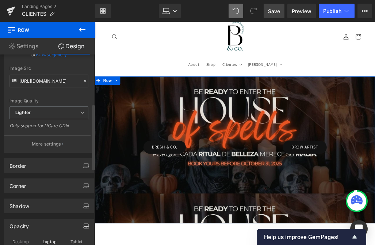
click at [55, 134] on div "image Color & Image image rgba(0, 0, 0, 1) Color #000000 100 % [URL][DOMAIN_NAM…" at bounding box center [48, 65] width 89 height 175
click at [53, 146] on p "More settings" at bounding box center [46, 144] width 29 height 7
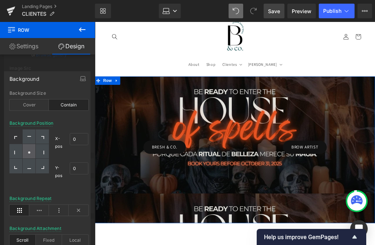
click at [29, 151] on icon at bounding box center [29, 153] width 4 height 4
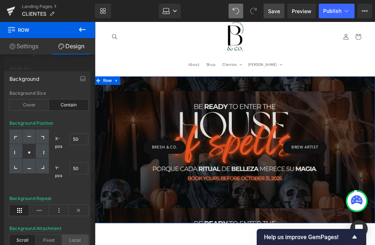
click at [73, 235] on div "Local" at bounding box center [75, 240] width 26 height 11
click at [52, 235] on div "Fixed" at bounding box center [49, 240] width 26 height 11
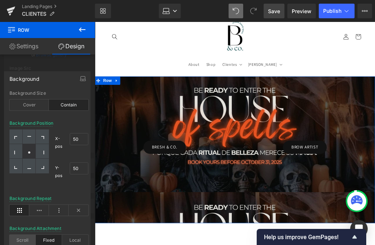
click at [16, 237] on div "Scroll" at bounding box center [23, 240] width 26 height 11
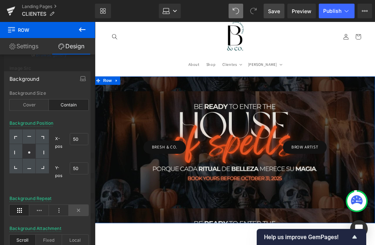
click at [77, 211] on icon at bounding box center [79, 210] width 20 height 11
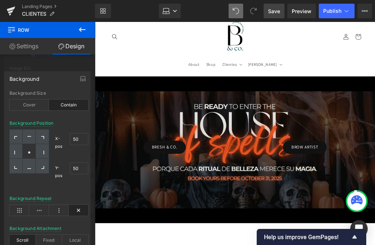
scroll to position [174, 0]
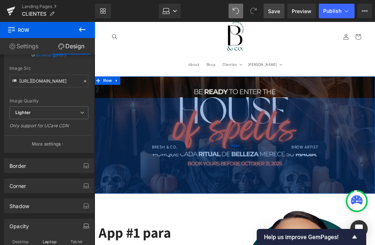
drag, startPoint x: 171, startPoint y: 284, endPoint x: 173, endPoint y: 245, distance: 39.1
click at [173, 245] on div "342px" at bounding box center [278, 183] width 367 height 125
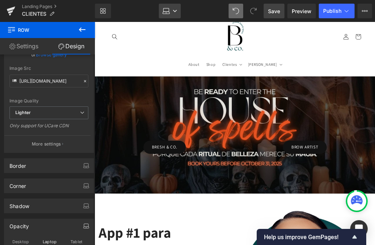
click at [174, 8] on link "Laptop" at bounding box center [170, 11] width 22 height 15
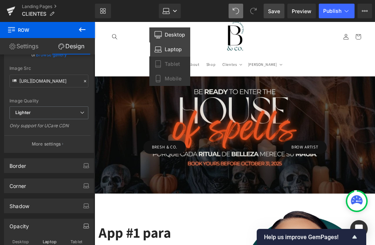
click at [168, 34] on span "Desktop" at bounding box center [175, 34] width 20 height 7
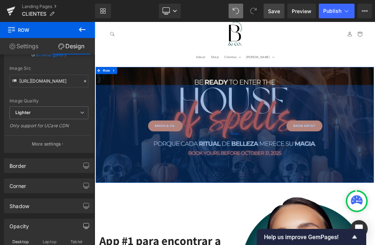
click at [168, 152] on div "421px" at bounding box center [316, 198] width 439 height 154
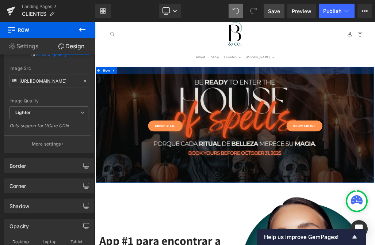
click at [316, 95] on div at bounding box center [316, 98] width 439 height 11
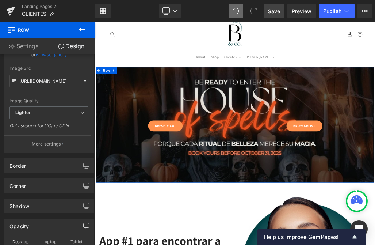
click at [313, 105] on div "BRESH & CO. Button" at bounding box center [206, 112] width 219 height 17
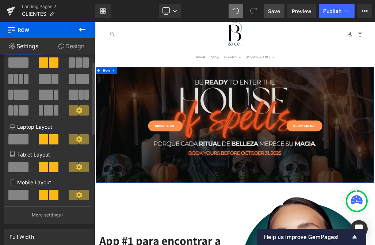
scroll to position [31, 0]
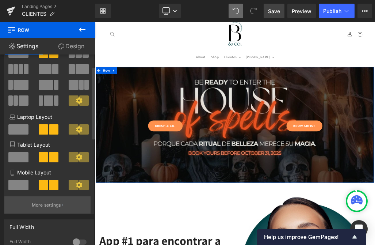
click at [45, 204] on p "More settings" at bounding box center [46, 205] width 29 height 7
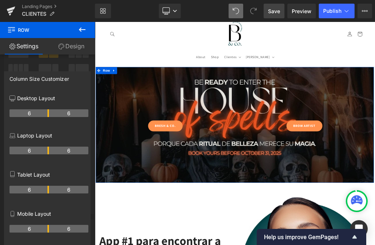
click at [60, 67] on div at bounding box center [47, 135] width 95 height 227
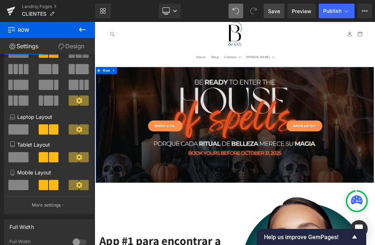
click at [72, 41] on link "Design" at bounding box center [72, 46] width 48 height 16
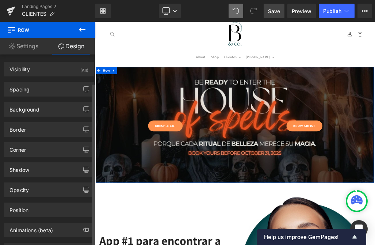
scroll to position [33, 0]
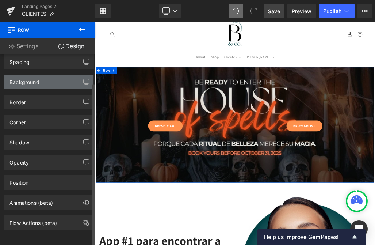
click at [52, 78] on div "Background" at bounding box center [48, 82] width 89 height 14
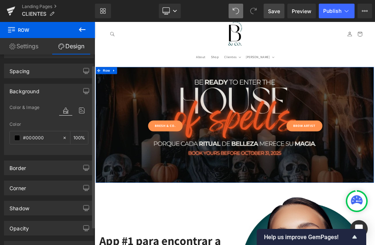
scroll to position [0, 0]
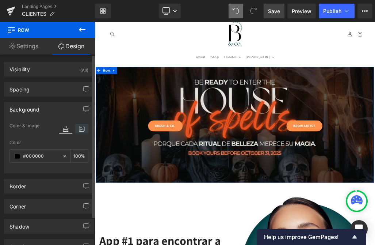
click at [79, 127] on icon at bounding box center [81, 129] width 13 height 10
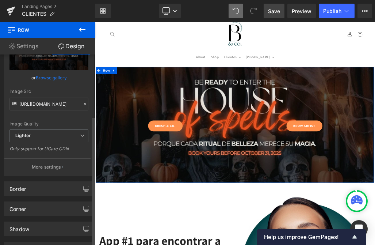
scroll to position [133, 0]
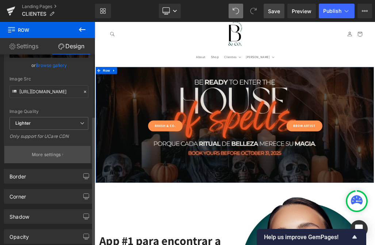
click at [52, 156] on p "More settings" at bounding box center [46, 154] width 29 height 7
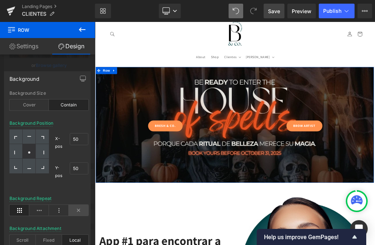
click at [83, 210] on icon at bounding box center [79, 210] width 20 height 11
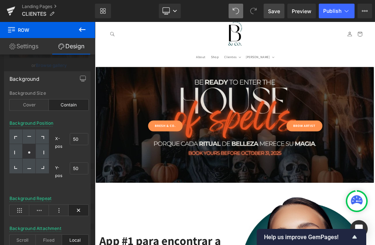
click at [275, 17] on link "Save" at bounding box center [274, 11] width 21 height 15
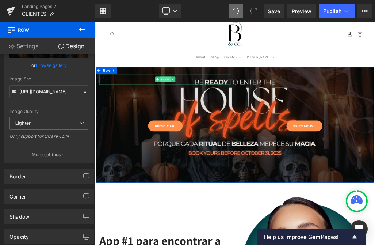
click at [205, 112] on span "Button" at bounding box center [206, 112] width 17 height 9
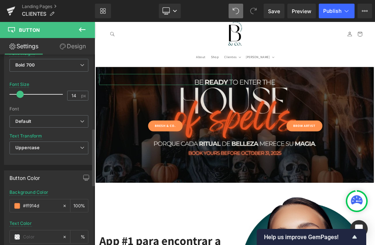
scroll to position [249, 0]
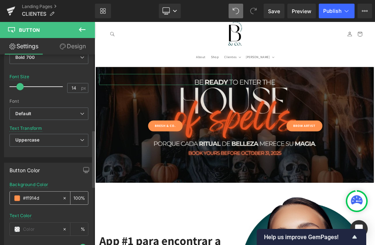
drag, startPoint x: 46, startPoint y: 198, endPoint x: 20, endPoint y: 198, distance: 26.3
click at [20, 198] on div "#ff914d" at bounding box center [36, 198] width 52 height 13
click at [67, 48] on link "Design" at bounding box center [73, 46] width 48 height 16
click at [198, 58] on header "About Shop Clientes Clientes Book Now Términos y Condiciones" at bounding box center [316, 51] width 439 height 83
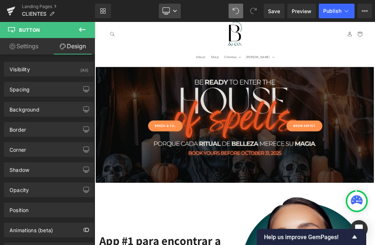
click at [168, 15] on link "Desktop" at bounding box center [170, 11] width 22 height 15
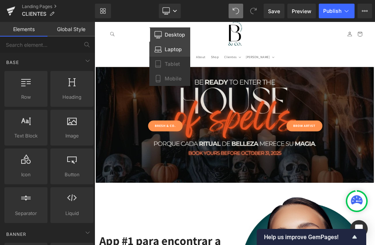
click at [161, 52] on icon at bounding box center [158, 49] width 7 height 7
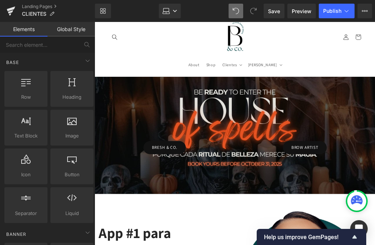
scroll to position [97, 0]
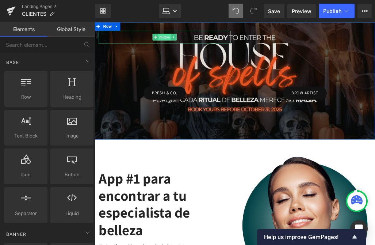
click at [183, 39] on span "Button" at bounding box center [186, 41] width 17 height 9
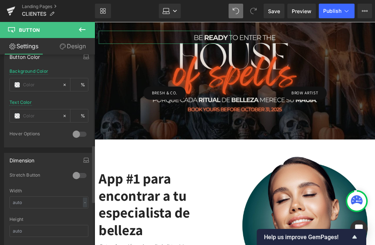
scroll to position [383, 0]
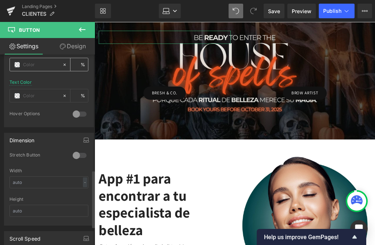
click at [31, 63] on input "text" at bounding box center [41, 65] width 36 height 8
paste input "#ff914d"
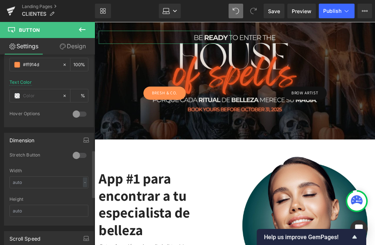
click at [74, 113] on div at bounding box center [80, 114] width 18 height 12
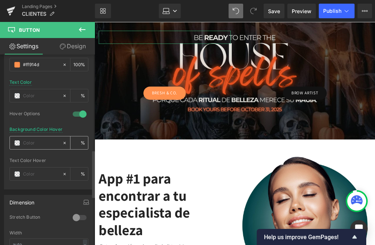
click at [31, 140] on input "text" at bounding box center [41, 143] width 36 height 8
paste input "#ff914d"
drag, startPoint x: 77, startPoint y: 143, endPoint x: 68, endPoint y: 143, distance: 8.8
click at [71, 143] on div "100 %" at bounding box center [80, 142] width 18 height 13
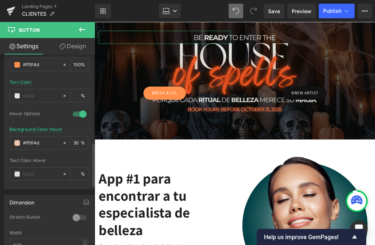
click at [50, 107] on div at bounding box center [49, 108] width 79 height 5
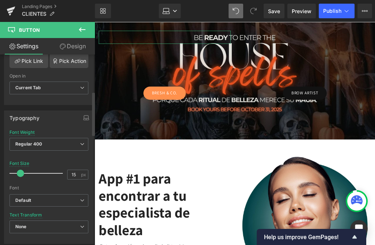
scroll to position [179, 0]
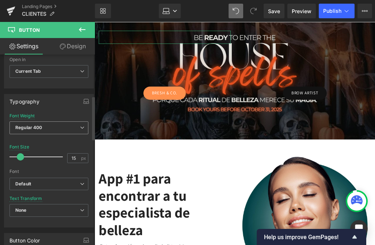
click at [36, 122] on span "Regular 400" at bounding box center [49, 127] width 79 height 13
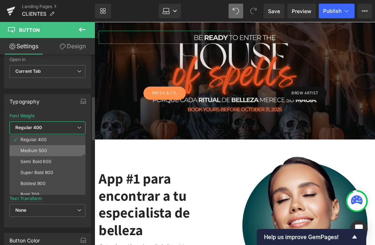
scroll to position [42, 0]
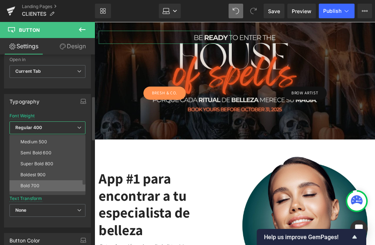
click at [23, 183] on div "Bold 700" at bounding box center [29, 185] width 19 height 5
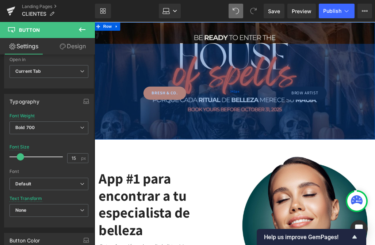
click at [371, 118] on div "342px" at bounding box center [278, 112] width 367 height 125
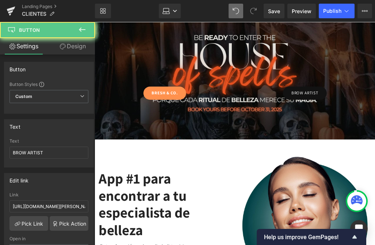
click at [374, 43] on div "BROW ARTIST Button" at bounding box center [370, 41] width 173 height 17
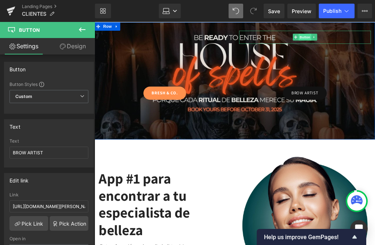
click at [371, 40] on span "Button" at bounding box center [370, 41] width 17 height 9
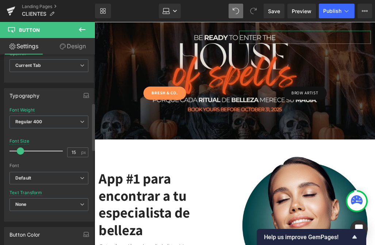
scroll to position [194, 0]
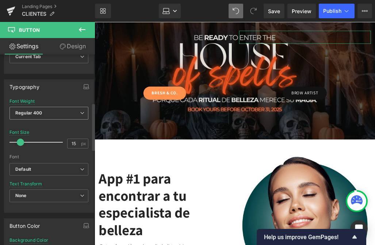
click at [38, 119] on span "Regular 400" at bounding box center [49, 113] width 79 height 13
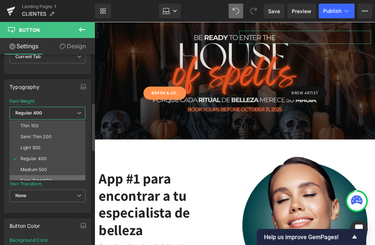
scroll to position [37, 0]
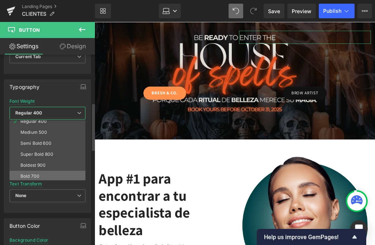
click at [29, 177] on div "Bold 700" at bounding box center [29, 176] width 19 height 5
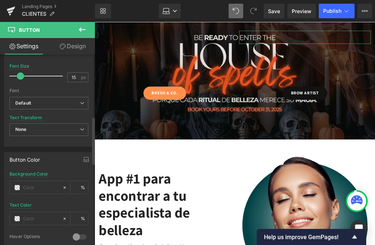
scroll to position [267, 0]
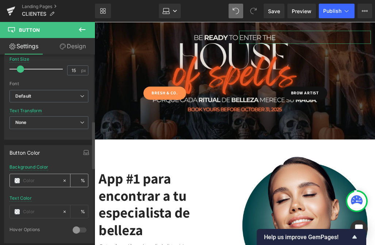
click at [34, 183] on input "text" at bounding box center [41, 181] width 36 height 8
paste input "#ff914d"
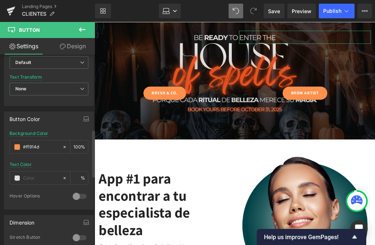
click at [75, 199] on div at bounding box center [80, 196] width 18 height 12
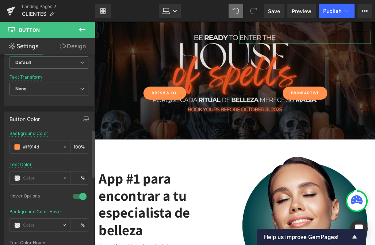
scroll to position [330, 0]
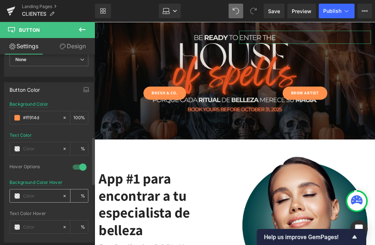
click at [34, 192] on input "text" at bounding box center [41, 196] width 36 height 8
paste input "#ff914d"
drag, startPoint x: 79, startPoint y: 195, endPoint x: 70, endPoint y: 195, distance: 9.1
click at [71, 195] on div "100 %" at bounding box center [80, 195] width 18 height 13
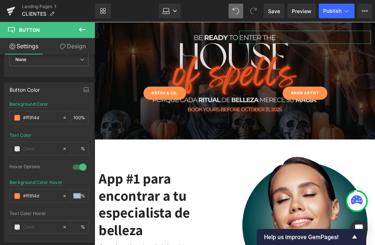
click at [67, 44] on link "Design" at bounding box center [73, 46] width 48 height 16
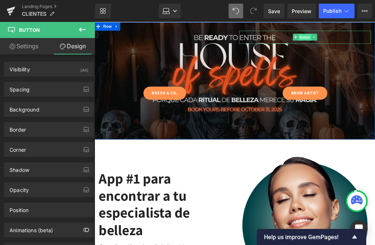
click at [366, 42] on span "Button" at bounding box center [370, 42] width 17 height 9
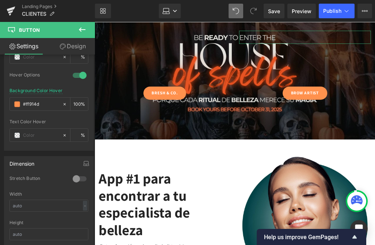
scroll to position [410, 0]
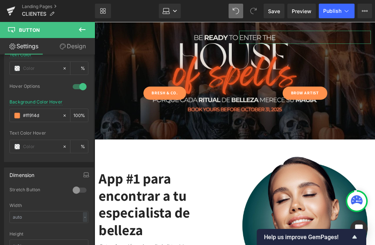
click at [69, 46] on link "Design" at bounding box center [73, 46] width 48 height 16
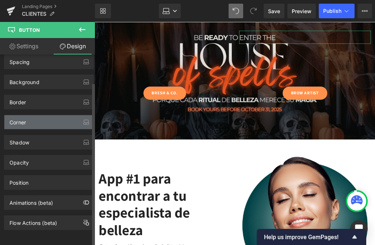
scroll to position [33, 0]
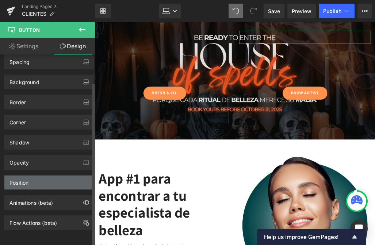
click at [30, 176] on div "Position" at bounding box center [48, 183] width 89 height 14
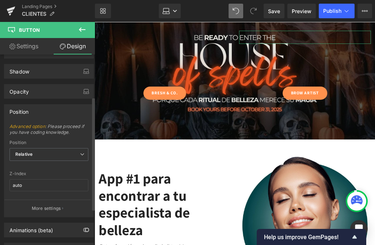
scroll to position [99, 0]
click at [34, 151] on span "Relative" at bounding box center [49, 153] width 79 height 13
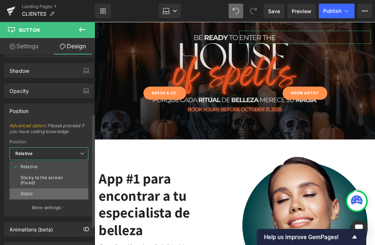
click at [34, 193] on li "Static" at bounding box center [49, 193] width 79 height 11
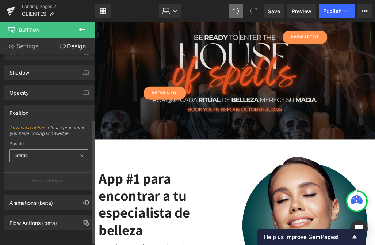
click at [35, 149] on span "Static" at bounding box center [49, 155] width 79 height 13
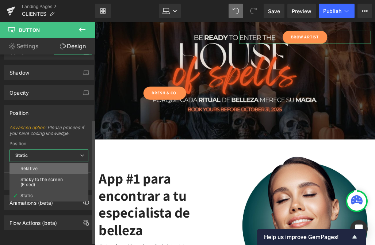
click at [33, 168] on div "Relative" at bounding box center [28, 168] width 17 height 5
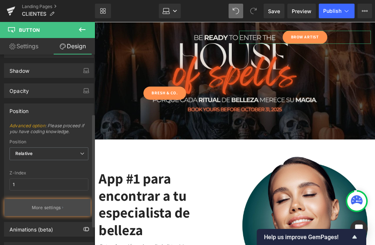
click at [57, 208] on p "More settings" at bounding box center [46, 207] width 29 height 7
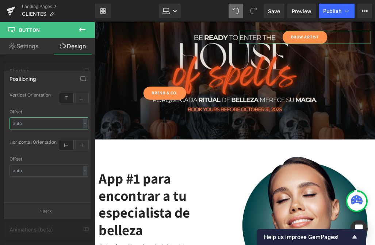
click at [71, 123] on input "text" at bounding box center [49, 123] width 79 height 12
click at [87, 122] on div "top Vertical Orientation top Offset - % px left Horizontal Orientation left Off…" at bounding box center [48, 147] width 89 height 112
click at [83, 122] on div "-" at bounding box center [85, 123] width 4 height 10
click at [79, 137] on li "%" at bounding box center [83, 134] width 9 height 11
click at [32, 125] on input "text" at bounding box center [49, 123] width 79 height 12
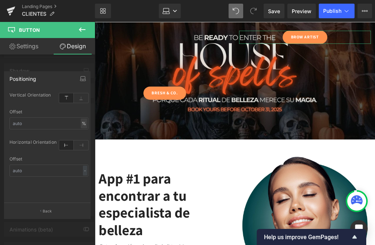
click at [81, 124] on div "%" at bounding box center [84, 123] width 7 height 10
click at [79, 145] on li "px" at bounding box center [83, 145] width 9 height 11
click at [27, 120] on input "text" at bounding box center [49, 123] width 79 height 12
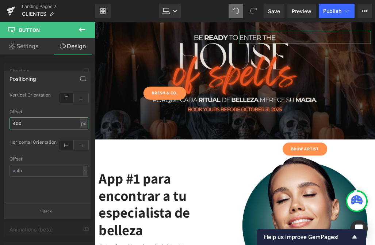
drag, startPoint x: 23, startPoint y: 123, endPoint x: 6, endPoint y: 123, distance: 17.2
click at [6, 123] on div "top Vertical Orientation top 400px Offset 400 px % px left Horizontal Orientati…" at bounding box center [48, 147] width 89 height 112
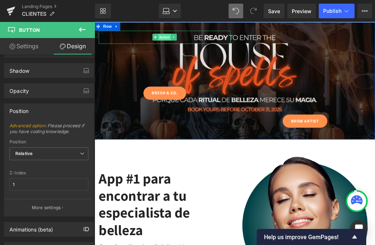
click at [186, 37] on span "Button" at bounding box center [186, 41] width 17 height 9
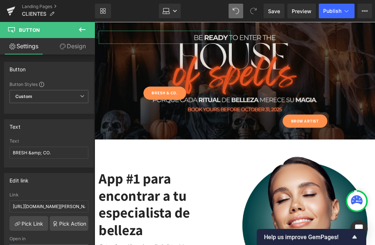
click at [86, 45] on link "Design" at bounding box center [73, 46] width 48 height 16
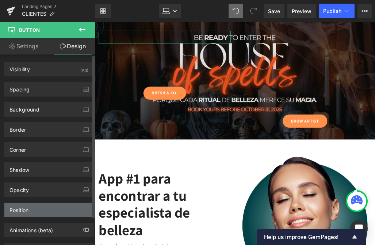
click at [47, 211] on div "Position" at bounding box center [48, 210] width 89 height 14
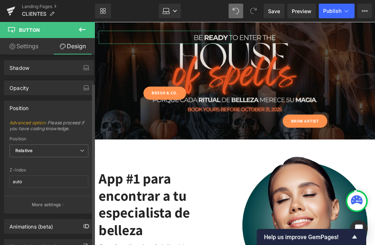
scroll to position [113, 0]
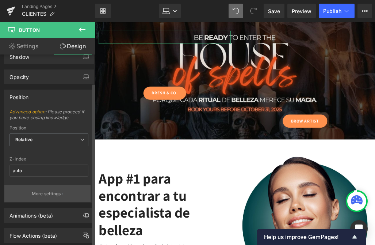
click at [49, 186] on button "More settings" at bounding box center [47, 193] width 86 height 17
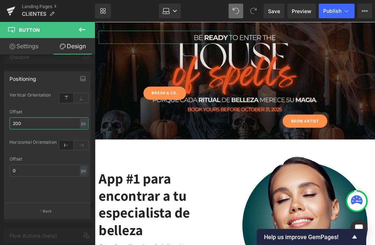
drag, startPoint x: 30, startPoint y: 122, endPoint x: 10, endPoint y: 122, distance: 19.7
click at [10, 122] on input "200" at bounding box center [49, 123] width 79 height 12
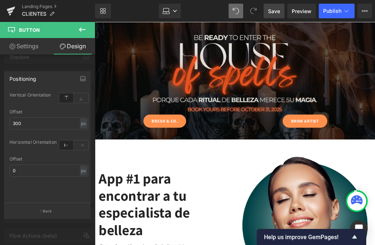
click at [283, 9] on link "Save" at bounding box center [274, 11] width 21 height 15
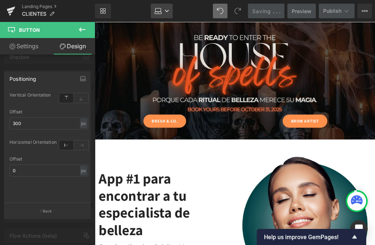
click at [161, 10] on icon at bounding box center [158, 9] width 5 height 3
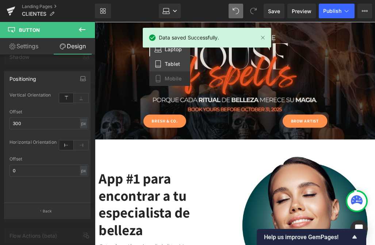
click at [160, 64] on icon at bounding box center [158, 63] width 7 height 7
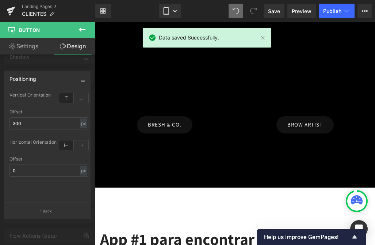
scroll to position [71, 0]
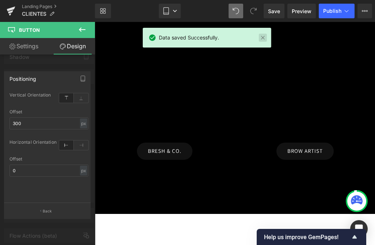
click at [264, 38] on link at bounding box center [263, 38] width 8 height 8
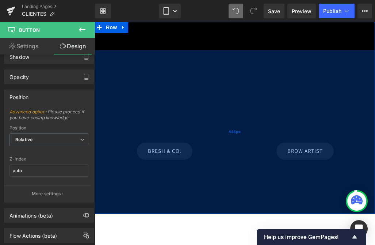
drag, startPoint x: 166, startPoint y: 155, endPoint x: 110, endPoint y: 125, distance: 63.3
click at [166, 155] on div "448px" at bounding box center [235, 132] width 281 height 164
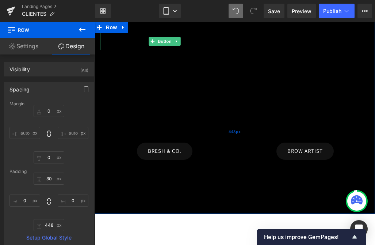
click at [162, 38] on span "Button" at bounding box center [164, 41] width 17 height 9
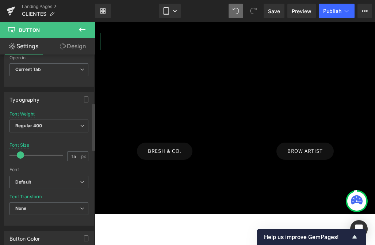
scroll to position [201, 0]
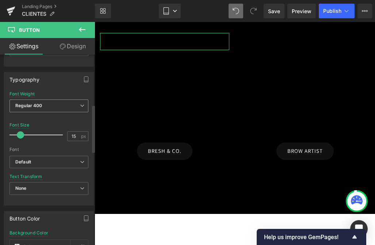
click at [29, 103] on b "Regular 400" at bounding box center [28, 105] width 27 height 5
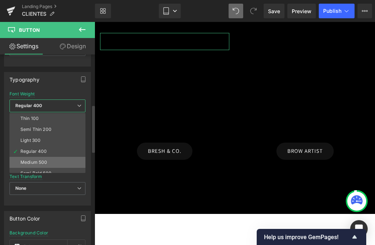
scroll to position [29, 0]
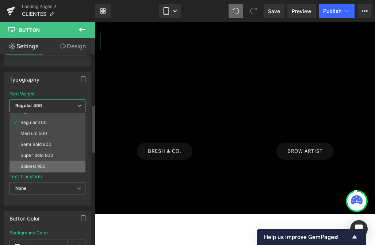
click at [24, 165] on div "Boldest 900" at bounding box center [33, 166] width 26 height 5
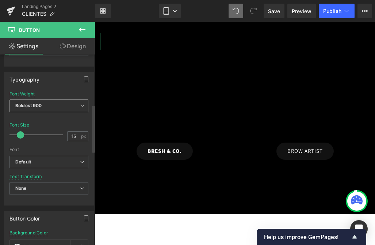
click at [29, 110] on span "Boldest 900" at bounding box center [49, 105] width 79 height 13
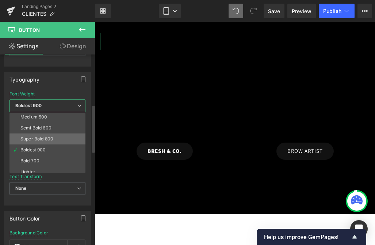
scroll to position [46, 0]
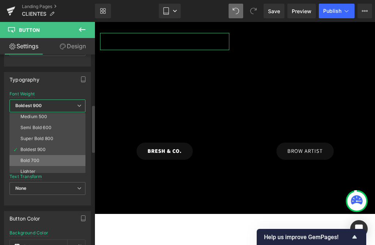
click at [27, 159] on div "Bold 700" at bounding box center [29, 160] width 19 height 5
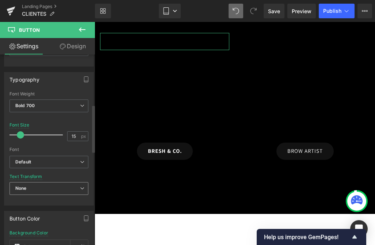
click at [29, 190] on span "None" at bounding box center [49, 188] width 79 height 13
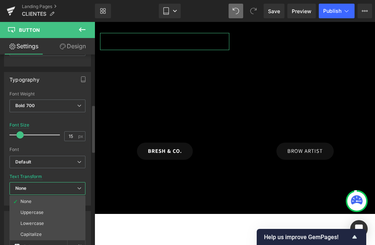
click at [29, 190] on span "None" at bounding box center [48, 188] width 76 height 13
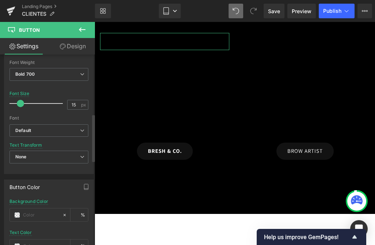
scroll to position [240, 0]
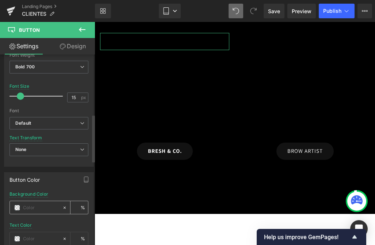
click at [29, 205] on input "text" at bounding box center [41, 208] width 36 height 8
paste input "#ff914d"
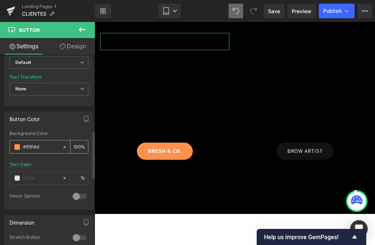
scroll to position [309, 0]
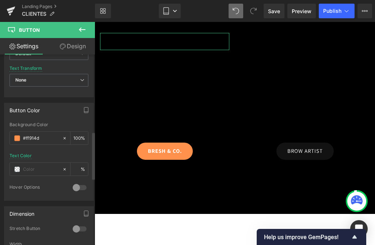
click at [87, 188] on div "rgb(255, 145, 77) Background Color #ff914d 100 % Text Color % 0 Hover Options B…" at bounding box center [48, 161] width 89 height 78
click at [80, 189] on div at bounding box center [80, 188] width 18 height 12
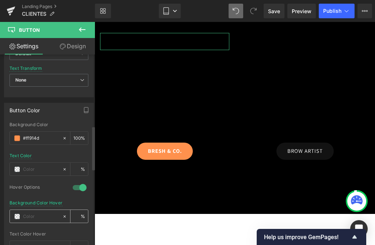
click at [38, 215] on input "text" at bounding box center [41, 216] width 36 height 8
paste input "#ff914d"
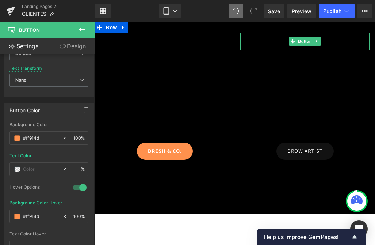
drag, startPoint x: 311, startPoint y: 41, endPoint x: 287, endPoint y: 49, distance: 24.7
click at [311, 41] on span "Button" at bounding box center [305, 41] width 17 height 9
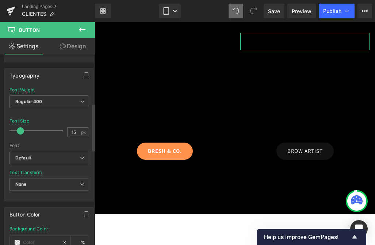
scroll to position [206, 0]
click at [40, 97] on span "Regular 400" at bounding box center [49, 101] width 79 height 13
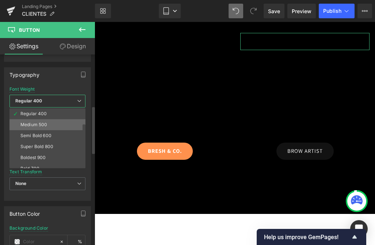
scroll to position [39, 0]
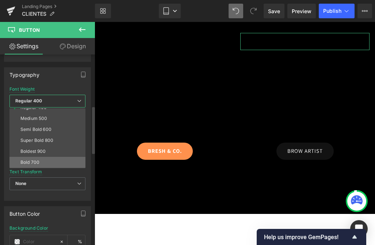
click at [27, 160] on div "Bold 700" at bounding box center [29, 162] width 19 height 5
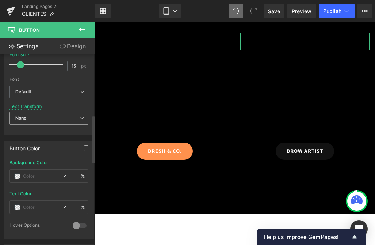
scroll to position [280, 0]
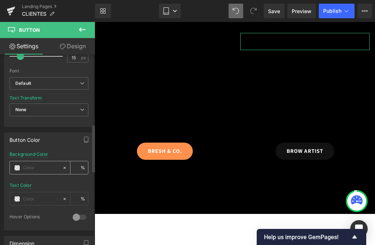
click at [37, 169] on input "text" at bounding box center [41, 168] width 36 height 8
paste input "#ff914d"
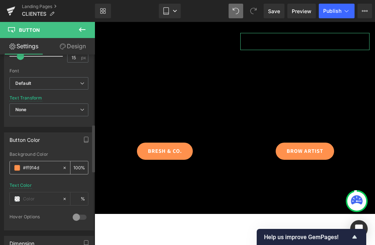
scroll to position [368, 0]
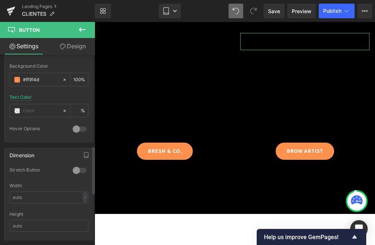
click at [75, 128] on div at bounding box center [80, 129] width 18 height 12
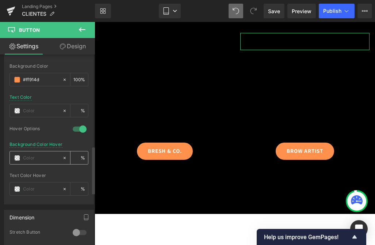
click at [29, 156] on input "text" at bounding box center [41, 158] width 36 height 8
paste input "#ff914d"
click at [67, 136] on div "Hover Options" at bounding box center [49, 134] width 79 height 16
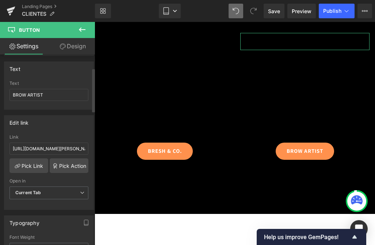
scroll to position [0, 0]
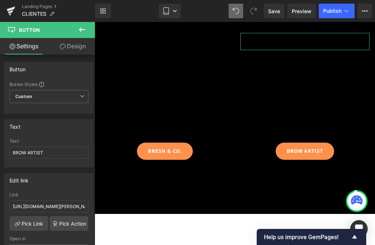
click at [69, 46] on link "Design" at bounding box center [73, 46] width 48 height 16
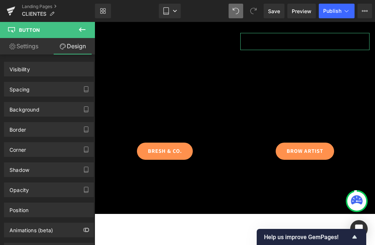
click at [14, 45] on link "Settings" at bounding box center [24, 46] width 48 height 16
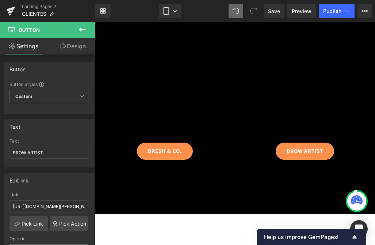
click at [95, 22] on div "448px" at bounding box center [95, 22] width 0 height 0
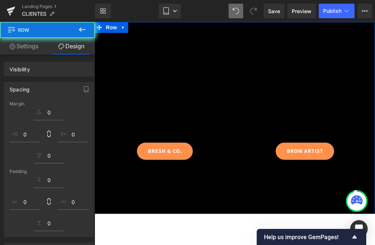
click at [34, 50] on link "Settings" at bounding box center [24, 46] width 48 height 16
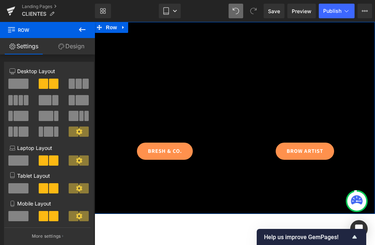
click at [70, 42] on link "Design" at bounding box center [72, 46] width 48 height 16
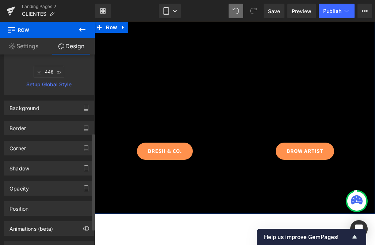
scroll to position [159, 0]
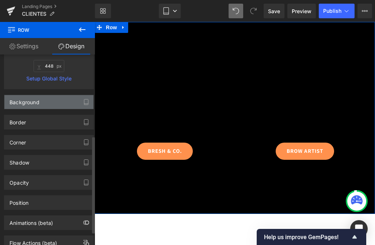
click at [68, 103] on div "Background" at bounding box center [48, 102] width 89 height 14
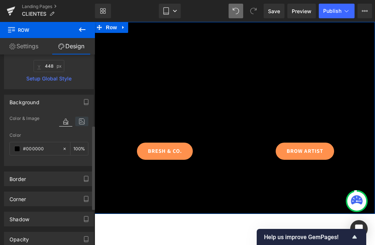
click at [75, 117] on icon at bounding box center [81, 122] width 13 height 10
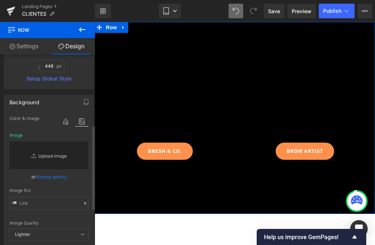
click at [45, 153] on link "Replace Image" at bounding box center [49, 155] width 79 height 28
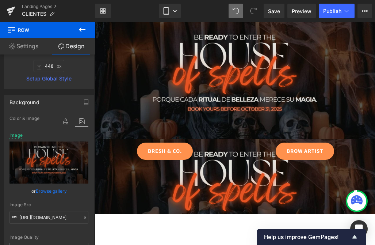
click at [354, 200] on icon at bounding box center [357, 199] width 12 height 9
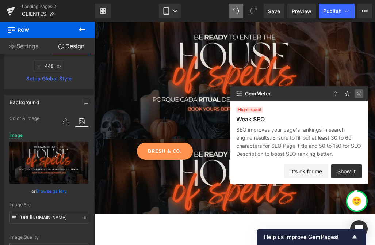
click at [362, 93] on img at bounding box center [359, 93] width 9 height 9
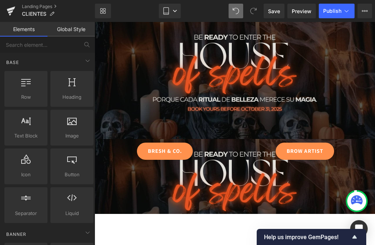
click at [68, 23] on link "Global Style" at bounding box center [72, 29] width 48 height 15
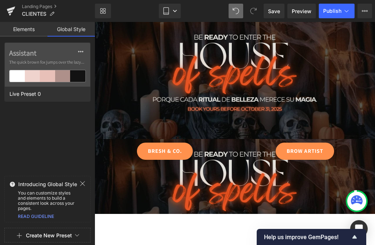
click at [31, 31] on link "Elements" at bounding box center [24, 29] width 48 height 15
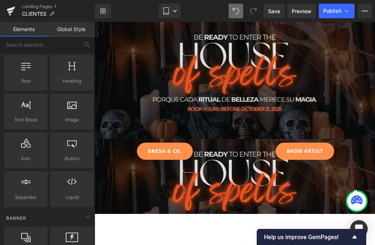
scroll to position [18, 0]
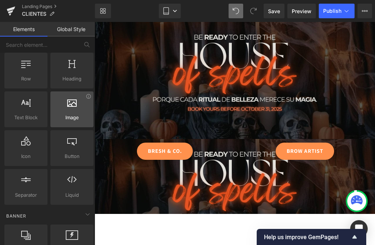
click at [66, 113] on div at bounding box center [72, 105] width 39 height 16
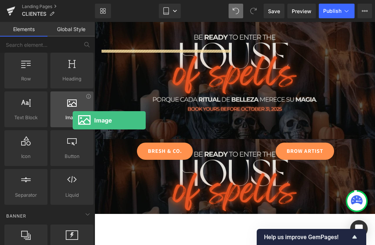
click at [73, 120] on span "Image" at bounding box center [72, 118] width 39 height 8
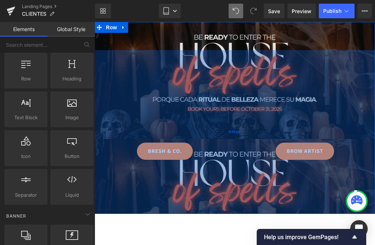
drag, startPoint x: 220, startPoint y: 122, endPoint x: 133, endPoint y: 122, distance: 86.7
click at [220, 122] on div "448px" at bounding box center [235, 132] width 281 height 164
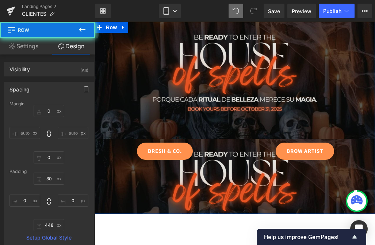
click at [36, 46] on link "Settings" at bounding box center [24, 46] width 48 height 16
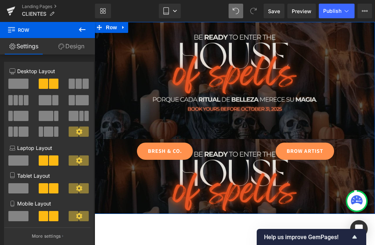
click at [64, 45] on link "Design" at bounding box center [72, 46] width 48 height 16
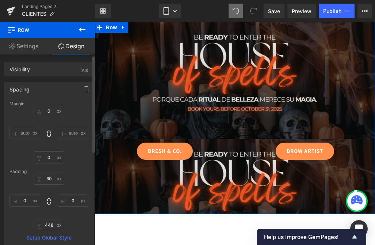
scroll to position [185, 0]
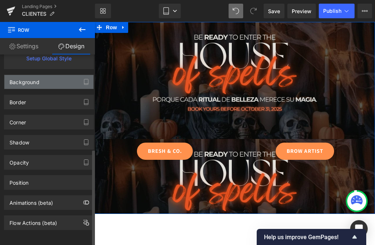
click at [63, 76] on div "Background" at bounding box center [48, 82] width 89 height 14
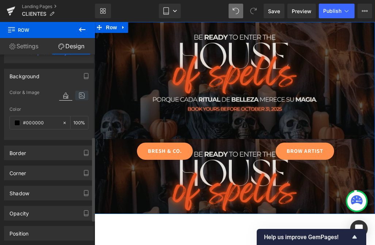
click at [75, 96] on icon at bounding box center [81, 96] width 13 height 10
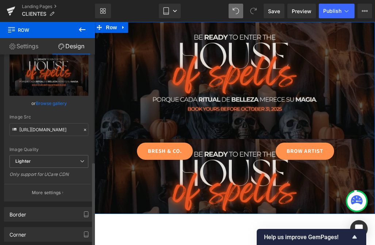
scroll to position [268, 0]
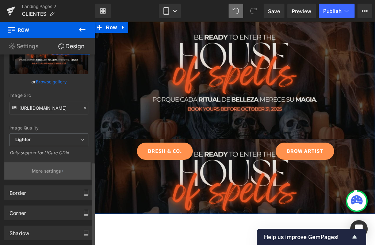
click at [45, 171] on p "More settings" at bounding box center [46, 171] width 29 height 7
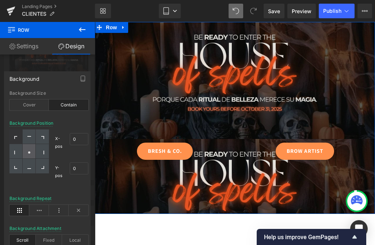
click at [26, 151] on div at bounding box center [29, 151] width 13 height 15
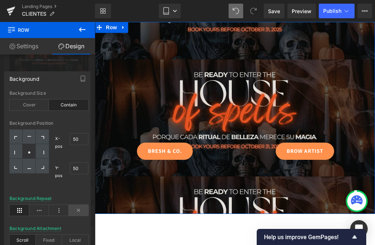
click at [75, 212] on icon at bounding box center [79, 210] width 20 height 11
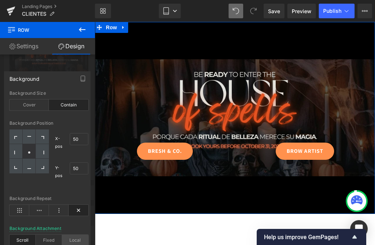
click at [73, 235] on div "Local" at bounding box center [75, 240] width 26 height 11
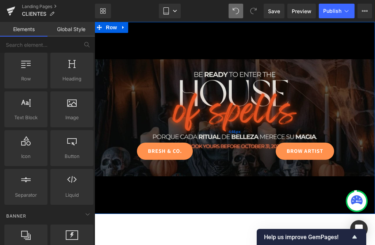
click at [214, 207] on div "448px" at bounding box center [235, 132] width 281 height 164
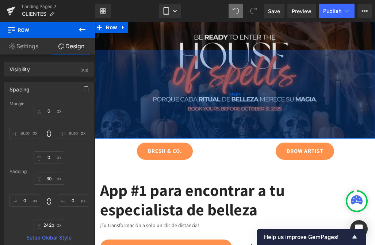
drag, startPoint x: 214, startPoint y: 207, endPoint x: 215, endPoint y: 132, distance: 75.3
click at [215, 132] on div "242px" at bounding box center [235, 94] width 281 height 88
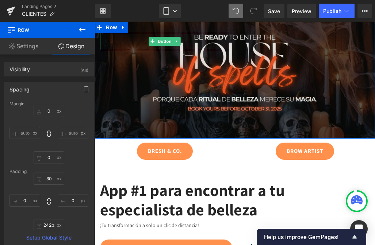
click at [164, 40] on span "Button" at bounding box center [164, 41] width 17 height 9
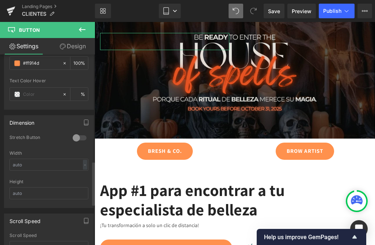
scroll to position [463, 0]
click at [72, 46] on link "Design" at bounding box center [73, 46] width 48 height 16
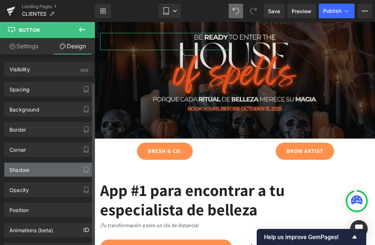
scroll to position [33, 0]
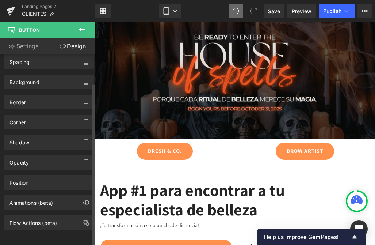
click at [60, 190] on div "Animations (beta)" at bounding box center [49, 200] width 98 height 20
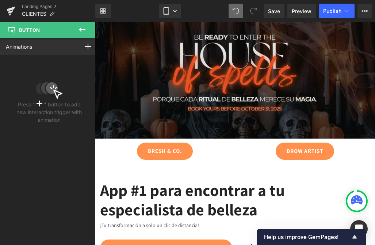
click at [81, 26] on icon at bounding box center [82, 29] width 9 height 9
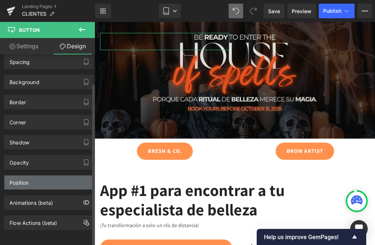
click at [60, 180] on div "Position" at bounding box center [48, 183] width 89 height 14
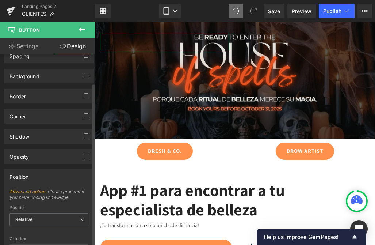
scroll to position [131, 0]
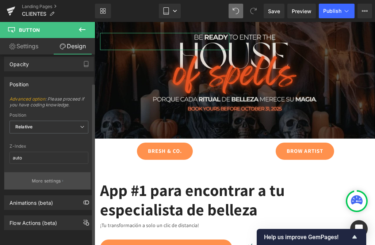
click at [43, 172] on button "More settings" at bounding box center [47, 180] width 86 height 17
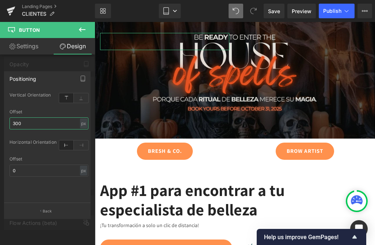
drag, startPoint x: 38, startPoint y: 121, endPoint x: 11, endPoint y: 121, distance: 26.7
click at [11, 121] on input "300" at bounding box center [49, 123] width 79 height 12
click at [16, 123] on input "300" at bounding box center [49, 123] width 79 height 12
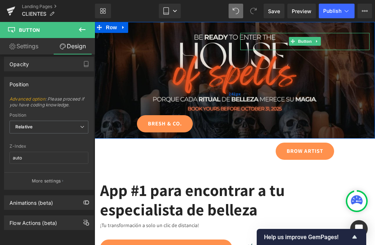
click at [305, 39] on span "Button" at bounding box center [305, 41] width 17 height 9
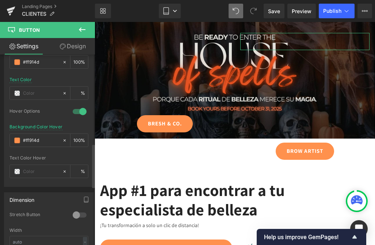
scroll to position [397, 0]
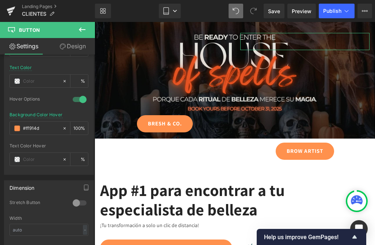
click at [70, 45] on link "Design" at bounding box center [73, 46] width 48 height 16
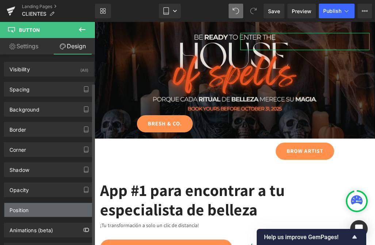
click at [57, 203] on div "Position" at bounding box center [48, 210] width 89 height 14
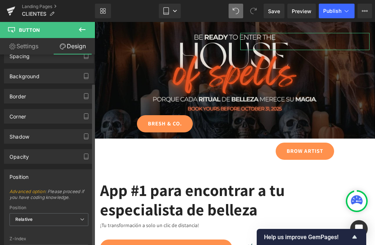
scroll to position [126, 0]
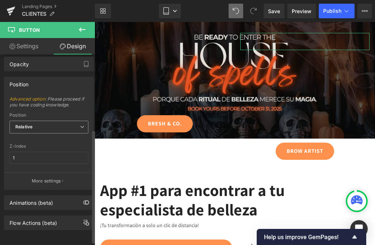
click at [41, 122] on span "Relative" at bounding box center [49, 127] width 79 height 13
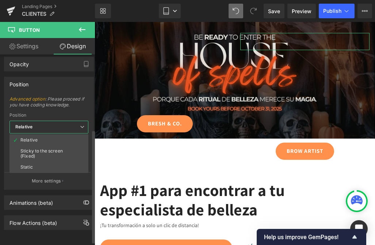
click at [41, 122] on span "Relative" at bounding box center [49, 127] width 79 height 13
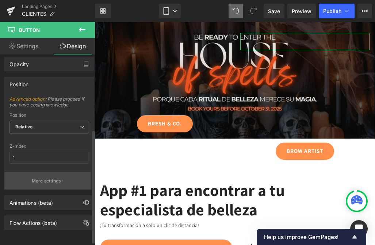
click at [42, 181] on p "More settings" at bounding box center [46, 181] width 29 height 7
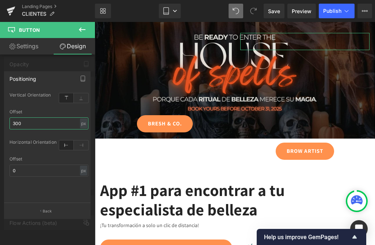
click at [25, 121] on input "300" at bounding box center [49, 123] width 79 height 12
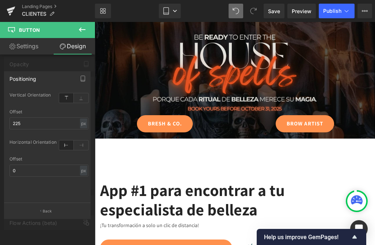
click at [85, 61] on div at bounding box center [47, 135] width 95 height 227
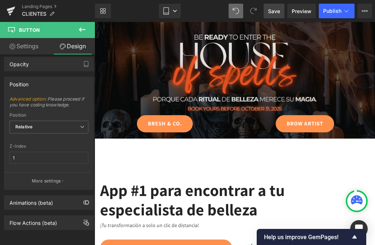
click at [279, 9] on span "Save" at bounding box center [274, 11] width 12 height 8
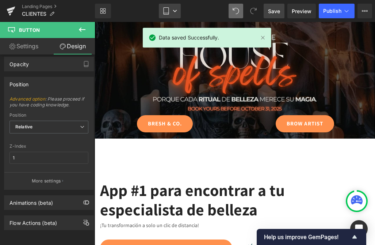
click at [162, 10] on link "Tablet" at bounding box center [170, 11] width 22 height 15
click at [170, 50] on div "Data saved Successfully." at bounding box center [207, 39] width 129 height 23
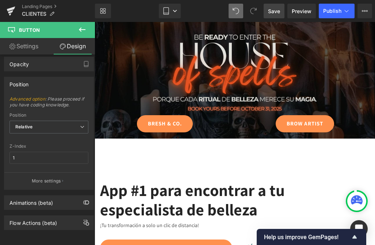
click at [158, 8] on div "Library Tablet Desktop Laptop Tablet Mobile Save Preview Publish Scheduled View…" at bounding box center [235, 11] width 280 height 15
click at [171, 13] on link "Tablet" at bounding box center [170, 11] width 22 height 15
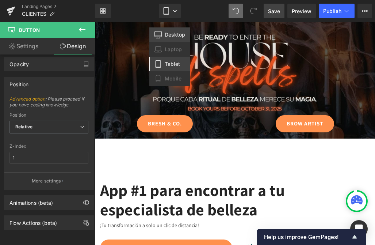
drag, startPoint x: 170, startPoint y: 29, endPoint x: 76, endPoint y: 7, distance: 97.2
click at [170, 29] on link "Desktop" at bounding box center [170, 34] width 41 height 15
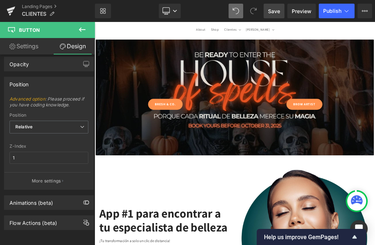
scroll to position [97, 0]
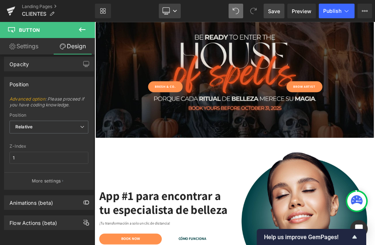
click at [175, 11] on icon at bounding box center [175, 11] width 4 height 4
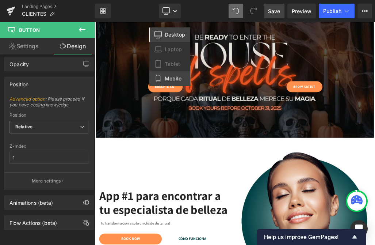
click at [166, 81] on span "Mobile" at bounding box center [173, 78] width 17 height 7
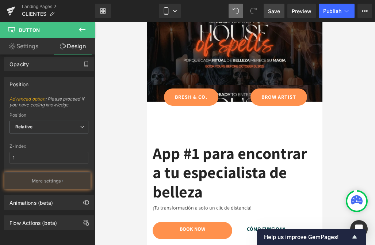
scroll to position [70, 0]
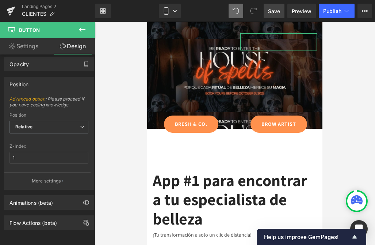
click at [31, 47] on link "Settings" at bounding box center [24, 46] width 48 height 16
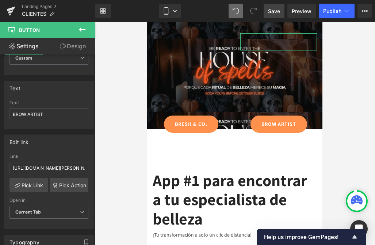
scroll to position [35, 0]
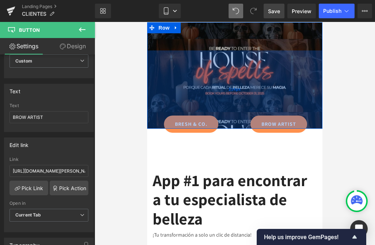
click at [205, 71] on div "214px" at bounding box center [235, 89] width 176 height 78
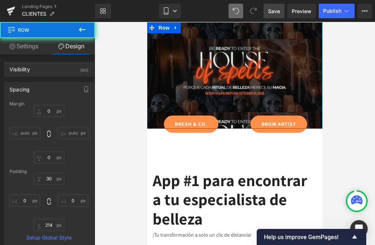
click at [30, 44] on link "Settings" at bounding box center [24, 46] width 48 height 16
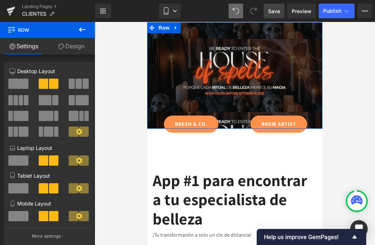
click at [68, 52] on link "Design" at bounding box center [72, 46] width 48 height 16
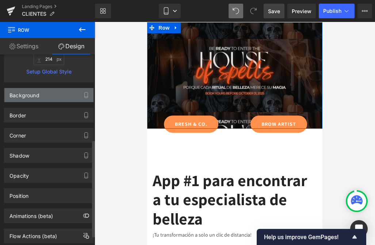
scroll to position [166, 0]
click at [62, 90] on div "Background" at bounding box center [48, 95] width 89 height 14
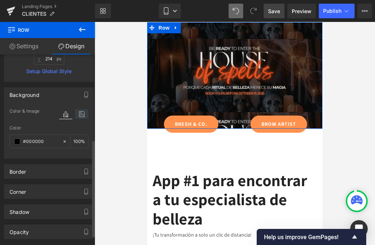
click at [84, 116] on icon at bounding box center [81, 114] width 13 height 10
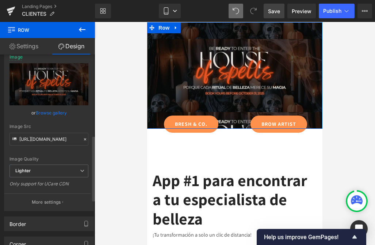
scroll to position [246, 0]
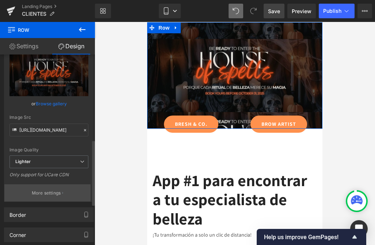
click at [46, 197] on button "More settings" at bounding box center [47, 192] width 86 height 17
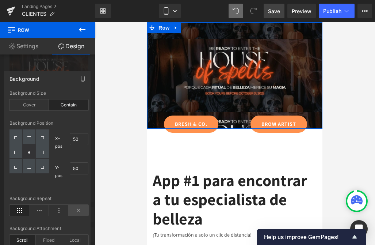
click at [78, 205] on icon at bounding box center [79, 210] width 20 height 11
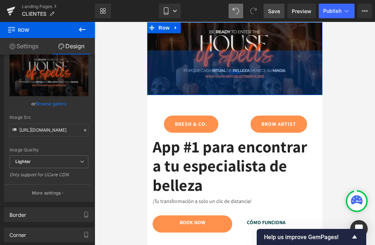
drag, startPoint x: 235, startPoint y: 126, endPoint x: 235, endPoint y: 92, distance: 34.0
click at [235, 92] on div "122px" at bounding box center [235, 72] width 176 height 45
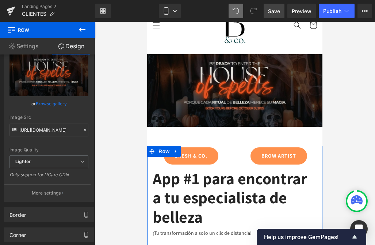
scroll to position [36, 0]
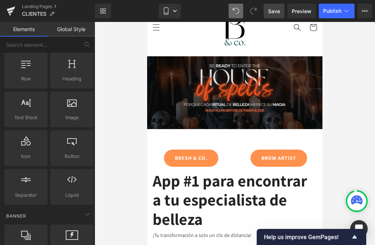
click at [173, 10] on link "Mobile" at bounding box center [170, 11] width 22 height 15
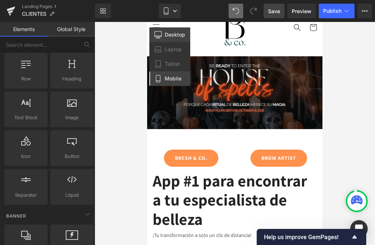
click at [169, 33] on span "Desktop" at bounding box center [175, 34] width 20 height 7
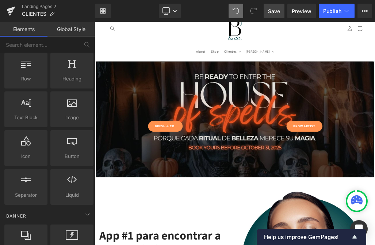
scroll to position [97, 0]
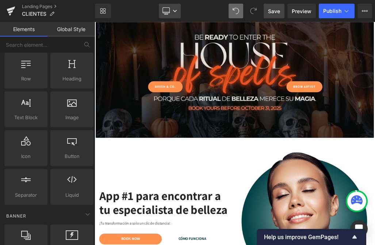
click at [172, 9] on link "Desktop" at bounding box center [170, 11] width 22 height 15
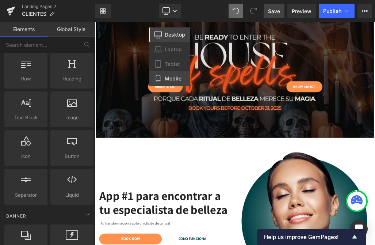
click at [171, 79] on span "Mobile" at bounding box center [173, 78] width 17 height 7
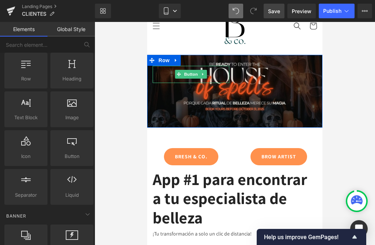
scroll to position [37, 0]
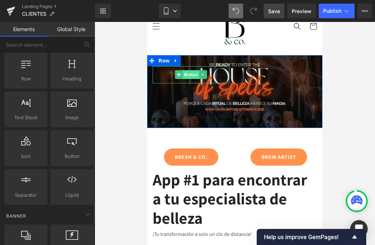
click at [192, 78] on span "Button" at bounding box center [191, 74] width 17 height 9
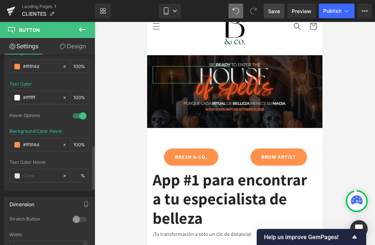
scroll to position [335, 0]
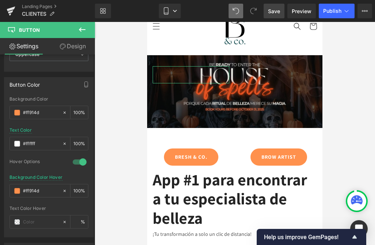
click at [72, 47] on link "Design" at bounding box center [73, 46] width 48 height 16
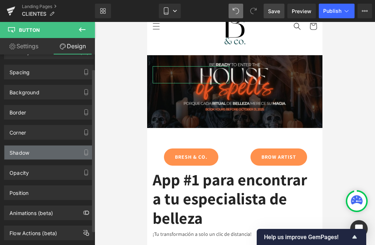
scroll to position [18, 0]
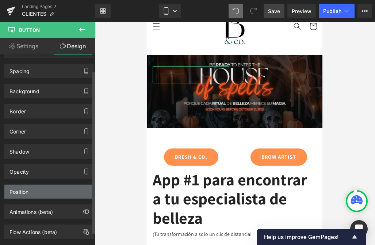
click at [67, 189] on div "Position" at bounding box center [48, 192] width 89 height 14
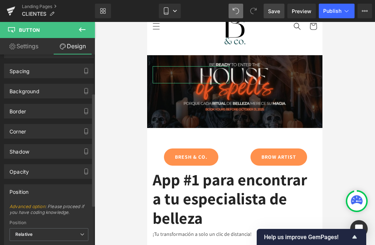
scroll to position [64, 0]
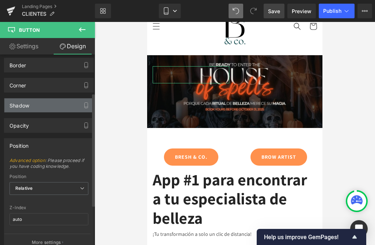
click at [47, 101] on div "Shadow" at bounding box center [48, 105] width 89 height 14
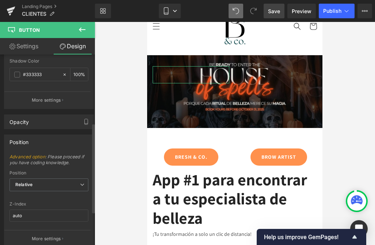
scroll to position [167, 0]
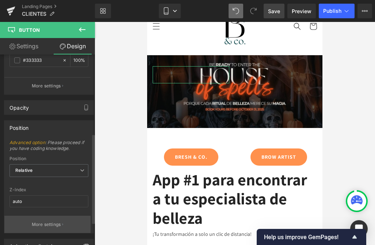
click at [51, 222] on p "More settings" at bounding box center [46, 224] width 29 height 7
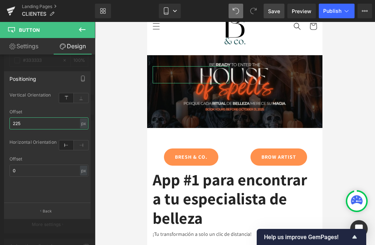
drag, startPoint x: 26, startPoint y: 122, endPoint x: 8, endPoint y: 122, distance: 17.9
click at [8, 122] on div "top Vertical Orientation top 225px Offset 225 px % px left Horizontal Orientati…" at bounding box center [48, 147] width 89 height 112
drag, startPoint x: 26, startPoint y: 123, endPoint x: 14, endPoint y: 123, distance: 12.4
click at [14, 123] on input "225" at bounding box center [49, 123] width 79 height 12
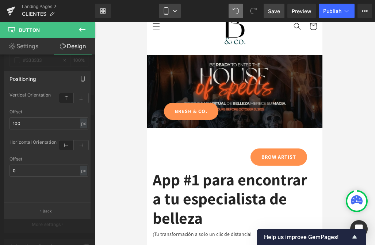
click at [162, 11] on link "Mobile" at bounding box center [170, 11] width 22 height 15
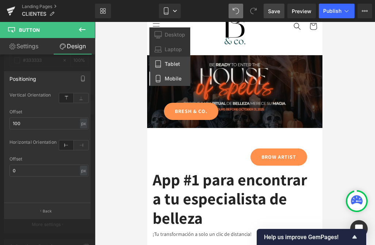
click at [171, 65] on span "Tablet" at bounding box center [172, 64] width 15 height 7
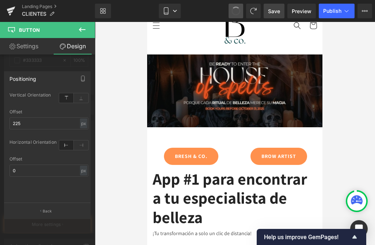
scroll to position [37, 0]
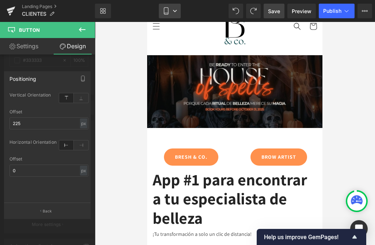
click at [172, 14] on link "Mobile" at bounding box center [170, 11] width 22 height 15
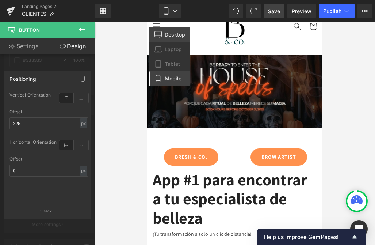
click at [170, 36] on span "Desktop" at bounding box center [175, 34] width 20 height 7
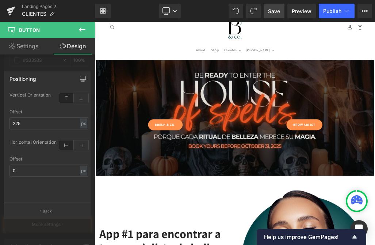
scroll to position [64, 0]
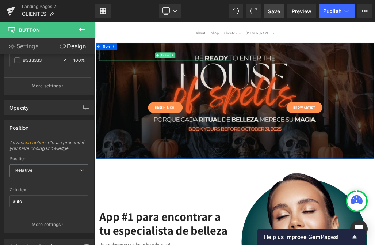
click at [204, 76] on span "Button" at bounding box center [206, 74] width 17 height 9
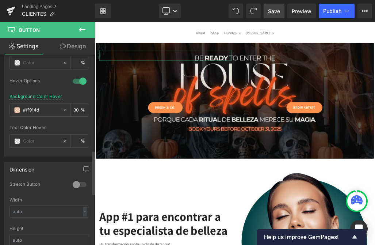
scroll to position [419, 0]
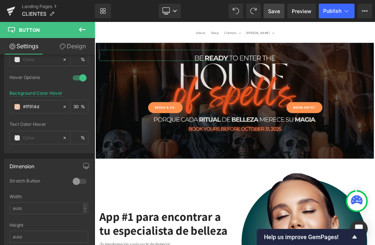
click at [63, 54] on div "Settings Design Button Button Styles Custom Custom Setup Global Style Custom Se…" at bounding box center [47, 151] width 95 height 227
click at [65, 40] on link "Design" at bounding box center [73, 46] width 48 height 16
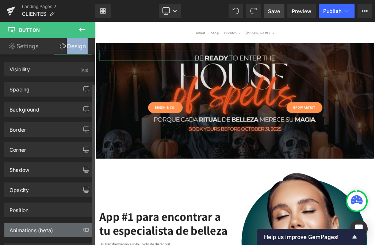
scroll to position [33, 0]
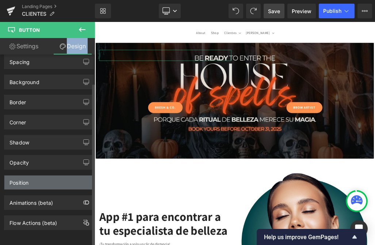
click at [54, 178] on div "Position" at bounding box center [48, 183] width 89 height 14
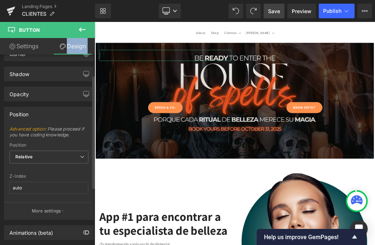
scroll to position [98, 0]
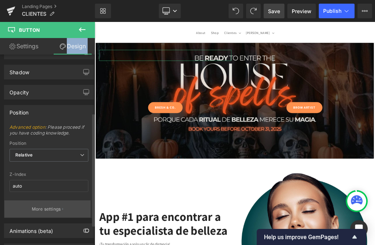
click at [46, 217] on button "More settings" at bounding box center [47, 208] width 86 height 17
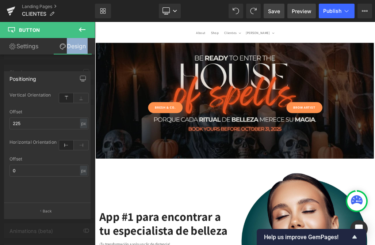
click at [299, 10] on span "Preview" at bounding box center [302, 11] width 20 height 8
click at [68, 76] on div "Positioning" at bounding box center [47, 79] width 86 height 14
click at [59, 56] on div at bounding box center [47, 135] width 95 height 227
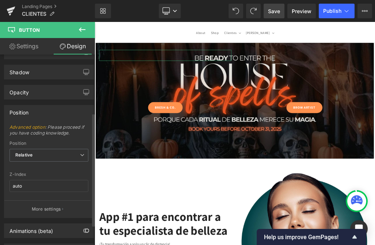
scroll to position [83, 0]
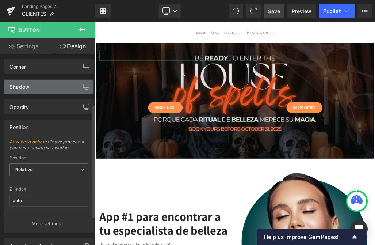
click at [55, 86] on div "Shadow" at bounding box center [48, 87] width 89 height 14
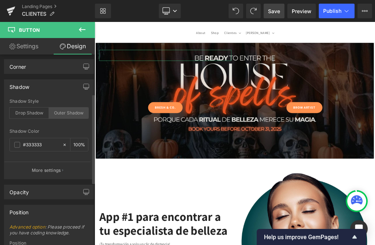
click at [64, 117] on div "Outer Shadow" at bounding box center [68, 112] width 39 height 11
click at [49, 146] on input "#333333" at bounding box center [41, 145] width 36 height 8
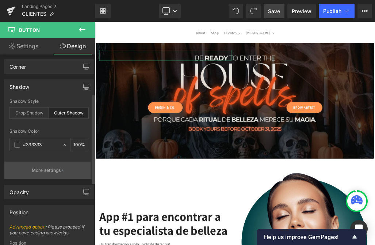
click at [48, 170] on p "More settings" at bounding box center [46, 170] width 29 height 7
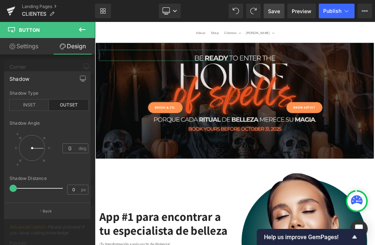
click at [27, 49] on link "Settings" at bounding box center [24, 46] width 48 height 16
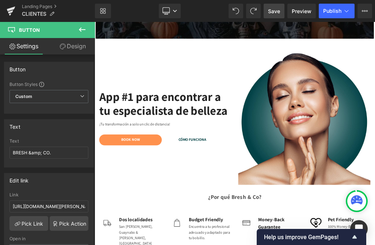
scroll to position [256, 0]
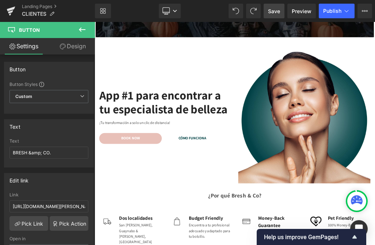
click at [159, 210] on link "BOOK NOW" at bounding box center [151, 205] width 99 height 17
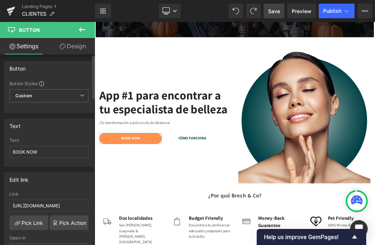
scroll to position [0, 0]
click at [65, 48] on link "Design" at bounding box center [73, 46] width 48 height 16
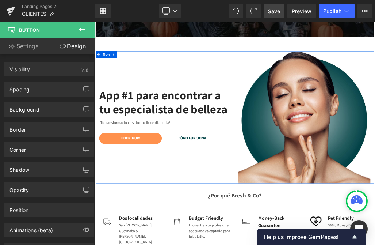
drag, startPoint x: 195, startPoint y: 71, endPoint x: 223, endPoint y: 90, distance: 33.5
click at [196, 71] on div "App #1 para encontrar a tu especialista de belleza Heading ¡Tu transformación a…" at bounding box center [316, 172] width 439 height 208
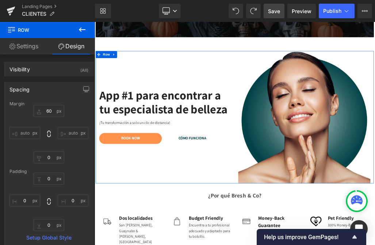
click at [18, 48] on link "Settings" at bounding box center [24, 46] width 48 height 16
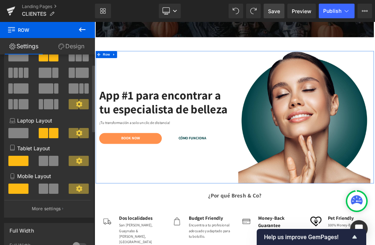
scroll to position [28, 0]
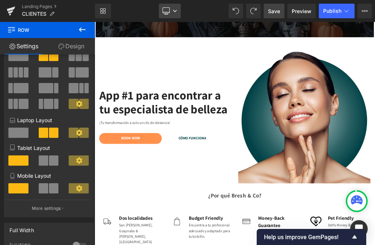
click at [167, 10] on icon at bounding box center [166, 10] width 7 height 7
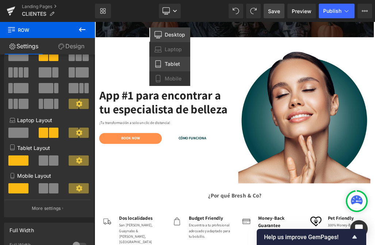
click at [167, 63] on span "Tablet" at bounding box center [172, 64] width 15 height 7
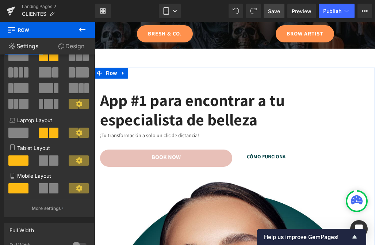
scroll to position [203, 0]
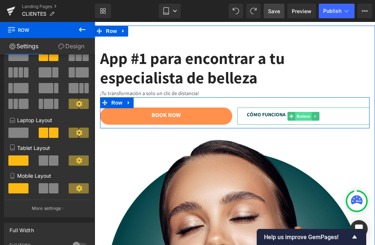
click at [302, 114] on span "Button" at bounding box center [303, 116] width 17 height 9
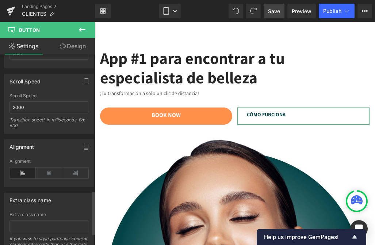
scroll to position [625, 0]
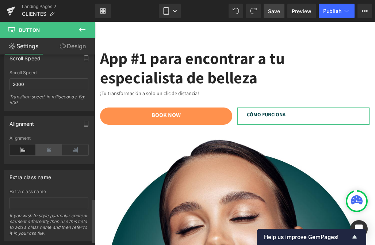
click at [51, 146] on icon at bounding box center [49, 149] width 26 height 11
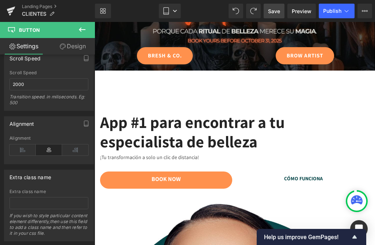
scroll to position [187, 0]
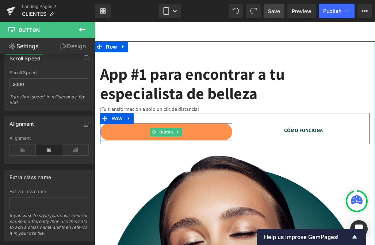
click at [129, 132] on link "BOOK NOW" at bounding box center [166, 131] width 132 height 17
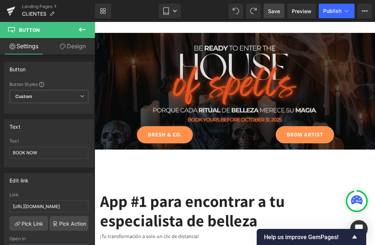
scroll to position [53, 0]
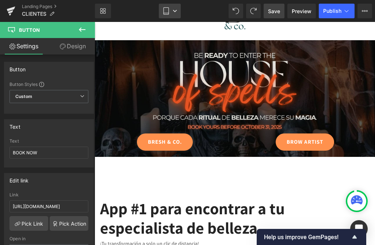
click at [166, 15] on link "Tablet" at bounding box center [170, 11] width 22 height 15
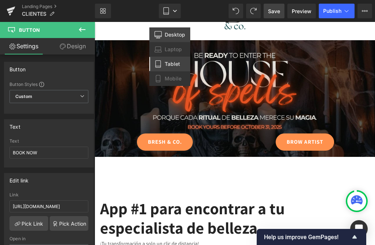
click at [166, 38] on span "Desktop" at bounding box center [175, 34] width 20 height 7
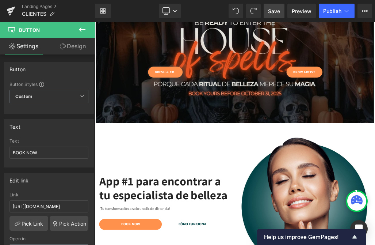
scroll to position [107, 0]
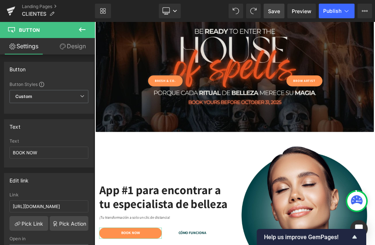
click at [67, 49] on link "Design" at bounding box center [73, 46] width 48 height 16
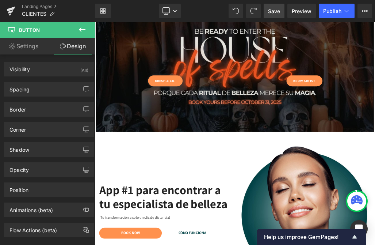
click at [82, 31] on icon at bounding box center [82, 29] width 9 height 9
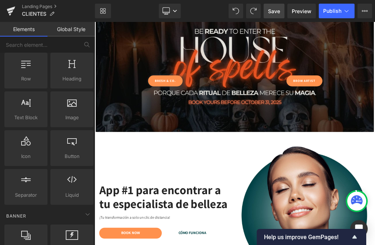
click at [71, 30] on link "Global Style" at bounding box center [72, 29] width 48 height 15
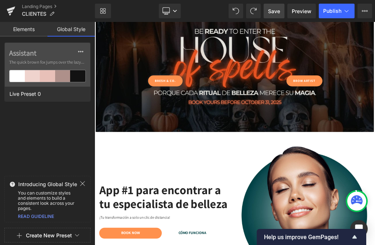
click at [24, 32] on link "Elements" at bounding box center [24, 29] width 48 height 15
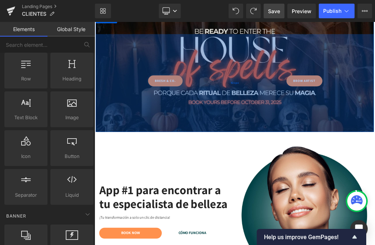
click at [308, 94] on div "421px" at bounding box center [316, 118] width 439 height 154
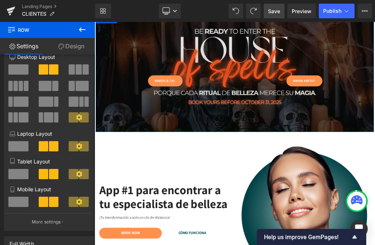
scroll to position [19, 0]
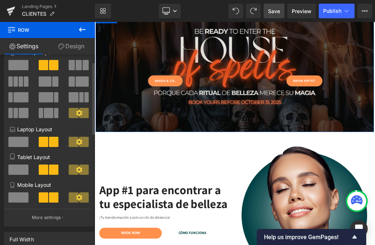
click at [76, 143] on icon at bounding box center [79, 142] width 7 height 7
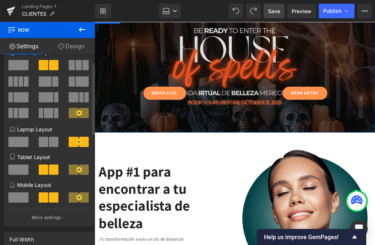
scroll to position [22, 0]
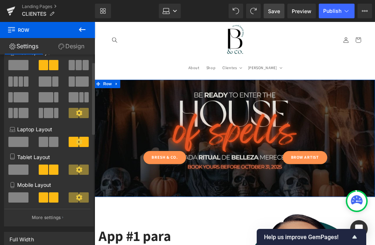
click at [76, 167] on icon at bounding box center [79, 169] width 7 height 7
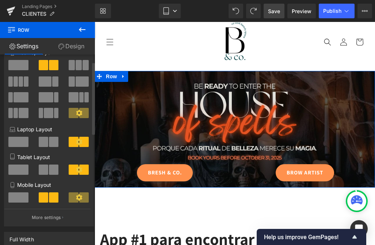
scroll to position [0, 0]
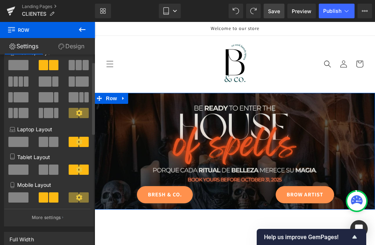
click at [77, 199] on icon at bounding box center [79, 197] width 7 height 7
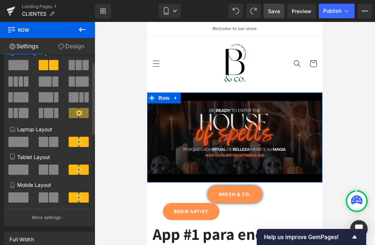
click at [49, 198] on span at bounding box center [54, 197] width 10 height 10
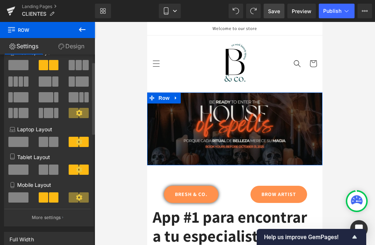
click at [19, 200] on span at bounding box center [18, 197] width 20 height 10
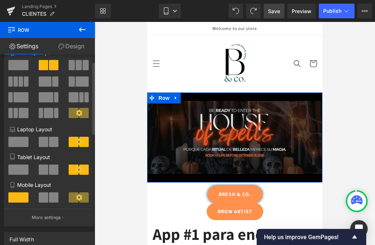
click at [56, 199] on span at bounding box center [54, 197] width 10 height 10
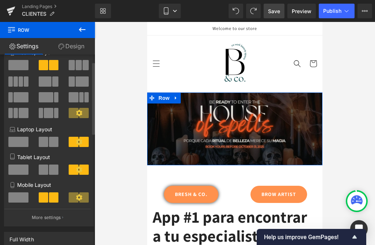
click at [46, 198] on span at bounding box center [44, 197] width 10 height 10
drag, startPoint x: 71, startPoint y: 47, endPoint x: 48, endPoint y: 103, distance: 60.9
click at [71, 47] on link "Design" at bounding box center [72, 46] width 48 height 16
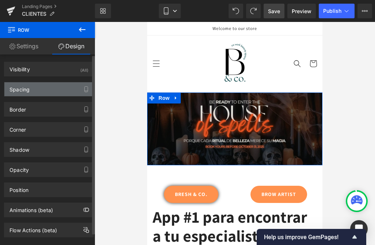
click at [51, 89] on div "Spacing" at bounding box center [48, 89] width 89 height 14
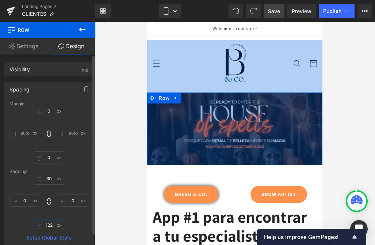
click at [52, 224] on input "122" at bounding box center [49, 225] width 31 height 12
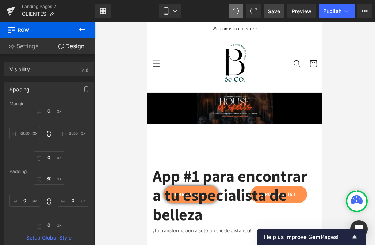
click at [232, 9] on span at bounding box center [236, 11] width 15 height 15
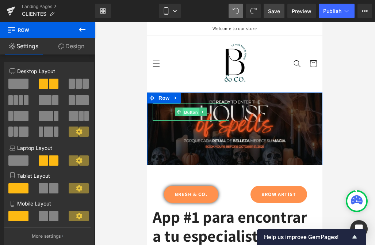
click at [186, 111] on span "Button" at bounding box center [191, 112] width 17 height 9
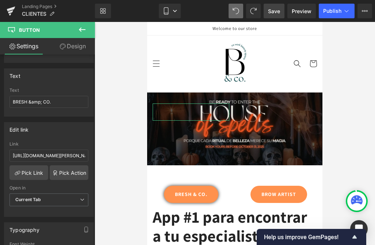
scroll to position [60, 0]
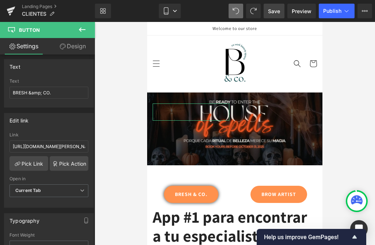
click at [76, 45] on link "Design" at bounding box center [73, 46] width 48 height 16
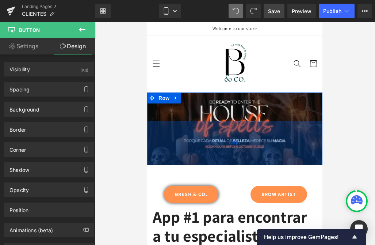
scroll to position [35, 0]
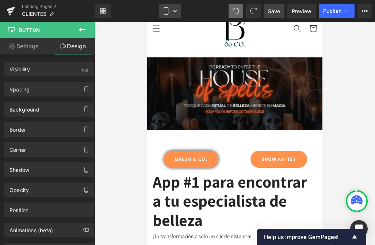
click at [171, 9] on link "Mobile" at bounding box center [170, 11] width 22 height 15
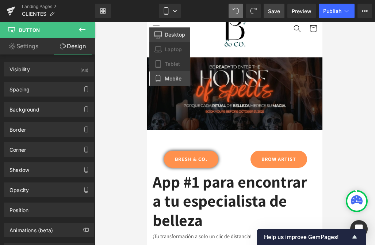
click at [167, 35] on span "Desktop" at bounding box center [175, 34] width 20 height 7
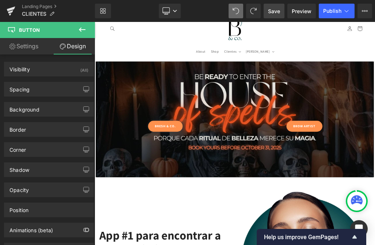
scroll to position [62, 0]
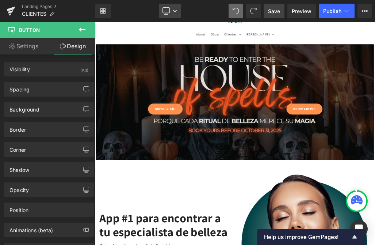
click at [172, 13] on link "Desktop" at bounding box center [170, 11] width 22 height 15
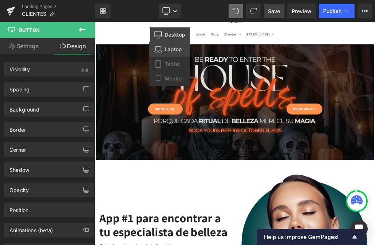
click at [173, 48] on span "Laptop" at bounding box center [173, 49] width 17 height 7
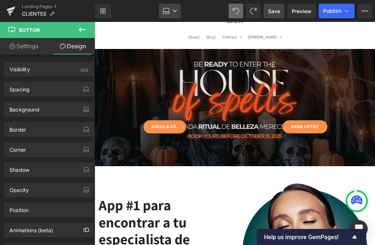
click at [169, 12] on icon at bounding box center [166, 13] width 7 height 2
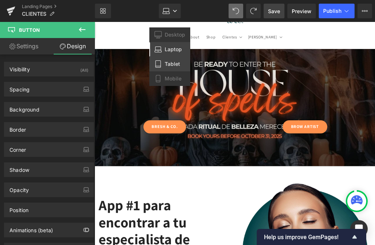
click at [167, 63] on span "Tablet" at bounding box center [172, 64] width 15 height 7
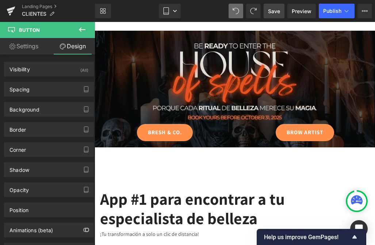
scroll to position [35, 0]
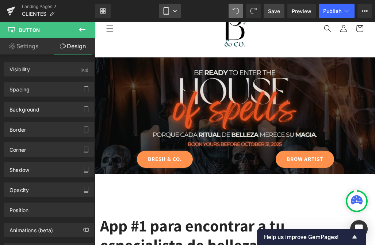
click at [171, 11] on link "Tablet" at bounding box center [170, 11] width 22 height 15
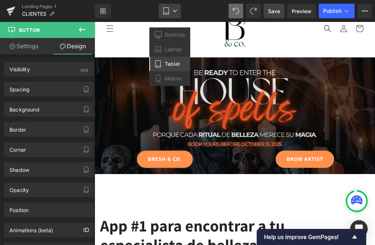
click at [171, 10] on link "Tablet" at bounding box center [170, 11] width 22 height 15
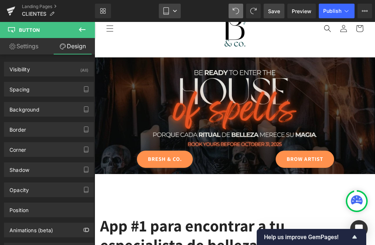
click at [171, 10] on link "Tablet" at bounding box center [170, 11] width 22 height 15
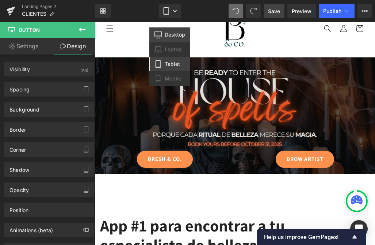
click at [173, 30] on link "Desktop" at bounding box center [170, 34] width 41 height 15
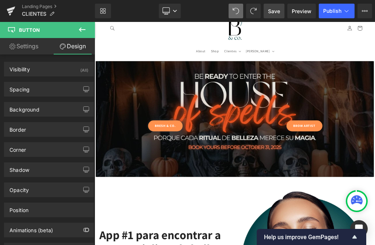
scroll to position [62, 0]
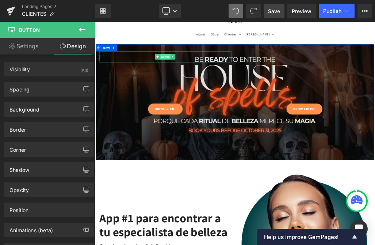
click at [201, 74] on span "Button" at bounding box center [206, 76] width 17 height 9
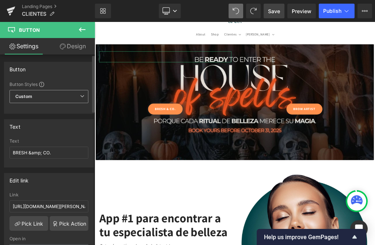
click at [45, 99] on span "Custom Setup Global Style" at bounding box center [49, 96] width 79 height 13
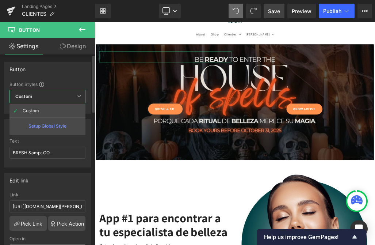
click at [45, 126] on div "Setup Global Style" at bounding box center [48, 125] width 76 height 17
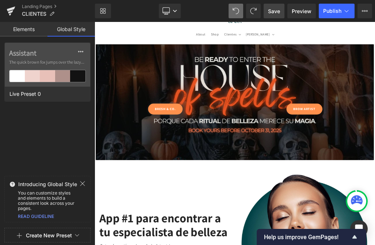
click at [18, 29] on link "Elements" at bounding box center [24, 29] width 48 height 15
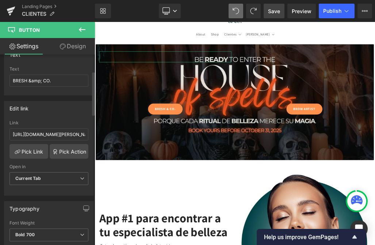
scroll to position [0, 0]
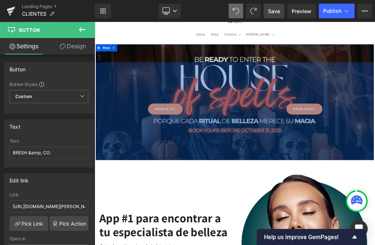
click at [375, 161] on div "421px" at bounding box center [316, 163] width 439 height 154
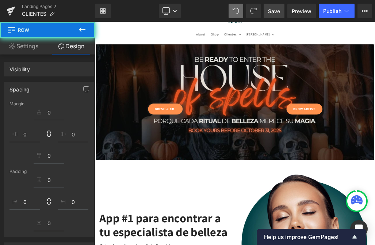
click at [163, 9] on icon at bounding box center [166, 10] width 7 height 7
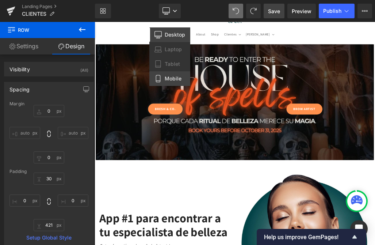
click at [167, 78] on span "Mobile" at bounding box center [173, 78] width 17 height 7
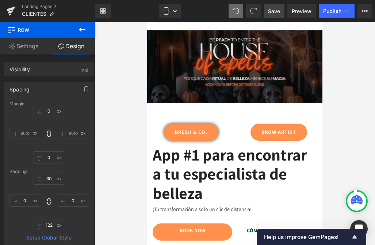
scroll to position [35, 0]
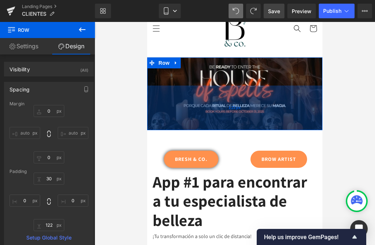
click at [222, 102] on div "122px" at bounding box center [235, 108] width 176 height 45
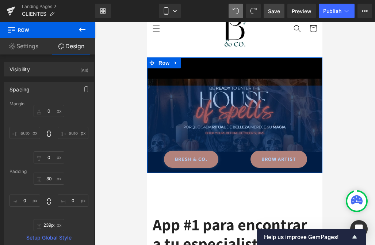
drag, startPoint x: 229, startPoint y: 130, endPoint x: 227, endPoint y: 165, distance: 35.1
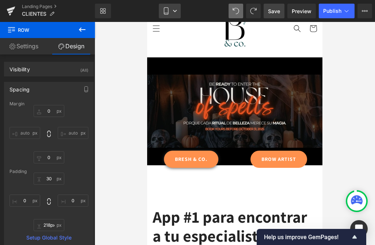
click at [177, 11] on icon at bounding box center [175, 11] width 4 height 2
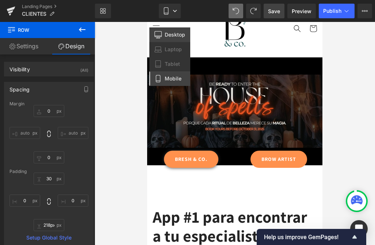
click at [168, 37] on span "Desktop" at bounding box center [175, 34] width 20 height 7
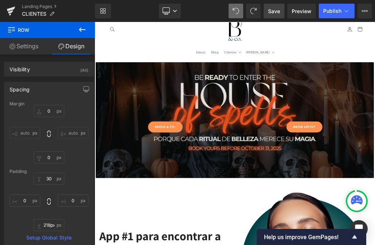
scroll to position [62, 0]
